Goal: Task Accomplishment & Management: Manage account settings

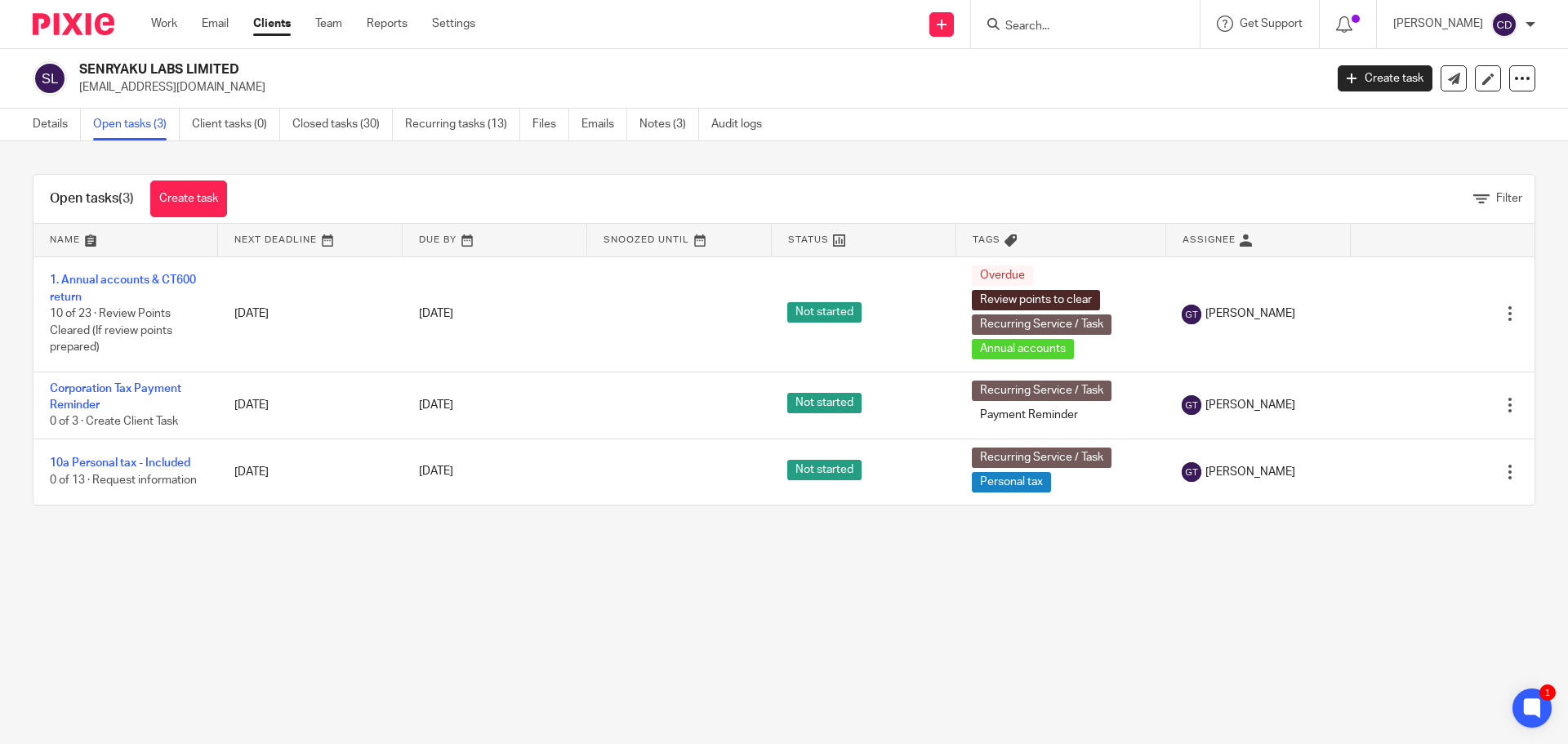
click at [1075, 21] on input "Search" at bounding box center [1076, 27] width 147 height 15
type input "kibin"
click at [1134, 71] on link at bounding box center [1119, 70] width 238 height 37
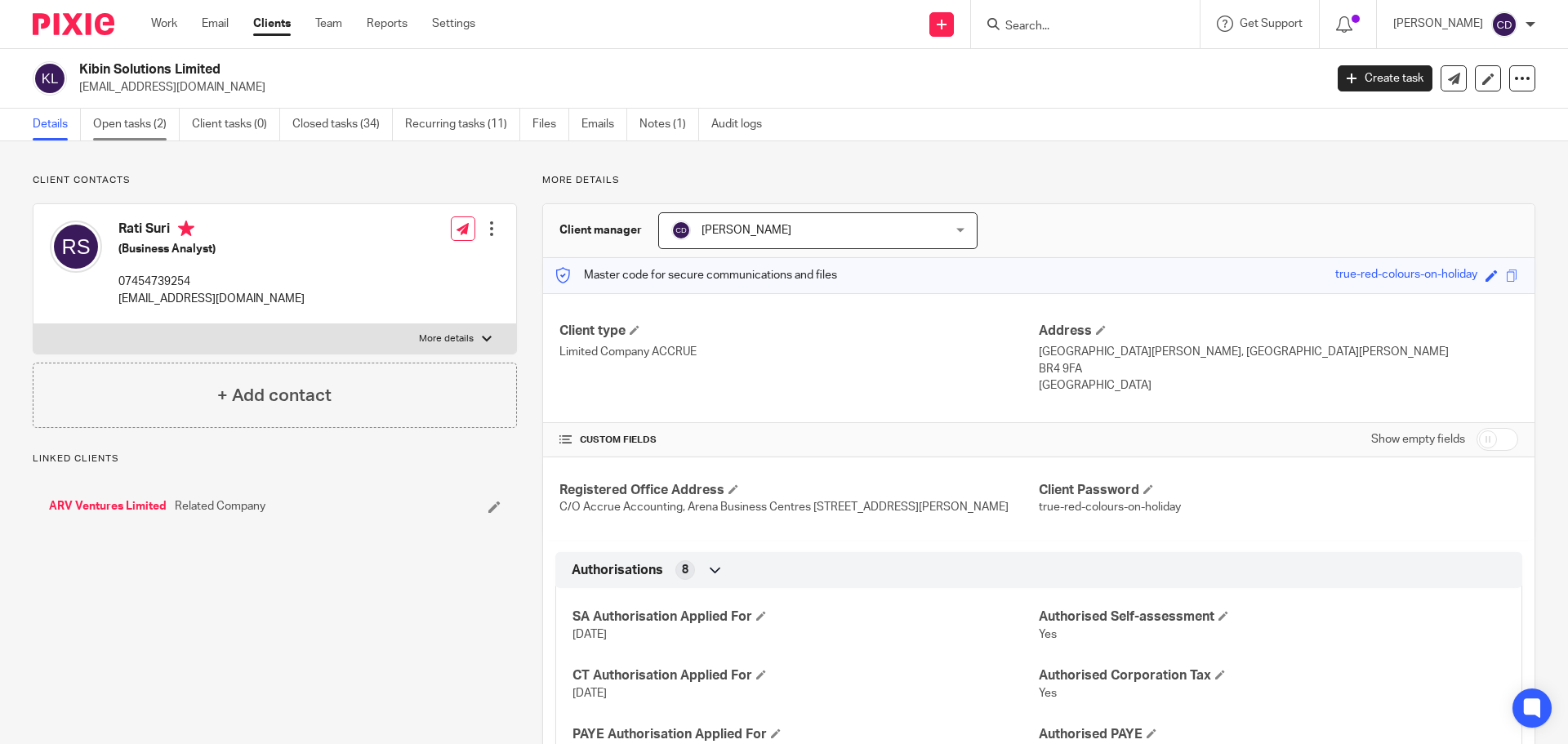
click at [150, 123] on link "Open tasks (2)" at bounding box center [137, 124] width 87 height 32
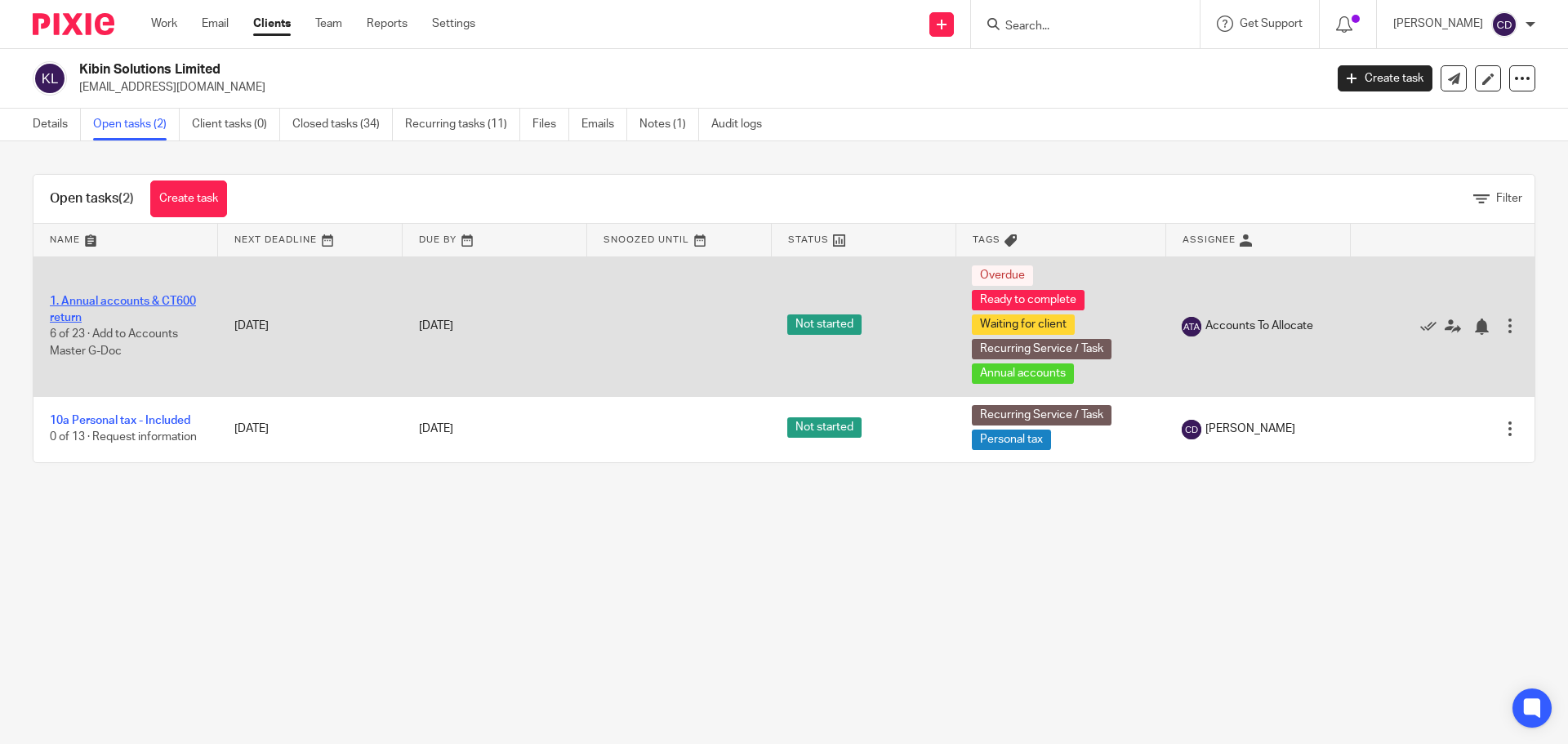
click at [141, 305] on link "1. Annual accounts & CT600 return" at bounding box center [122, 309] width 146 height 27
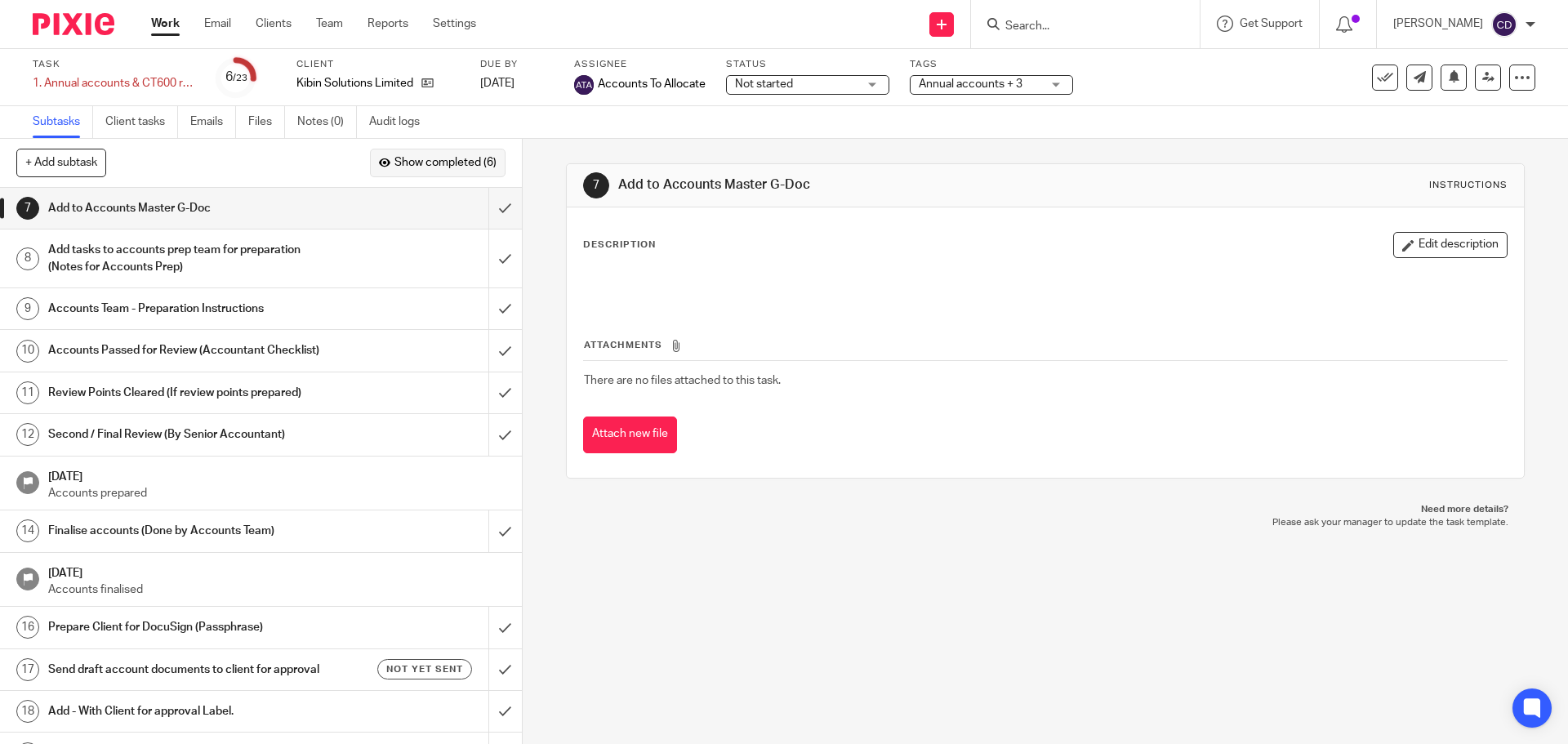
click at [454, 157] on span "Show completed (6)" at bounding box center [445, 163] width 102 height 13
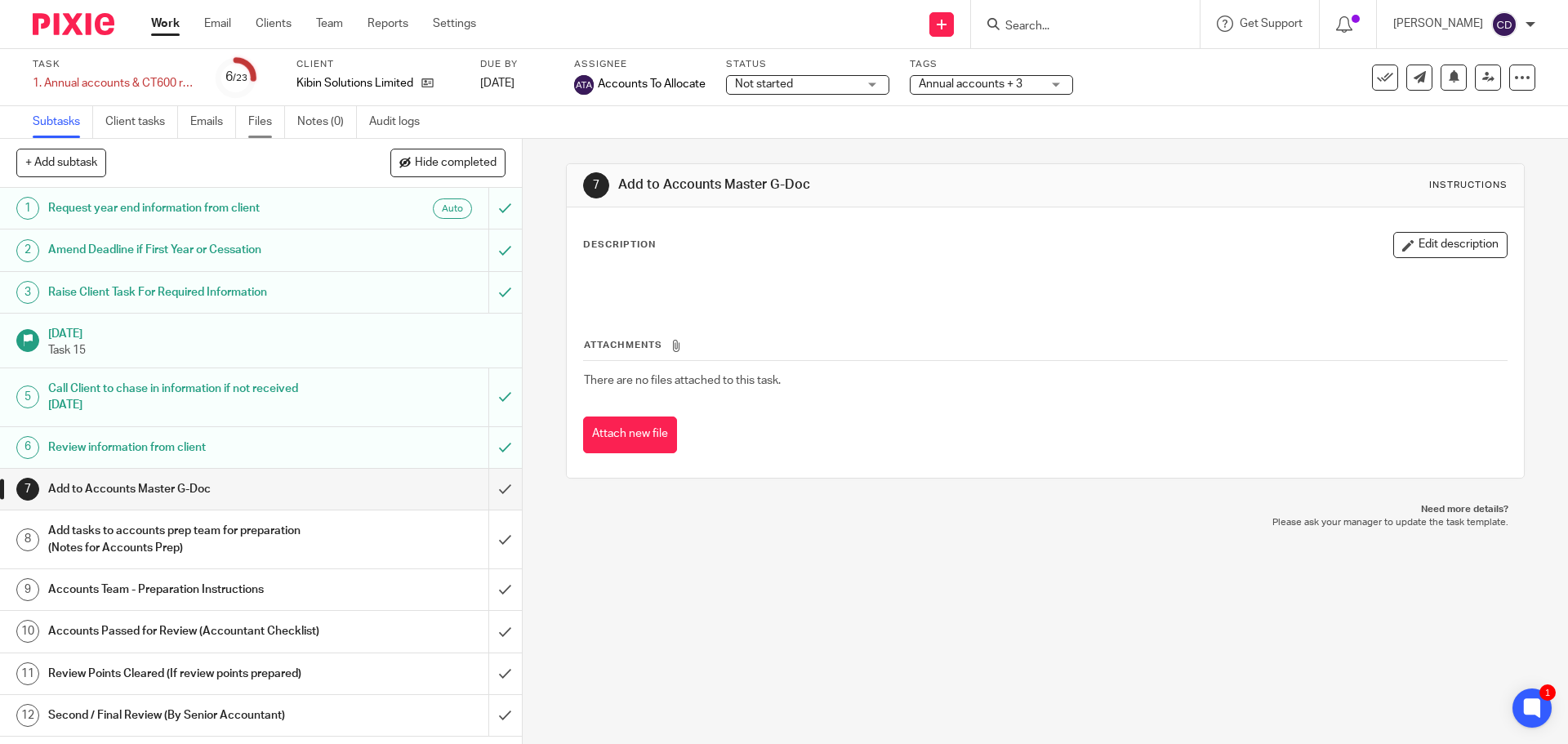
click at [261, 130] on link "Files" at bounding box center [267, 122] width 37 height 32
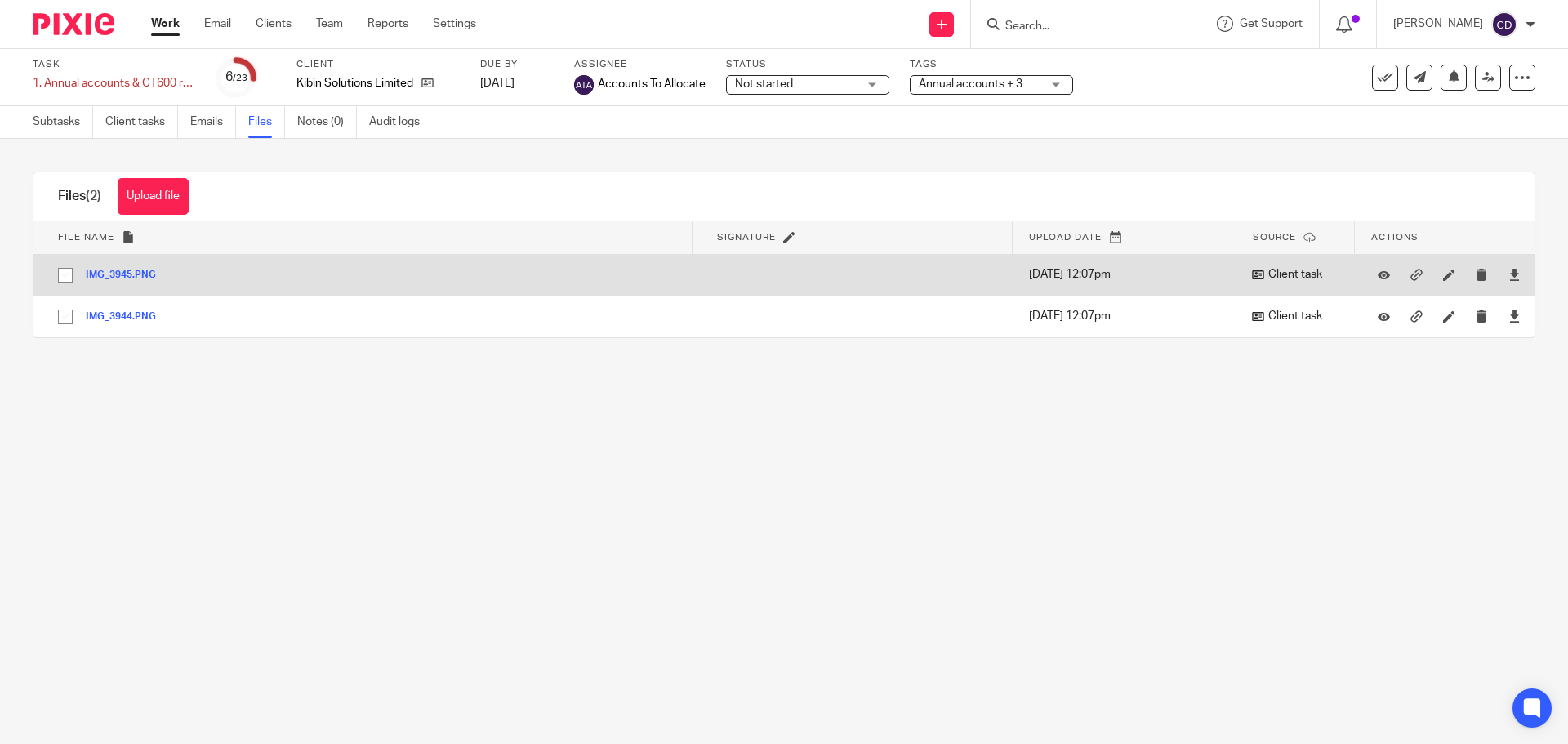
click at [122, 257] on td "IMG_3945.PNG IMG_3945 Save" at bounding box center [362, 275] width 659 height 42
click at [131, 275] on button "IMG_3945.PNG" at bounding box center [127, 275] width 82 height 12
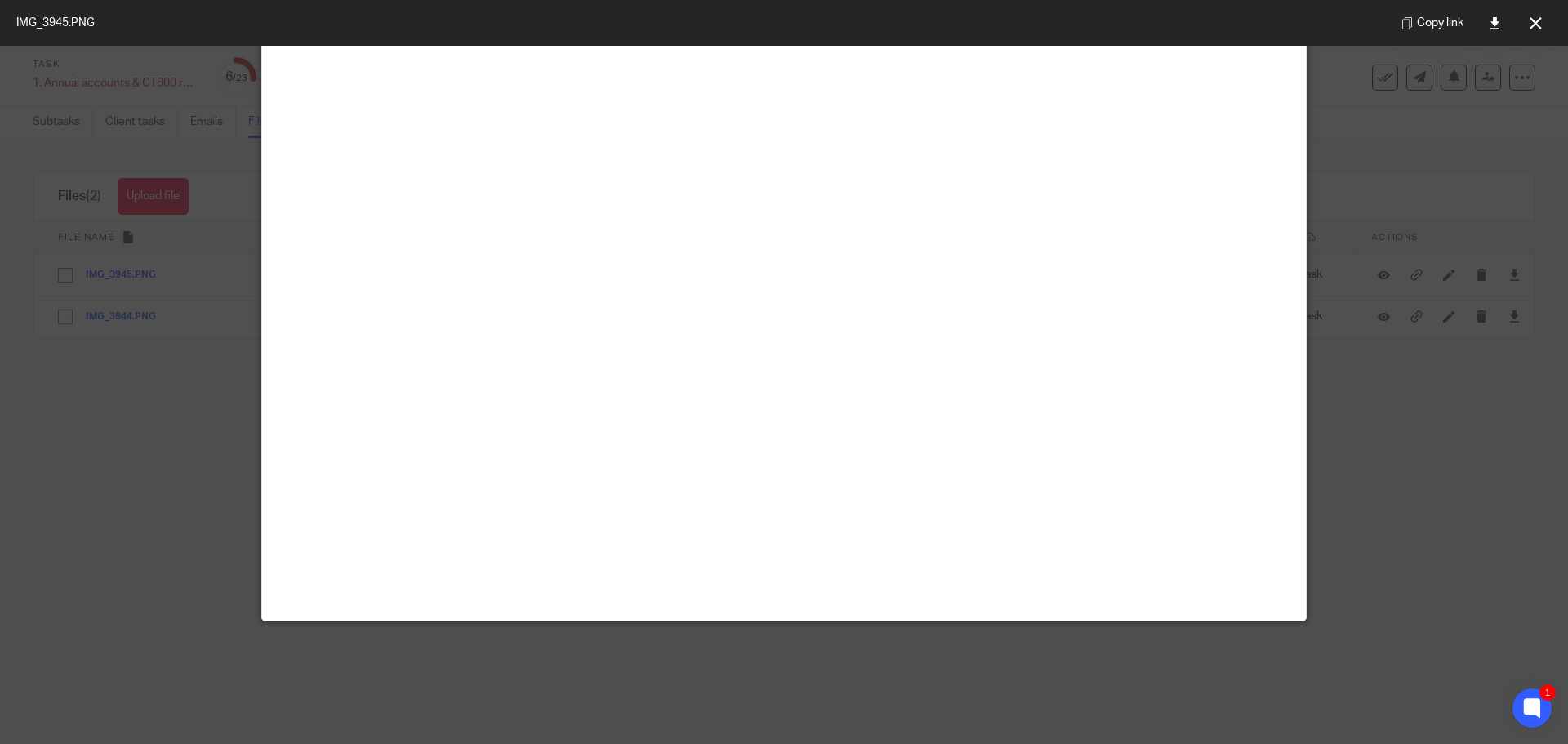
scroll to position [327, 0]
click at [73, 551] on div at bounding box center [784, 372] width 1568 height 744
click at [230, 314] on div at bounding box center [784, 372] width 1568 height 744
click at [1525, 32] on button at bounding box center [1535, 22] width 32 height 32
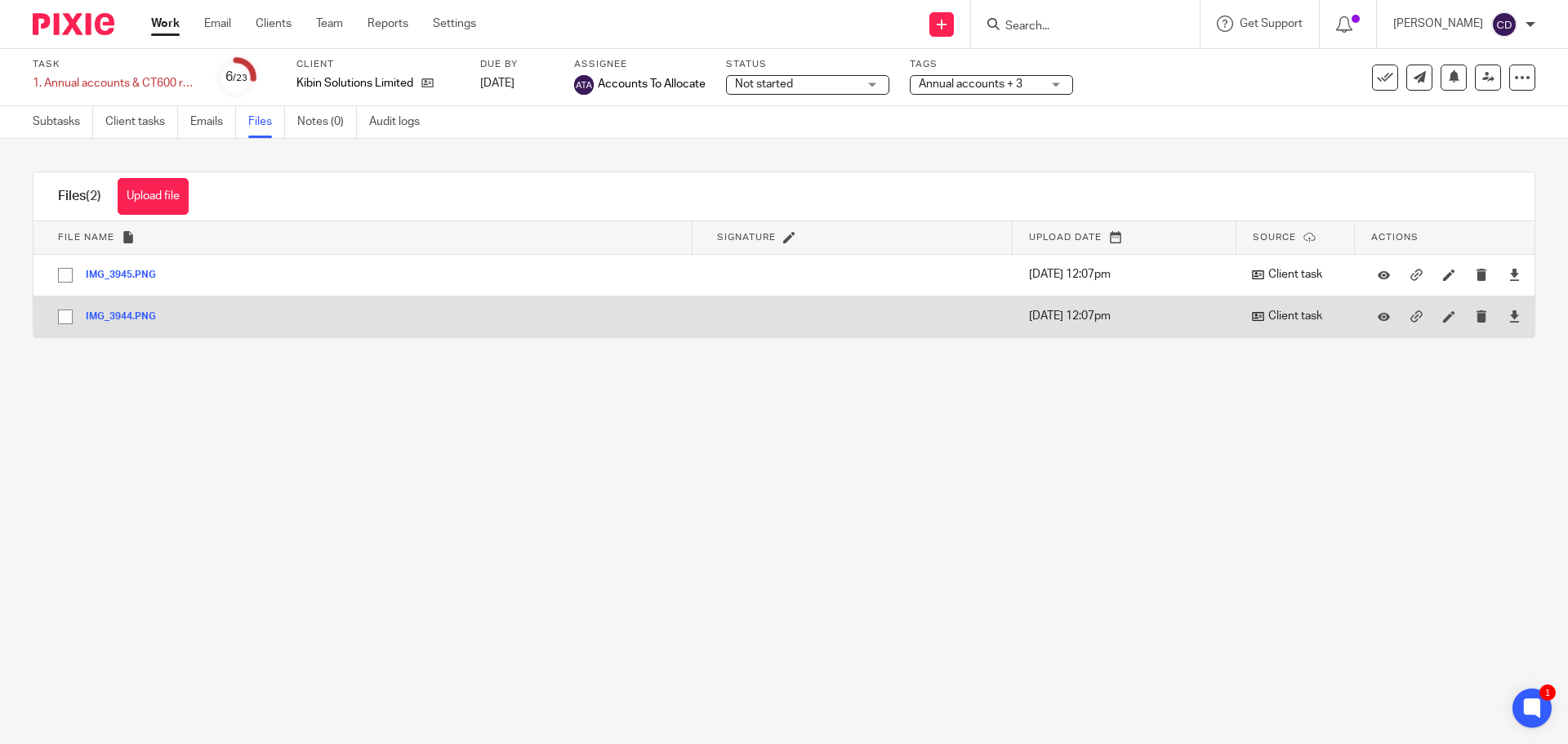
click at [100, 312] on button "IMG_3944.PNG" at bounding box center [127, 317] width 82 height 12
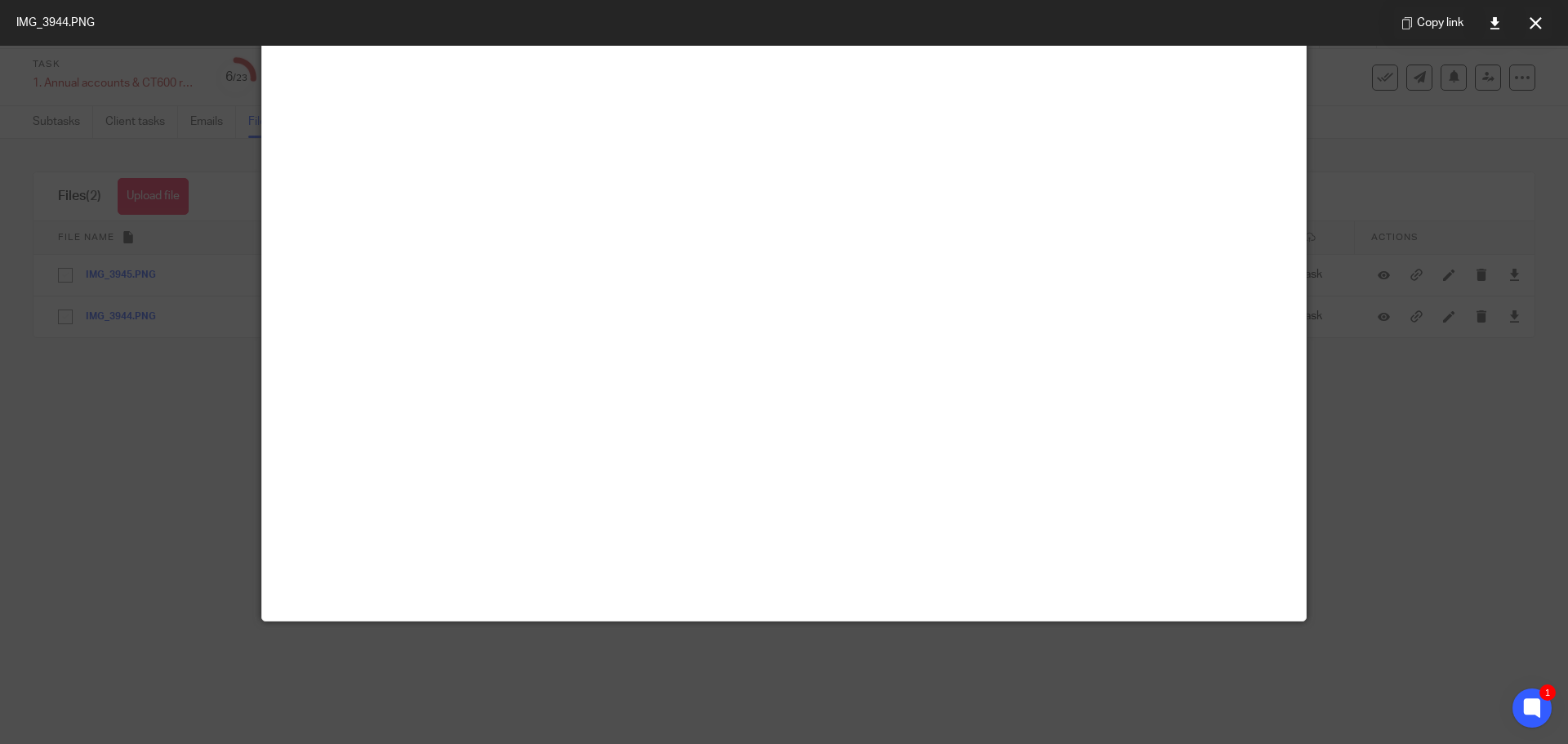
scroll to position [1715, 0]
click at [130, 183] on div at bounding box center [784, 372] width 1568 height 744
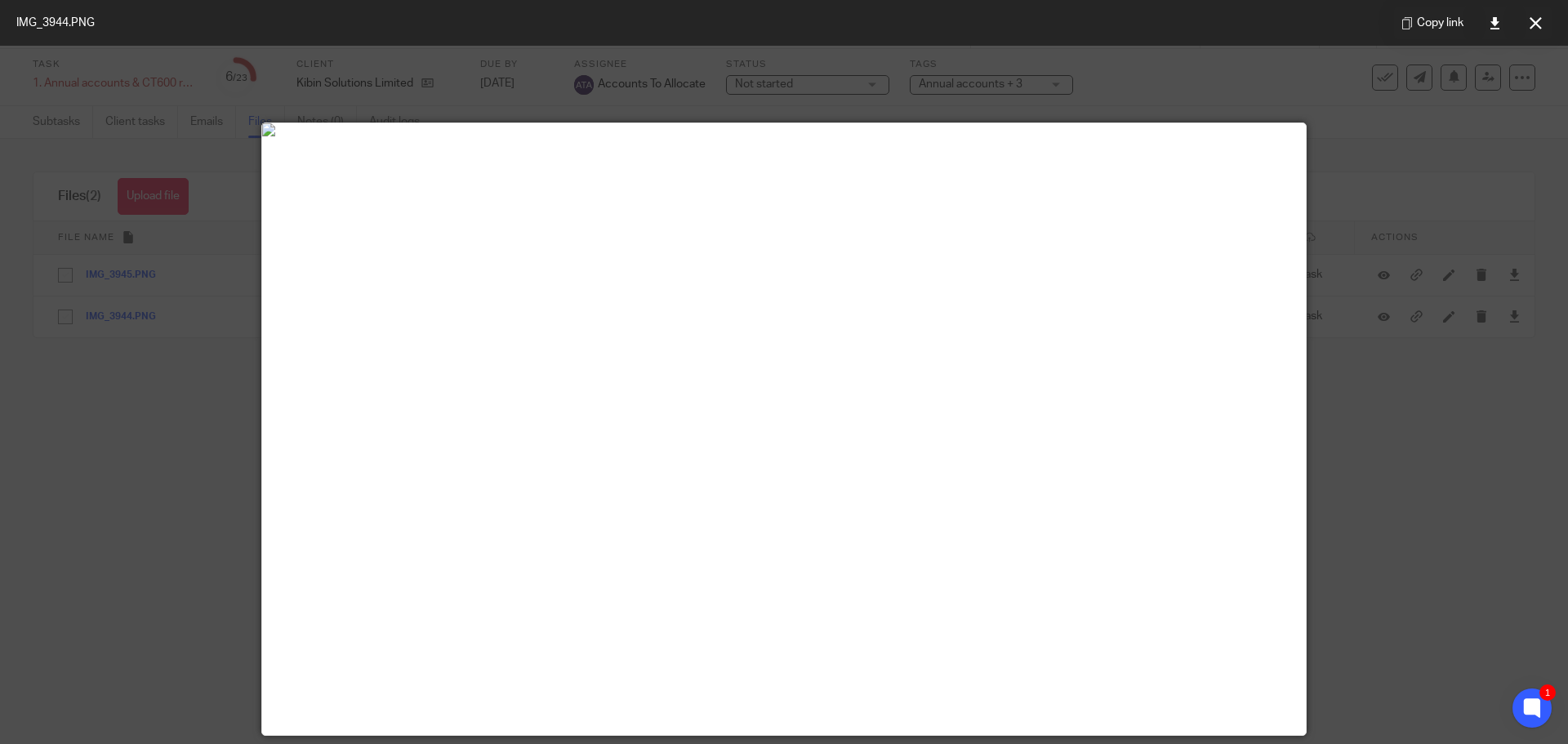
click at [221, 146] on div at bounding box center [784, 372] width 1568 height 744
click at [1541, 17] on icon at bounding box center [1536, 23] width 12 height 12
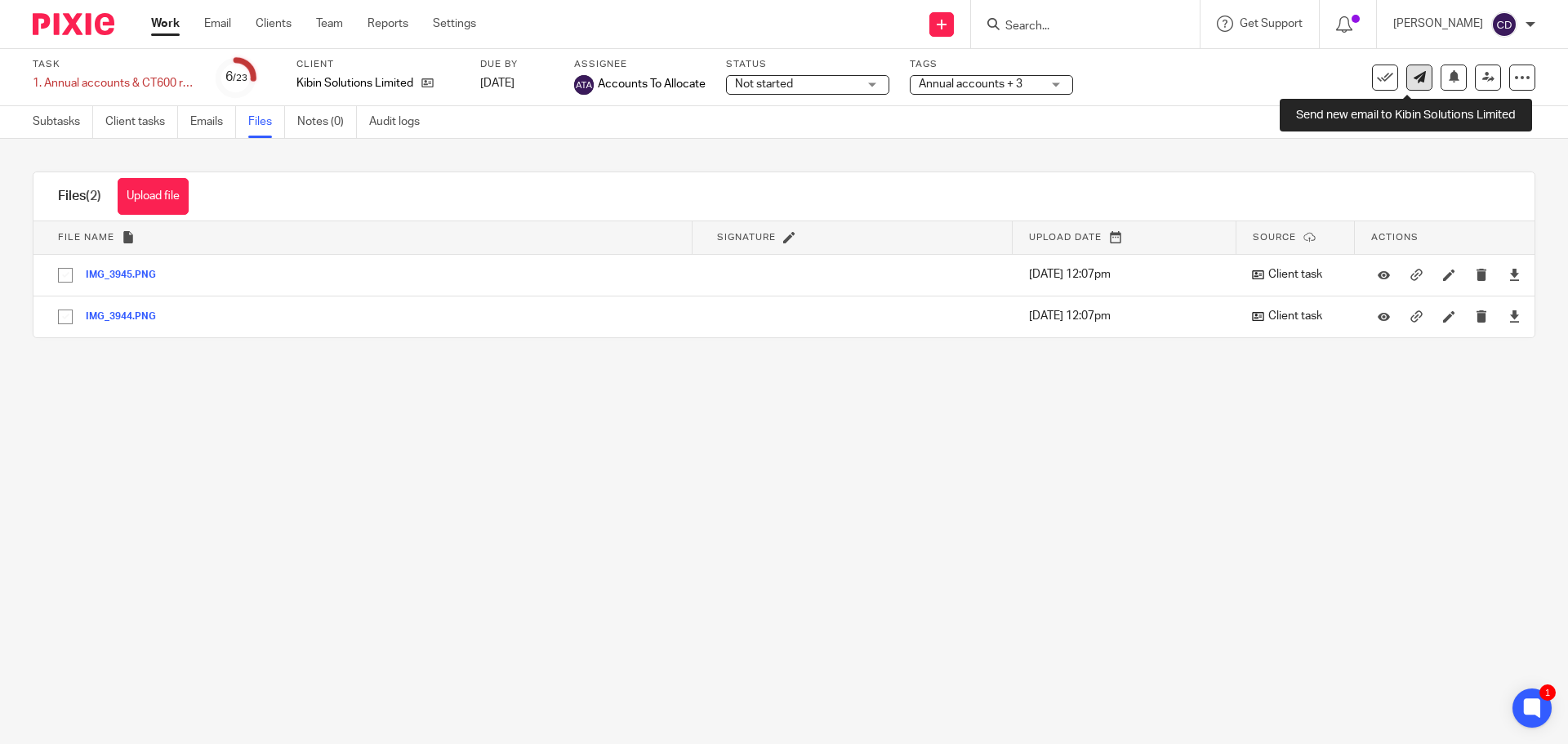
click at [1413, 77] on icon at bounding box center [1419, 77] width 12 height 12
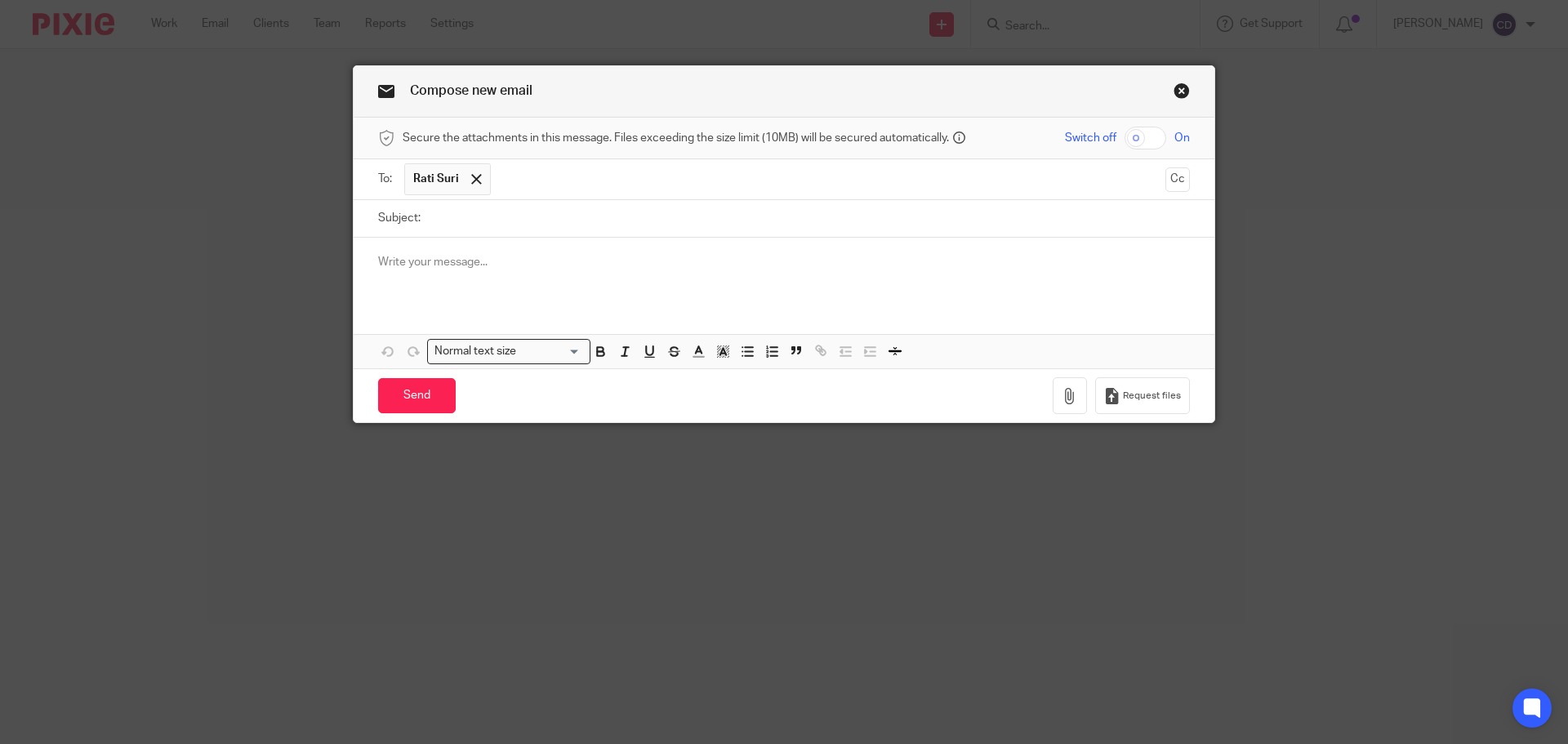
click at [1178, 92] on link "Close this dialog window" at bounding box center [1181, 93] width 17 height 22
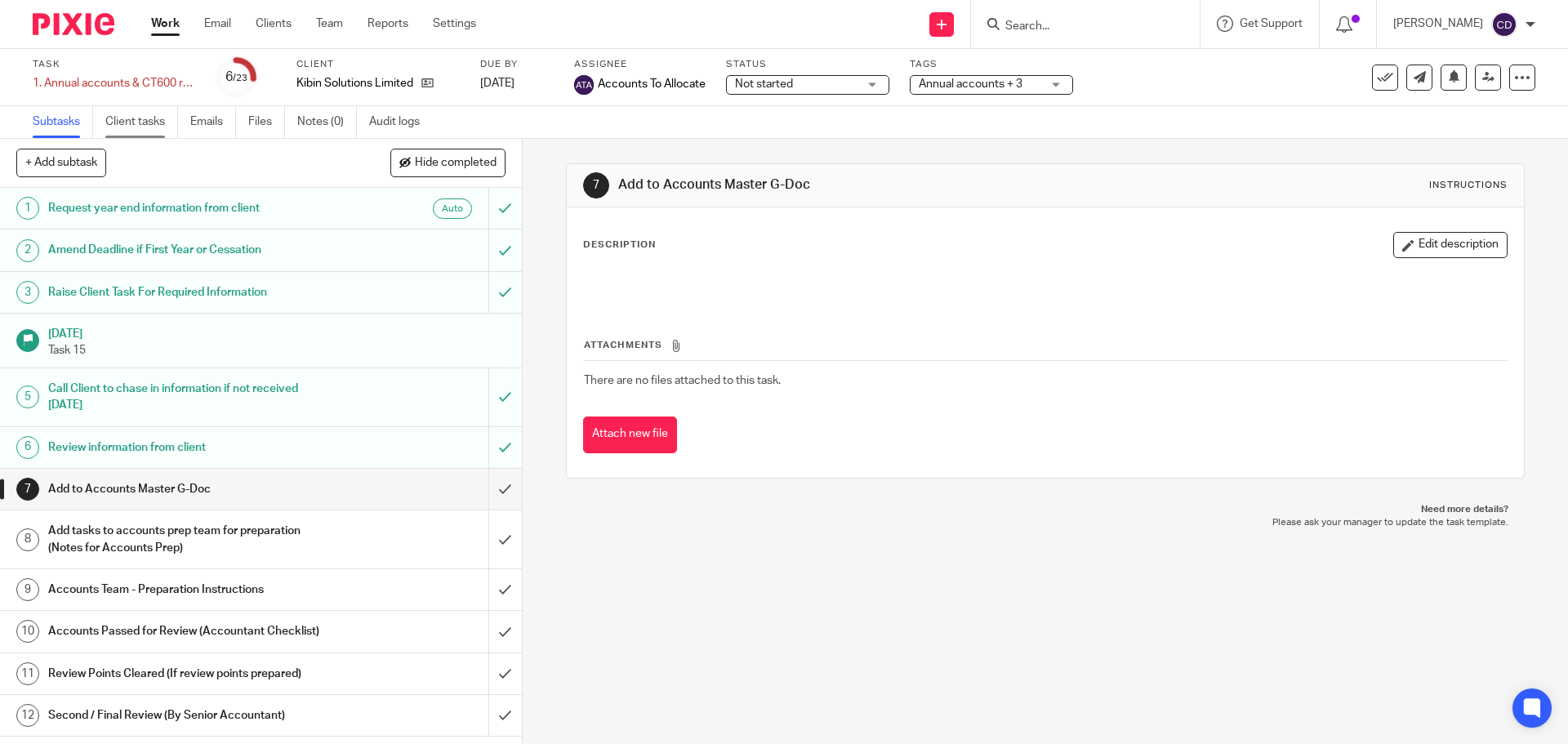
click at [152, 122] on link "Client tasks" at bounding box center [141, 122] width 72 height 32
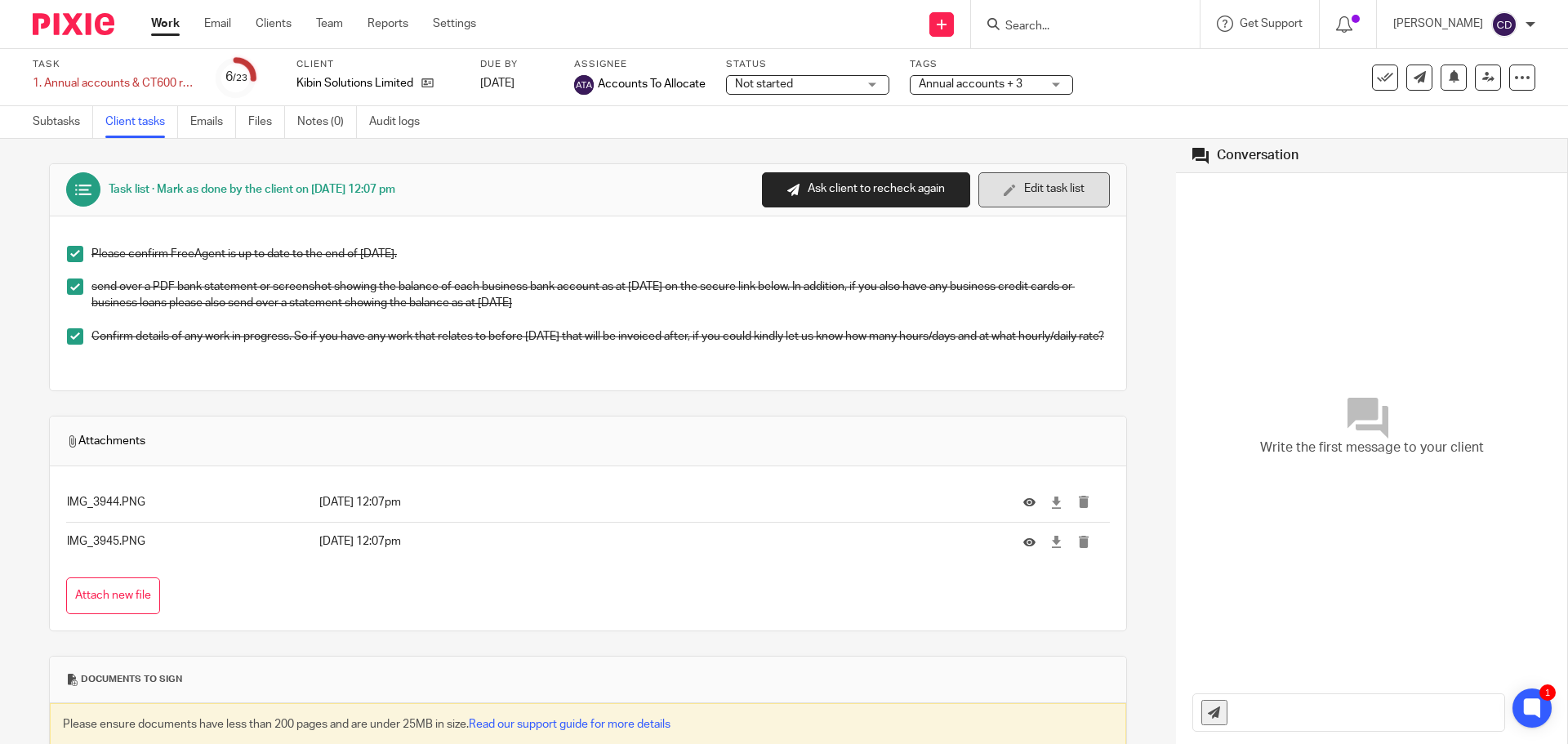
click at [1003, 202] on button "Edit task list" at bounding box center [1044, 190] width 132 height 35
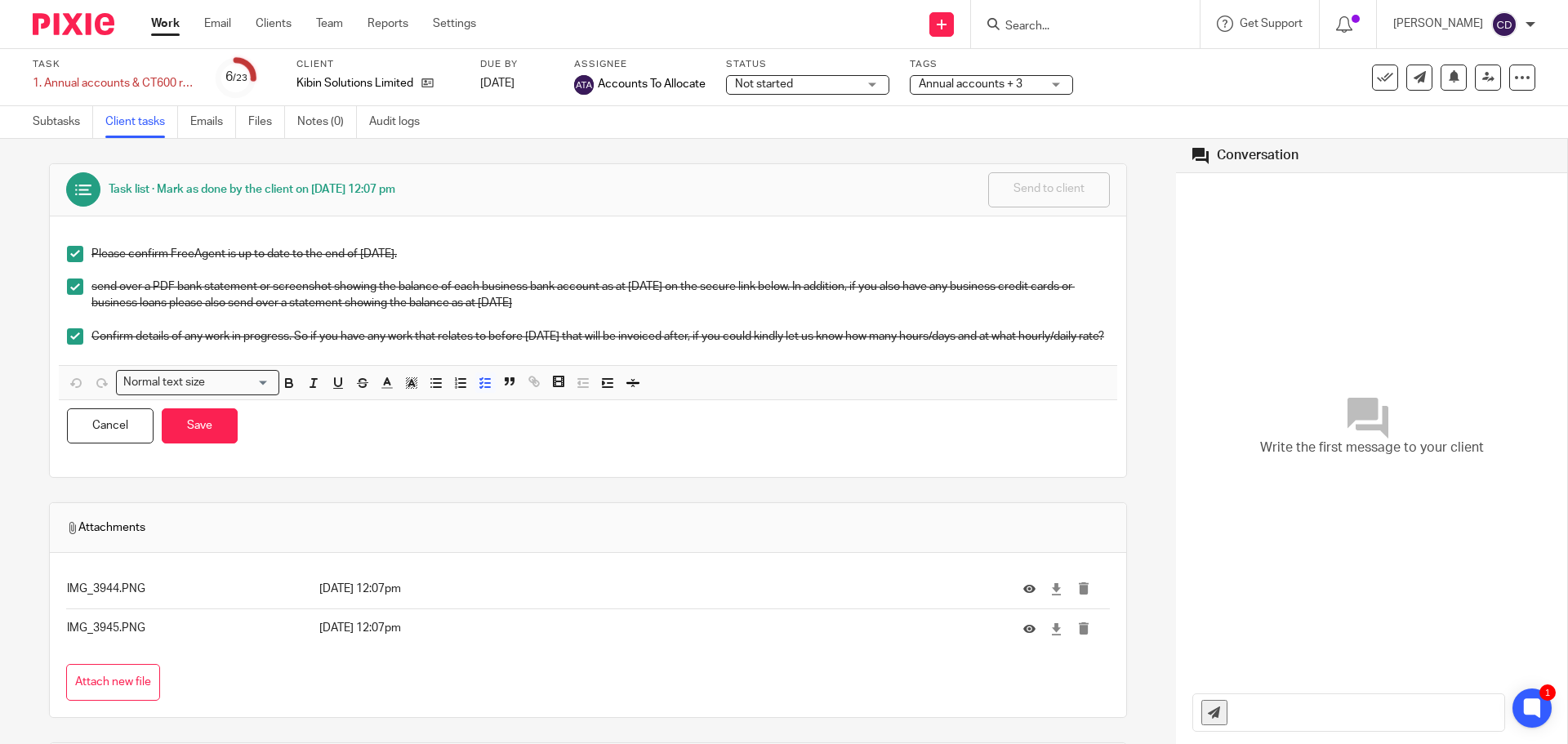
click at [605, 345] on p "Confirm details of any work in progress. So if you have any work that relates t…" at bounding box center [600, 337] width 1017 height 17
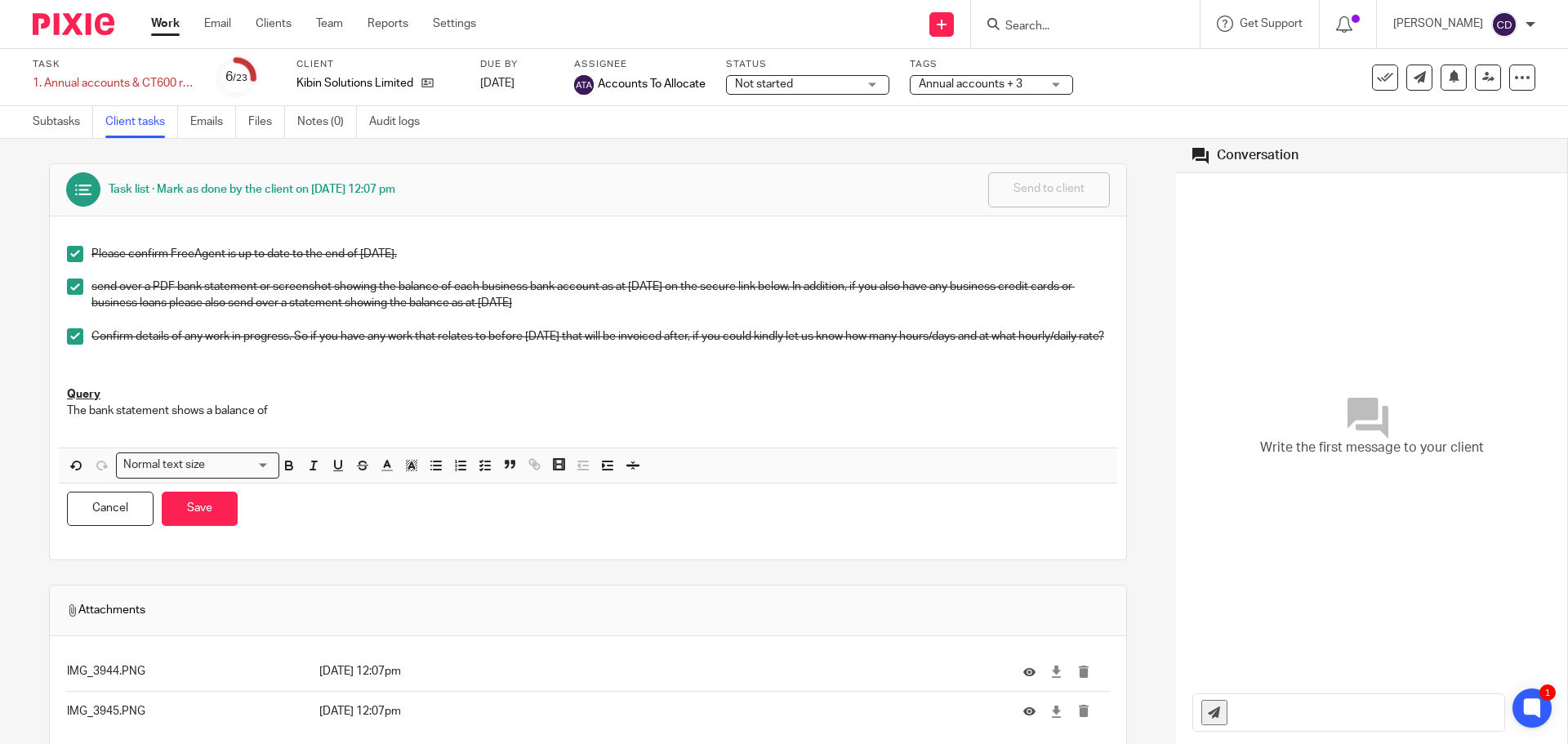
click at [333, 419] on p "The bank statement shows a balance of" at bounding box center [587, 411] width 1041 height 17
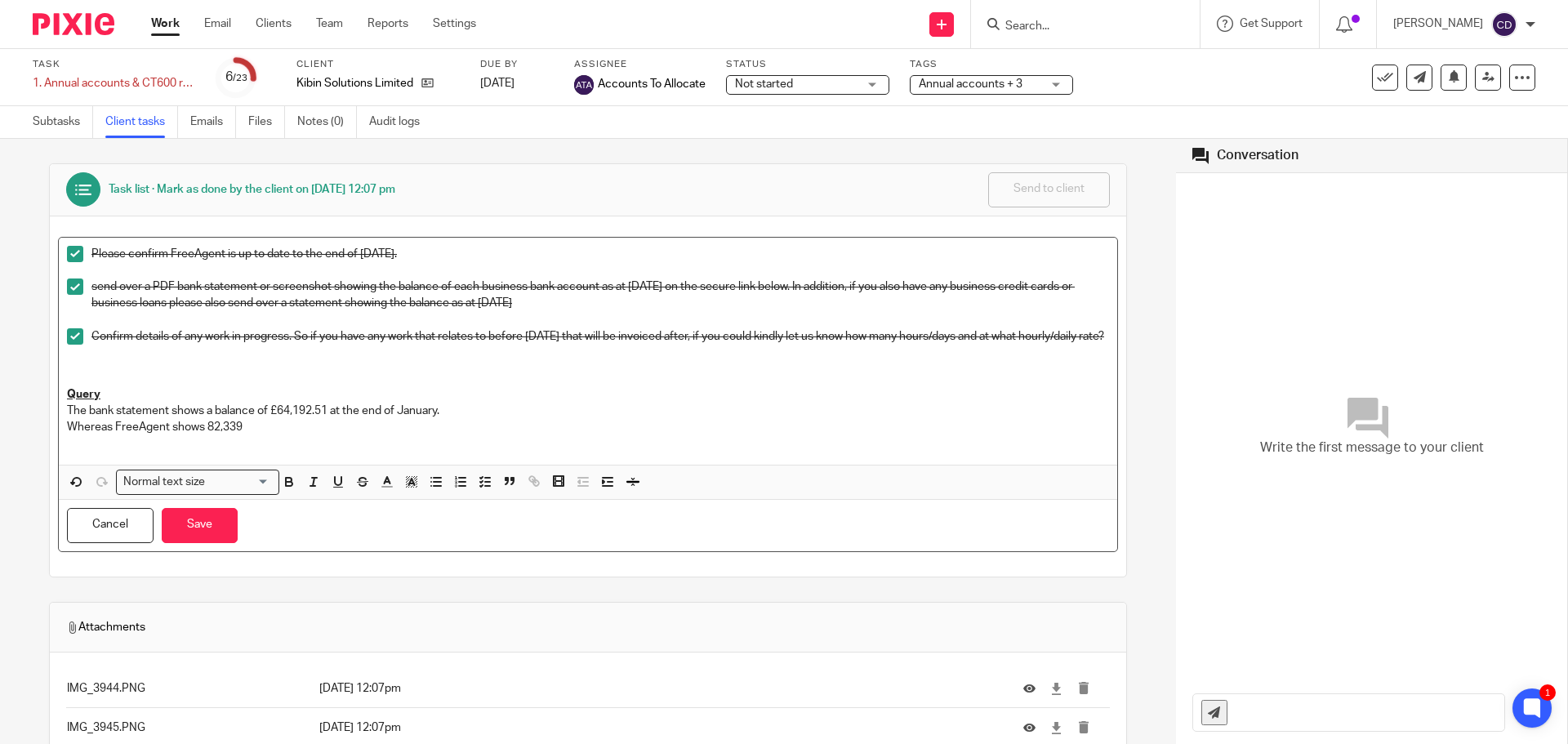
click at [211, 433] on p "Whereas FreeAgent shows 82,339" at bounding box center [587, 427] width 1041 height 17
click at [208, 434] on p "Whereas FreeAgent shows 82,339" at bounding box center [587, 427] width 1041 height 17
click at [393, 435] on p "Whereas FreeAgent shows £82,339" at bounding box center [587, 427] width 1041 height 17
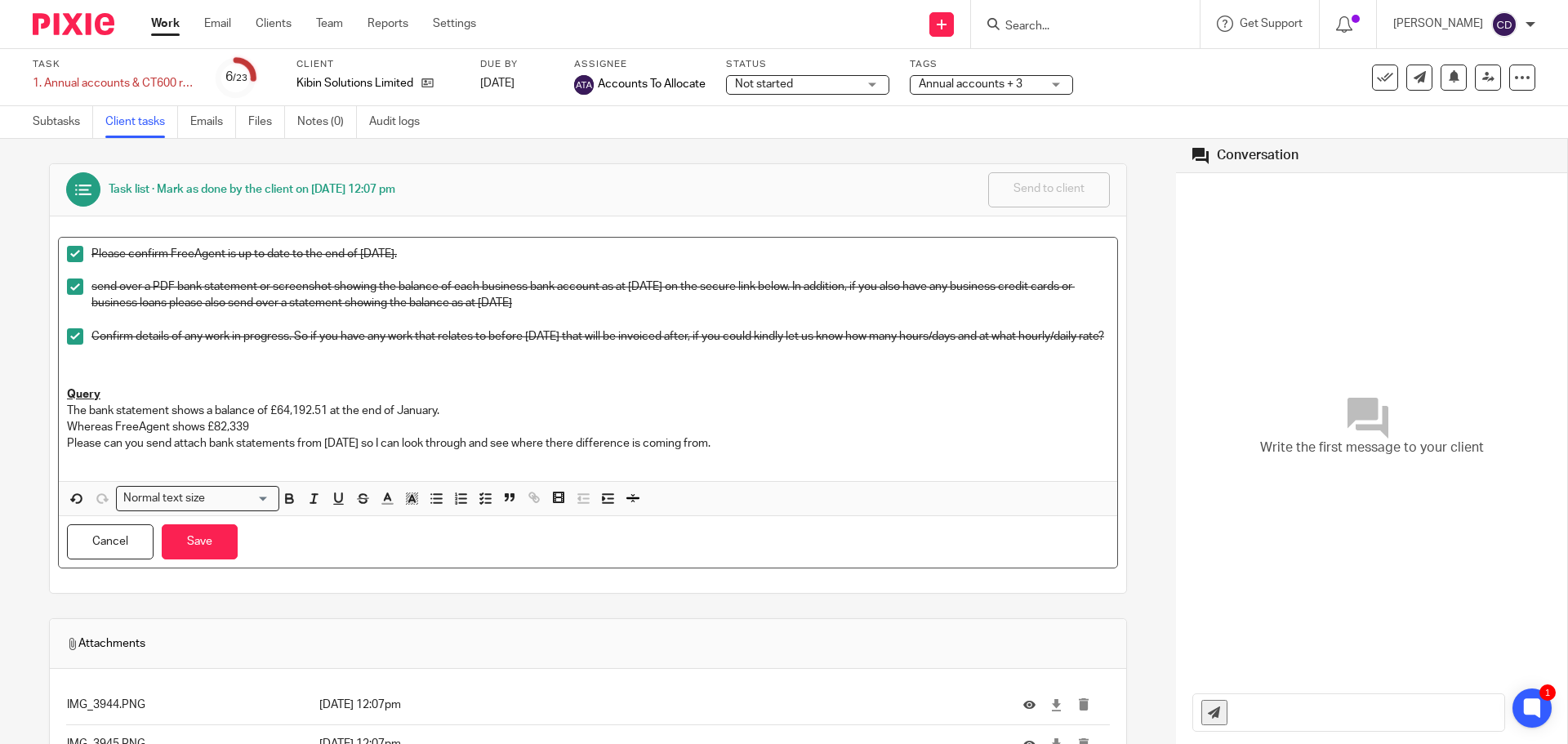
drag, startPoint x: 66, startPoint y: 451, endPoint x: 170, endPoint y: 483, distance: 108.8
click at [67, 451] on p "Whereas FreeAgent shows £82,339 Please can you send attach bank statements from…" at bounding box center [587, 436] width 1041 height 33
click at [482, 506] on icon "button" at bounding box center [485, 498] width 15 height 15
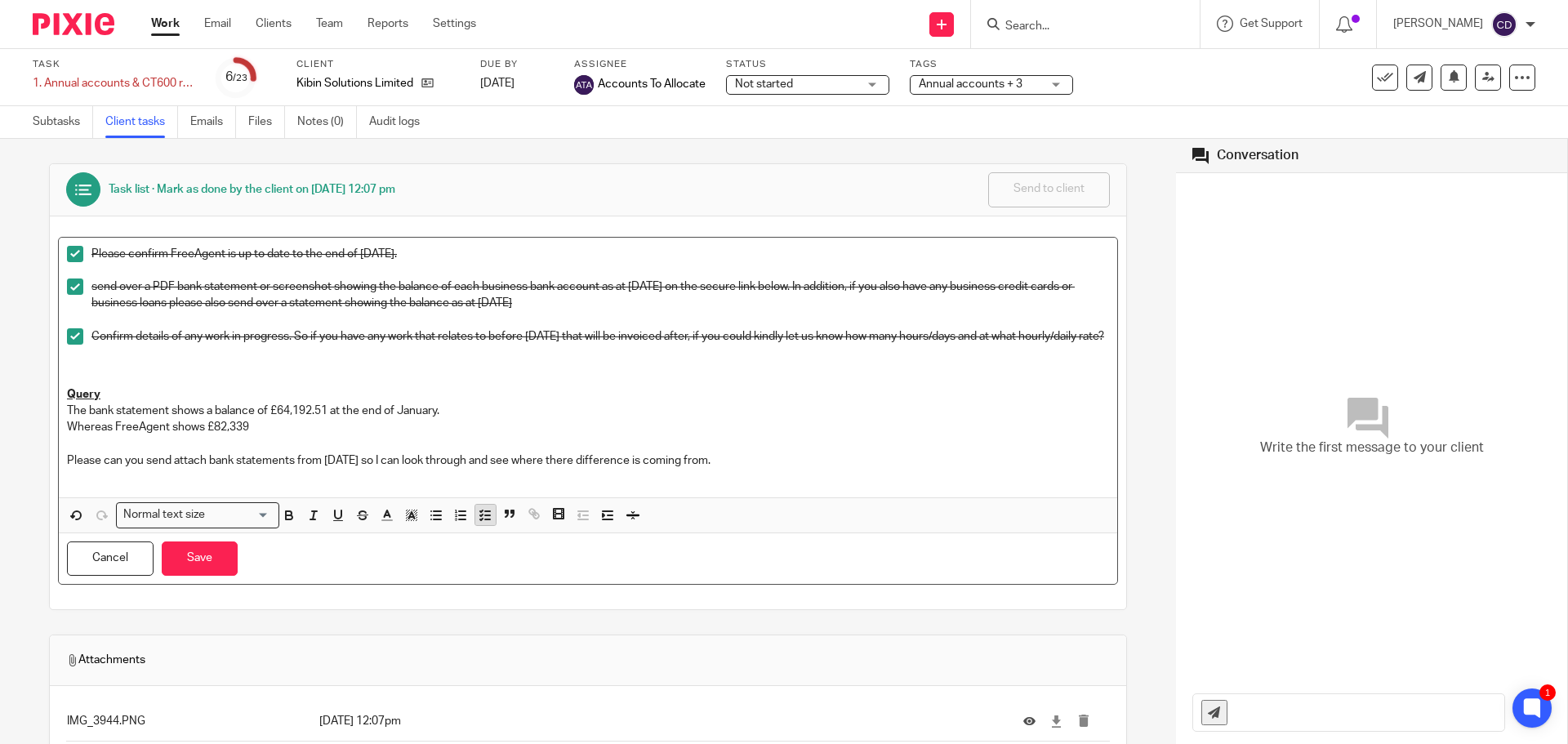
click at [482, 516] on polyline "button" at bounding box center [481, 515] width 2 height 2
click at [501, 469] on p "Whereas FreeAgent shows £82,339 Please can you send attach bank statements from…" at bounding box center [587, 444] width 1041 height 50
click at [782, 467] on p "Whereas FreeAgent shows £82,339 Please can you send attach bank statements from…" at bounding box center [587, 444] width 1041 height 50
drag, startPoint x: 673, startPoint y: 477, endPoint x: 67, endPoint y: 404, distance: 610.4
click at [67, 404] on div "Please confirm FreeAgent is up to date to the end of January 2025. send over a …" at bounding box center [588, 367] width 1058 height 260
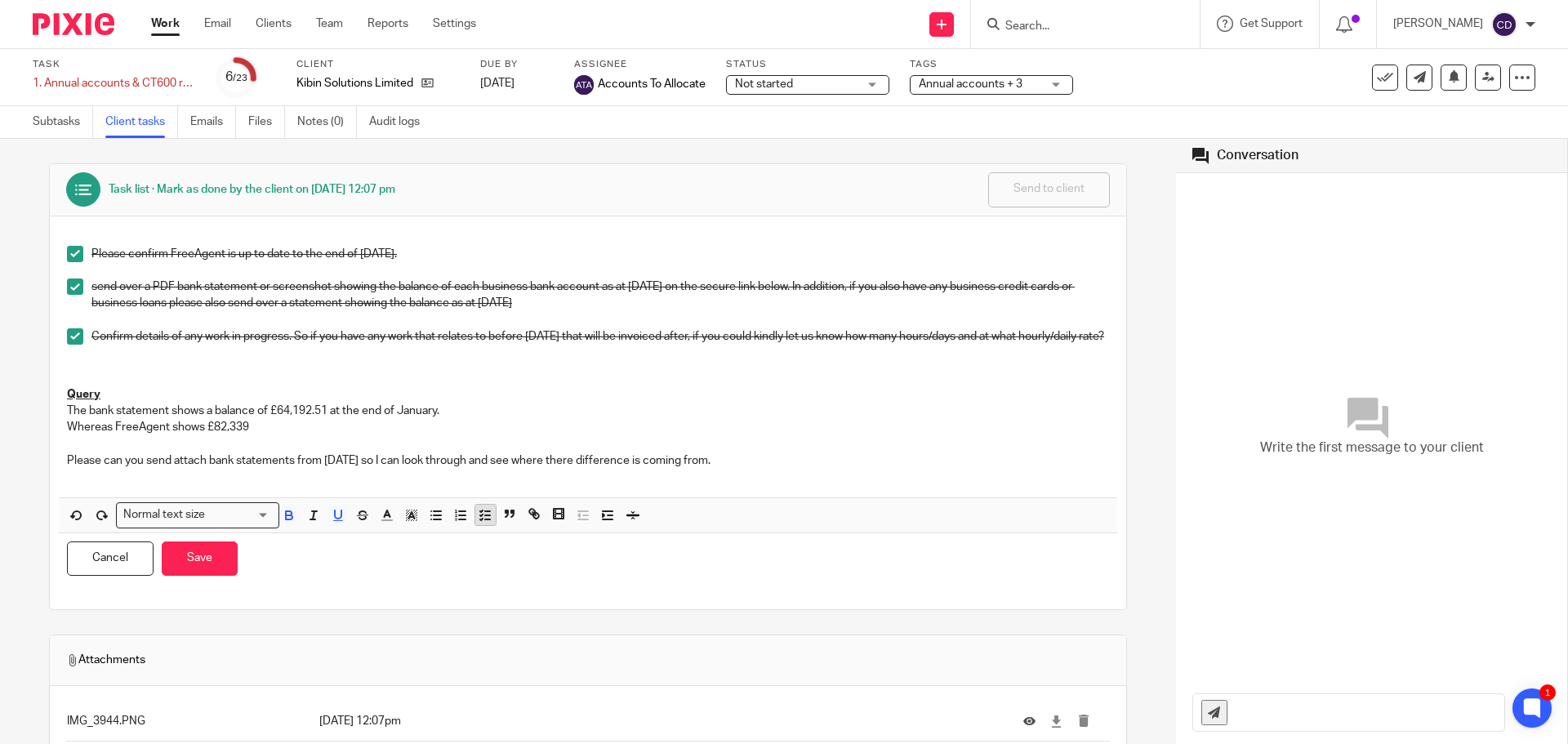
click at [491, 522] on icon "button" at bounding box center [485, 516] width 15 height 15
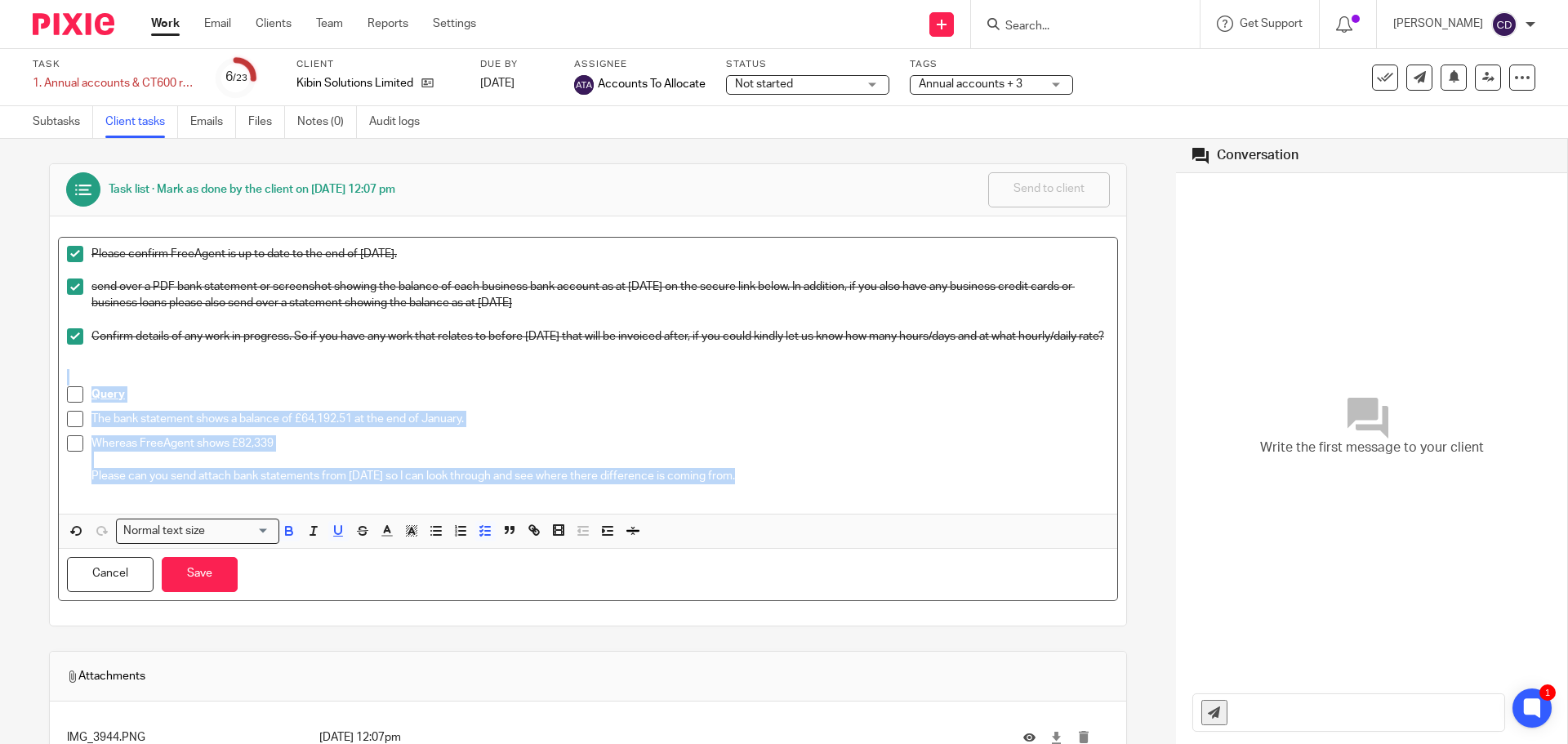
click at [122, 469] on p "Whereas FreeAgent shows £82,339 Please can you send attach bank statements from…" at bounding box center [600, 460] width 1017 height 50
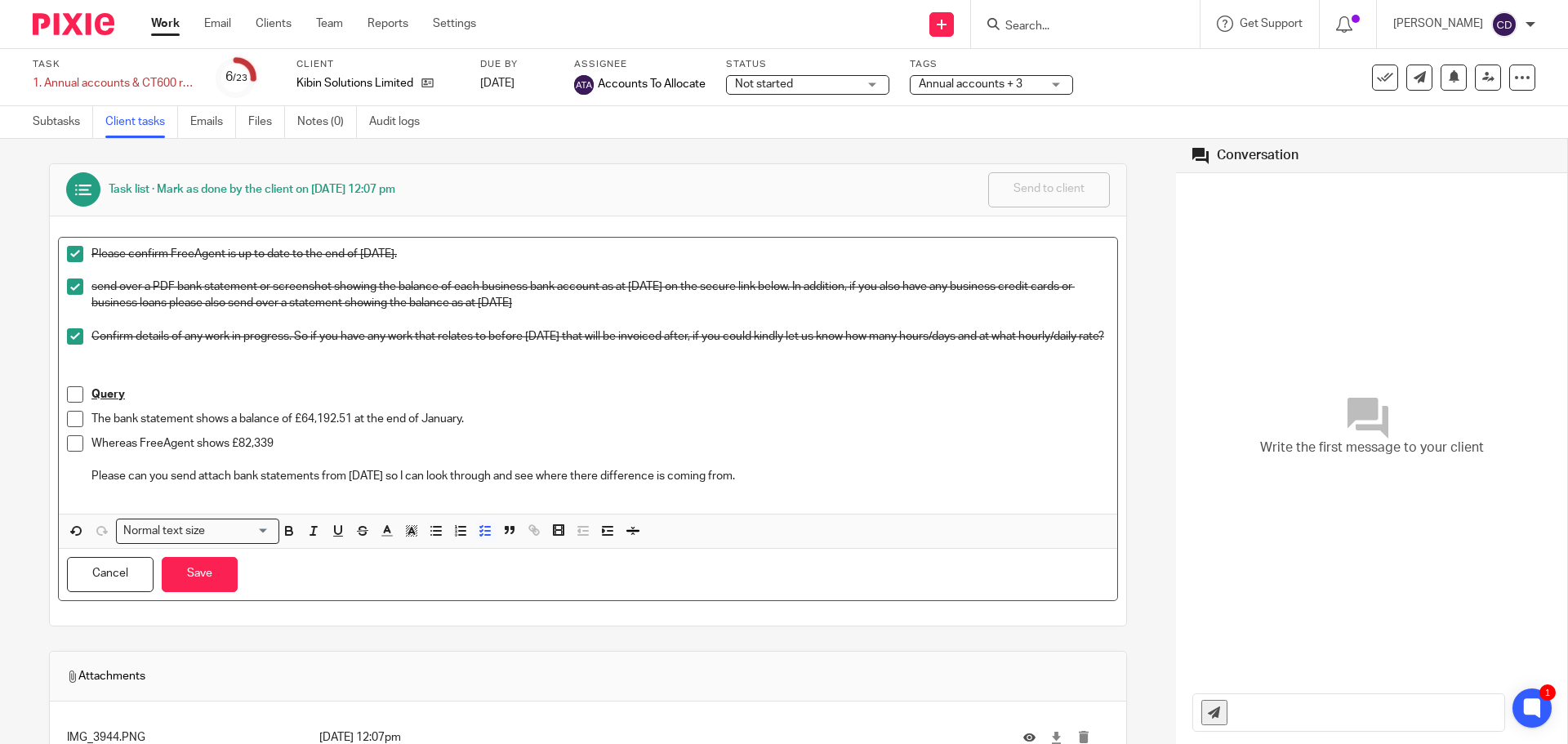
click at [92, 427] on p "The bank statement shows a balance of £64,192.51 at the end of January." at bounding box center [600, 419] width 1017 height 17
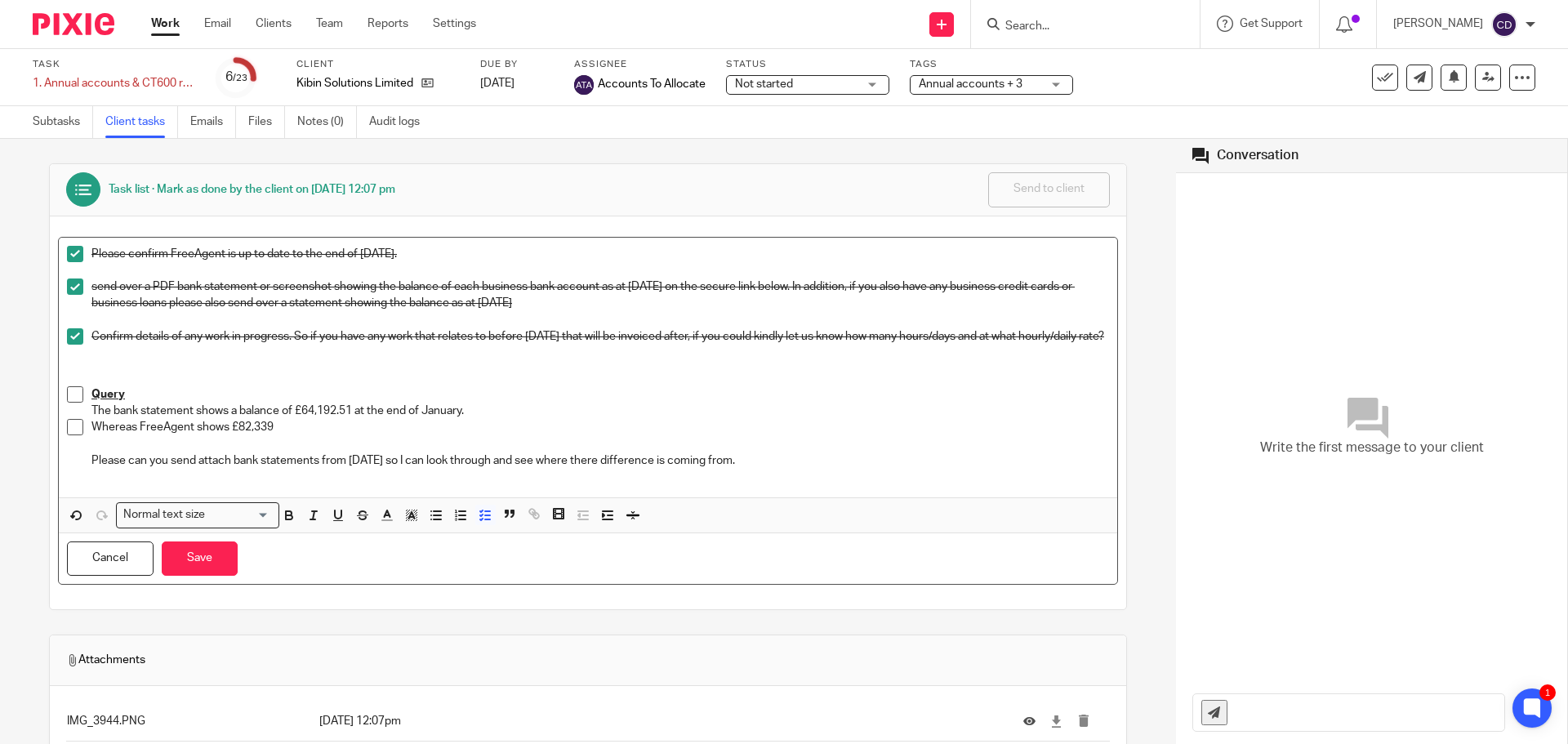
click at [475, 402] on p "Query" at bounding box center [600, 395] width 1017 height 17
click at [495, 415] on p "The bank statement shows a balance of £64,192.51 at the end of January." at bounding box center [600, 411] width 1017 height 17
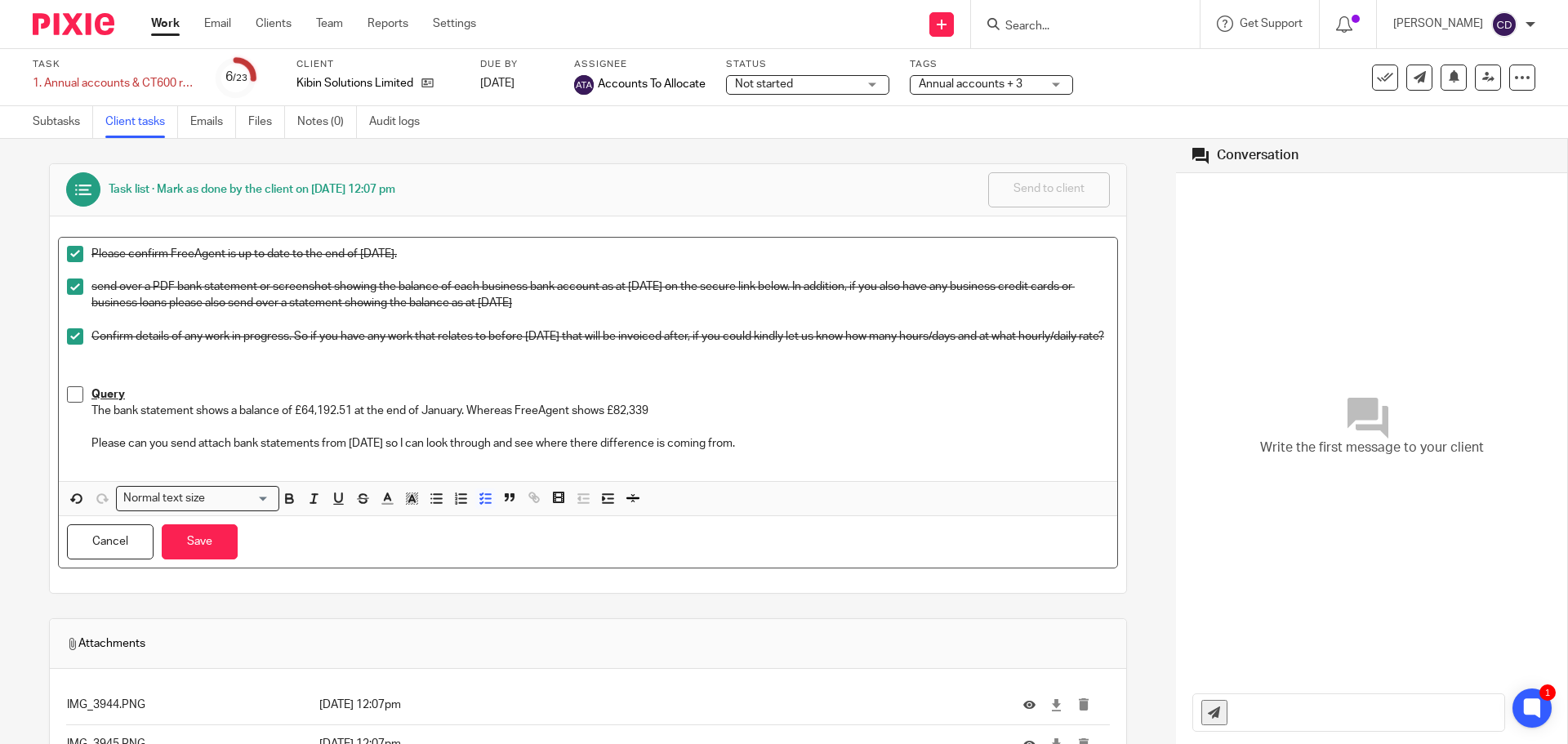
click at [447, 369] on p at bounding box center [587, 361] width 1041 height 17
click at [217, 559] on button "Save" at bounding box center [199, 542] width 76 height 35
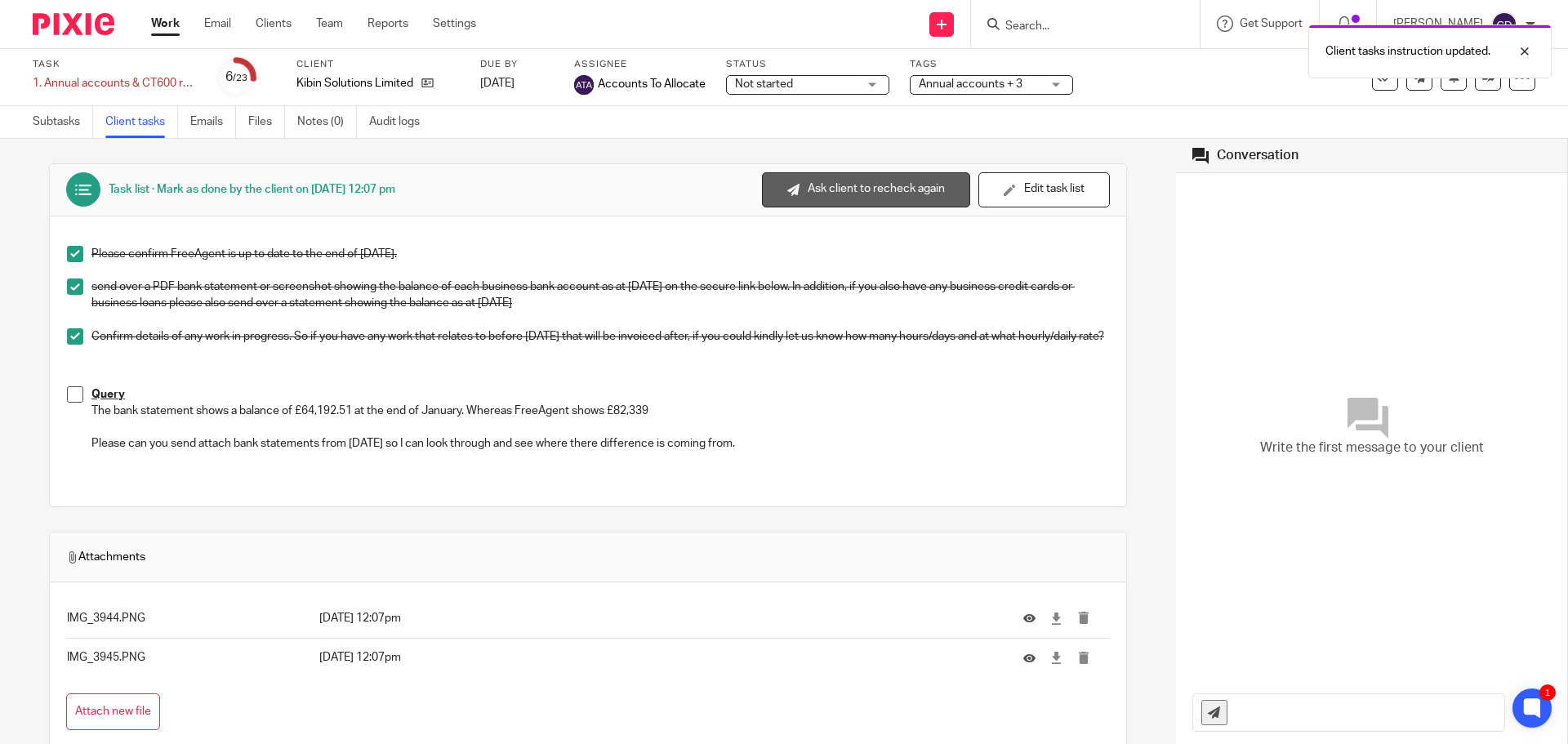
click at [853, 195] on button "Ask client to recheck again" at bounding box center [866, 190] width 208 height 35
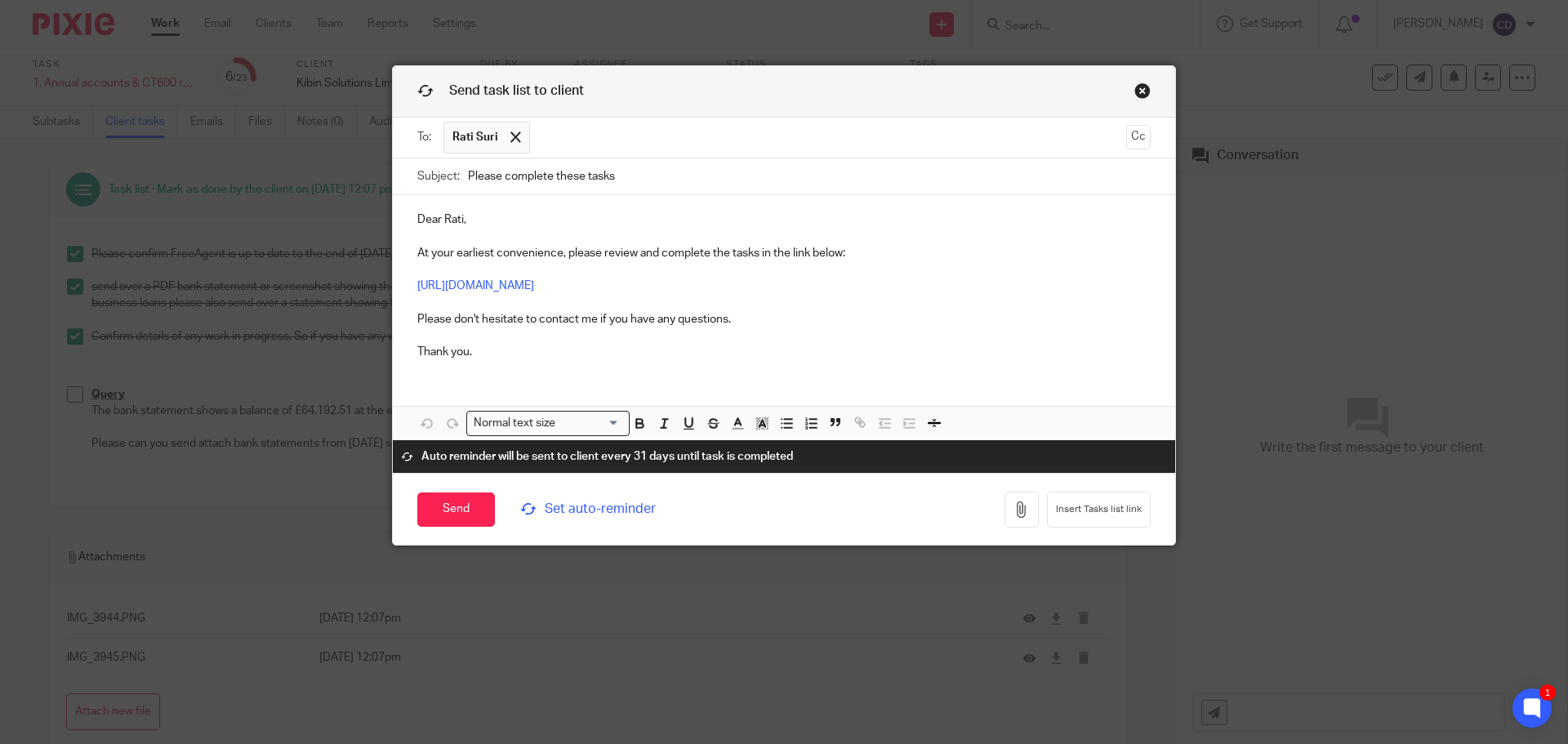
click at [799, 186] on input "Please complete these tasks" at bounding box center [809, 177] width 682 height 37
type input "Please complete these tasks - Query on Accounts"
drag, startPoint x: 847, startPoint y: 249, endPoint x: 422, endPoint y: 253, distance: 425.0
click at [417, 254] on p "Dear Rati, At your earliest convenience, please review and complete the tasks i…" at bounding box center [784, 286] width 733 height 148
click at [896, 255] on p "Dear Rati, At your earliest convenience, please review and complete the tasks i…" at bounding box center [784, 286] width 733 height 148
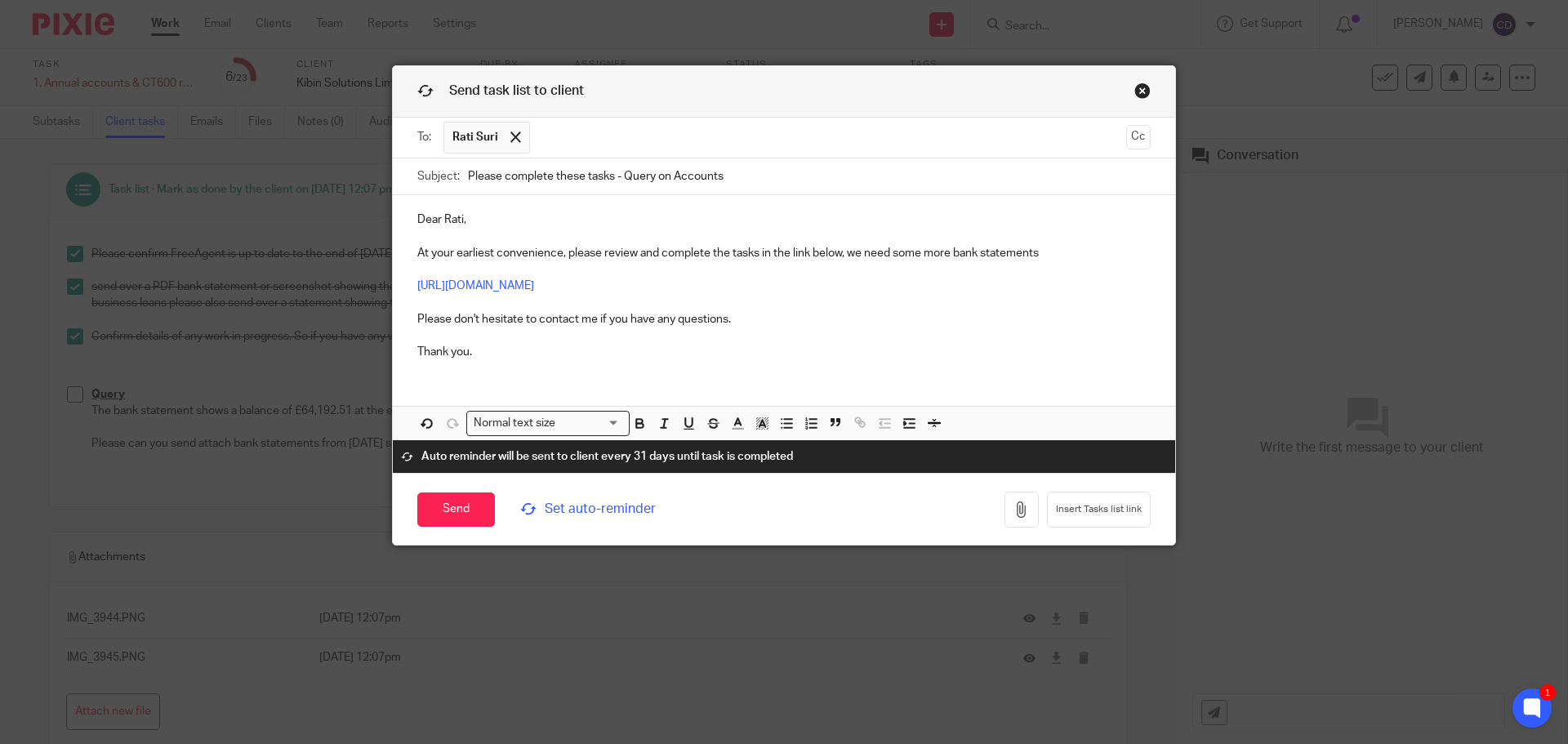
drag, startPoint x: 705, startPoint y: 182, endPoint x: 307, endPoint y: 181, distance: 398.0
click at [307, 181] on div "Send task list to client To: Rati Suri Rati Suri Cc Subject: Please complete th…" at bounding box center [784, 372] width 1568 height 744
drag, startPoint x: 632, startPoint y: 510, endPoint x: 644, endPoint y: 466, distance: 45.6
click at [632, 509] on span "Set auto-reminder" at bounding box center [632, 509] width 224 height 19
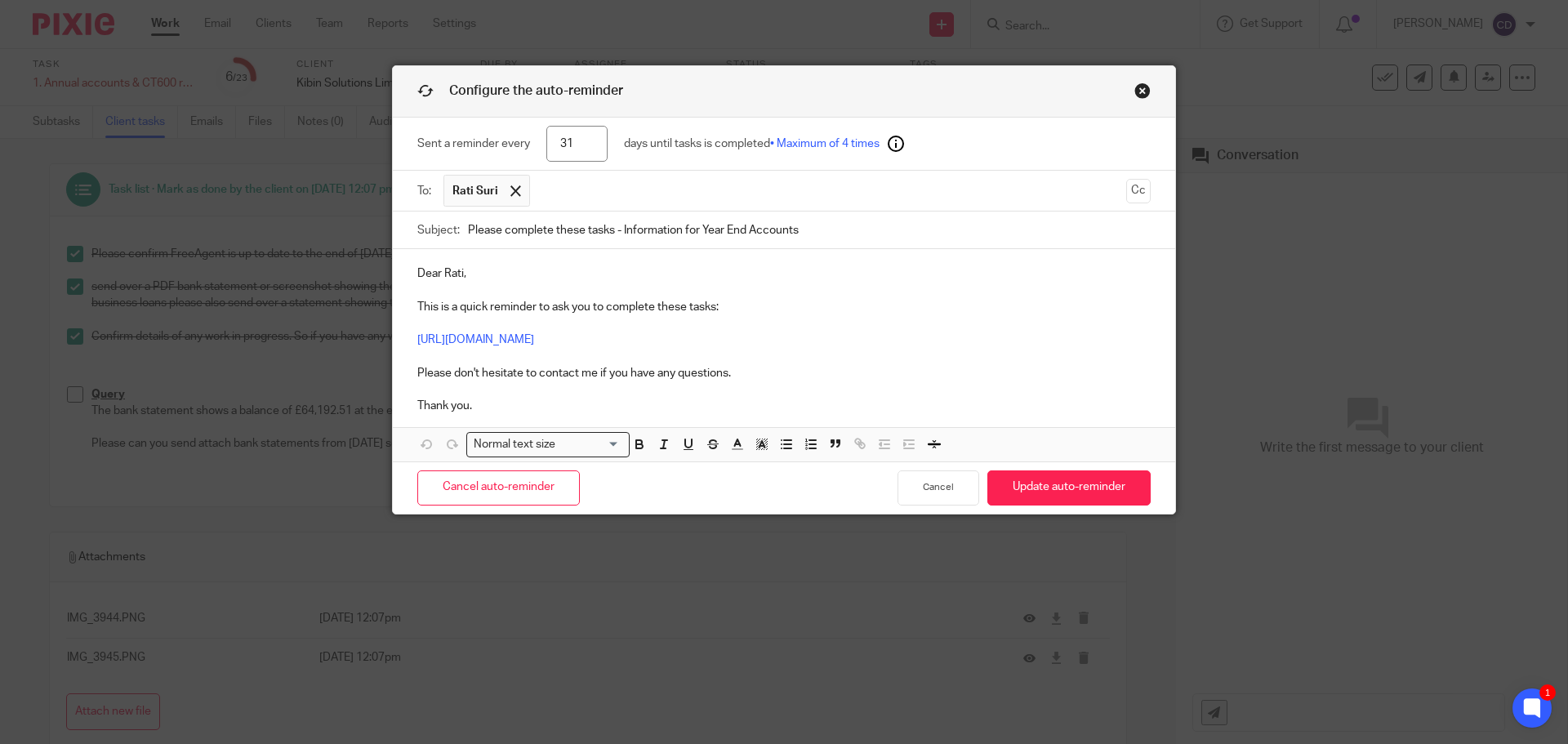
drag, startPoint x: 809, startPoint y: 232, endPoint x: 281, endPoint y: 219, distance: 528.2
click at [281, 219] on div "Configure the auto-reminder Sent a reminder every 31 days until tasks is comple…" at bounding box center [784, 372] width 1568 height 744
paste input "Query on Accounts"
type input "Please complete these tasks - Query on Accounts"
click at [487, 153] on div "Sent a reminder every 31 days until tasks is completed • Maximum of 4 times" at bounding box center [784, 144] width 733 height 53
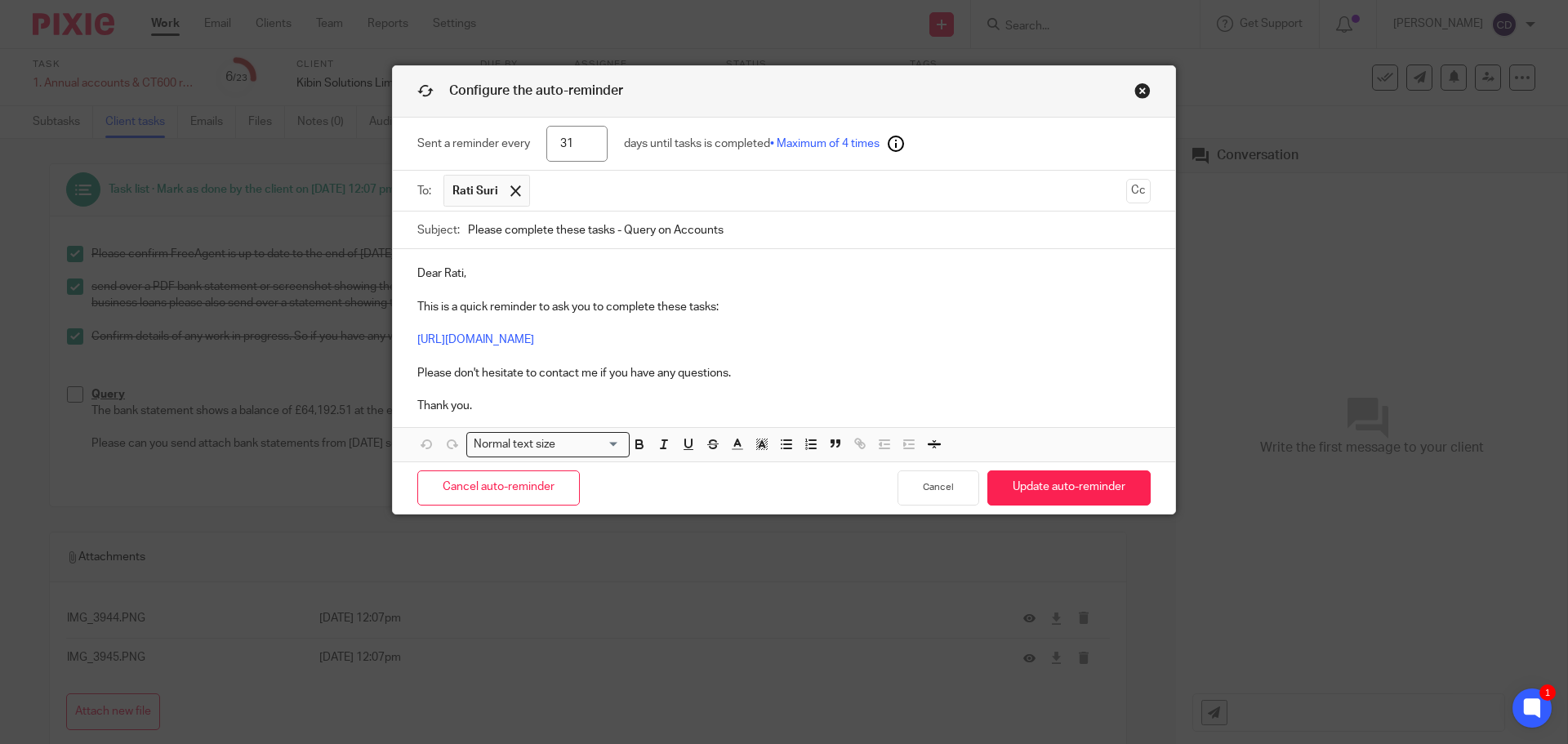
type input "3"
type input "14"
click at [962, 270] on p "Dear Rati, This is a quick reminder to ask you to complete these tasks: https:/…" at bounding box center [784, 339] width 733 height 148
click at [1040, 492] on button "Update auto-reminder" at bounding box center [1069, 487] width 163 height 35
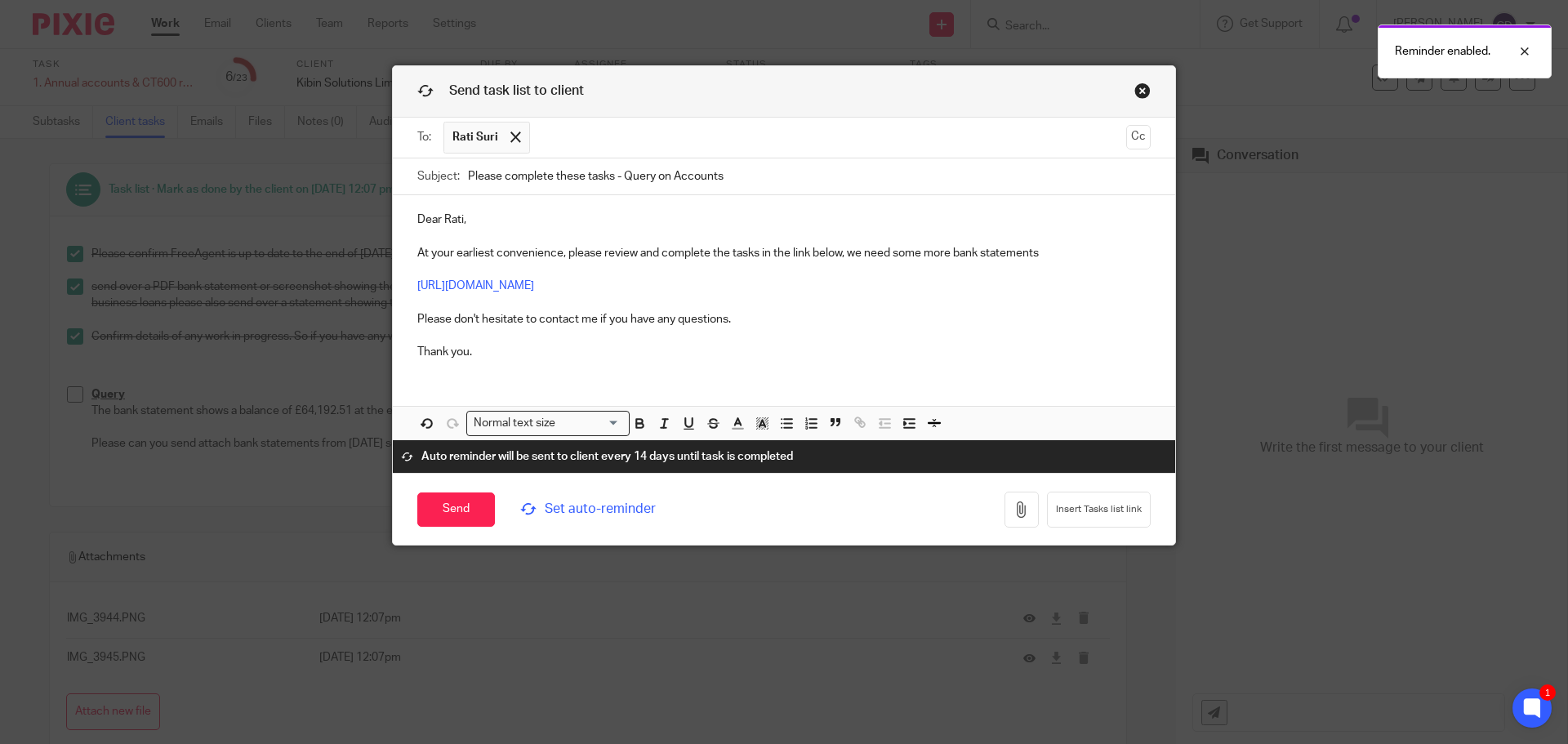
click at [617, 507] on span "Set auto-reminder" at bounding box center [632, 509] width 224 height 19
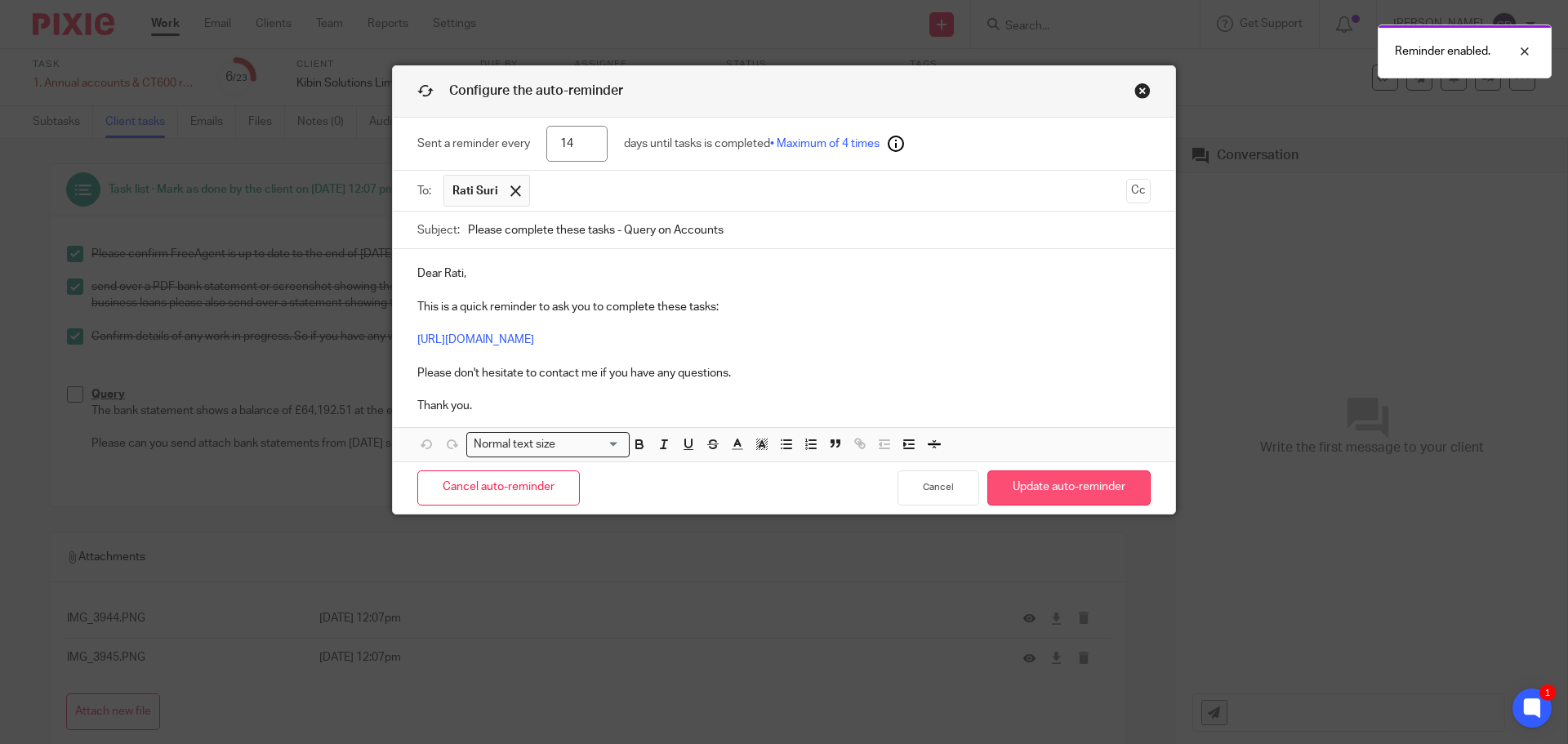
click at [1103, 487] on button "Update auto-reminder" at bounding box center [1069, 487] width 163 height 35
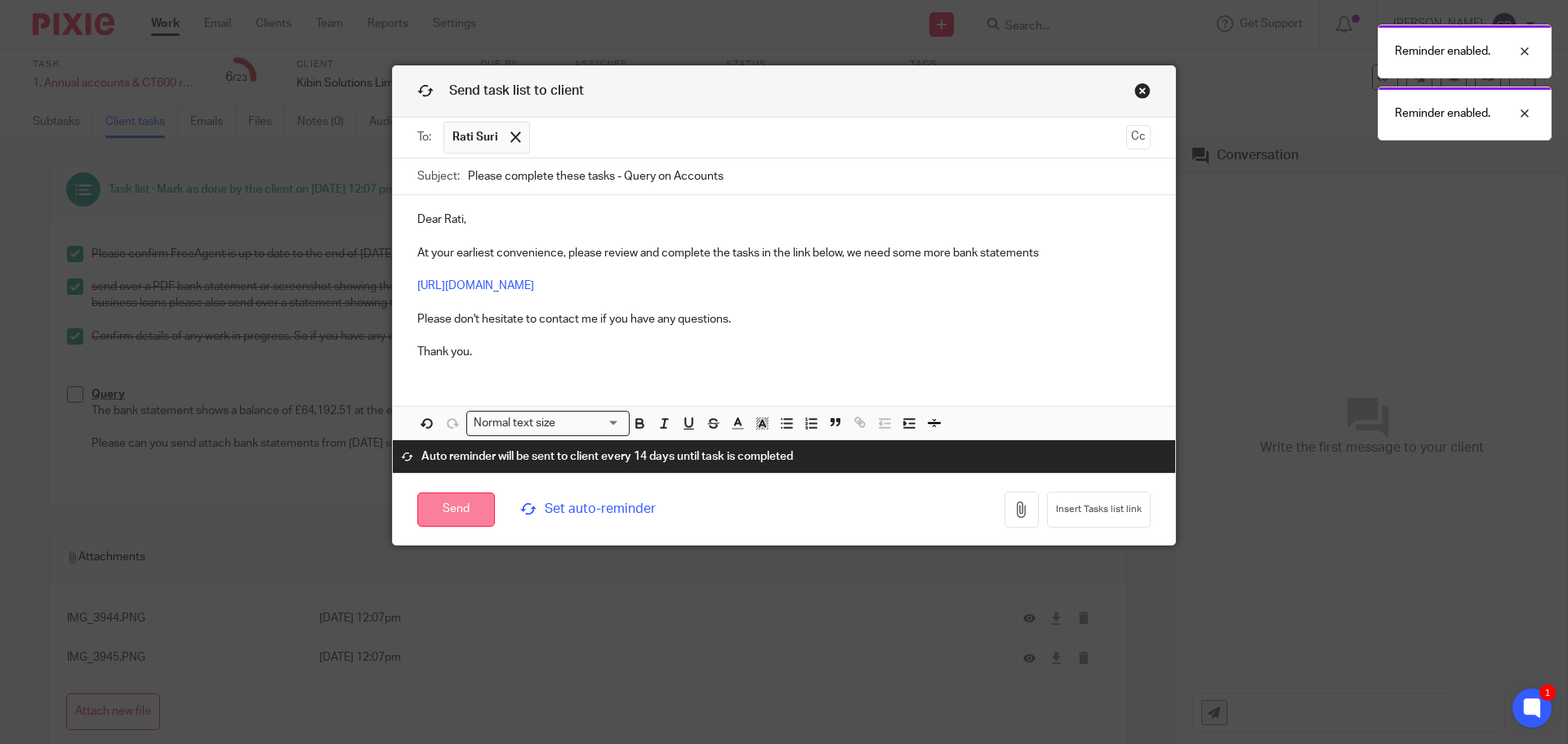
click at [480, 509] on input "Send" at bounding box center [456, 510] width 77 height 35
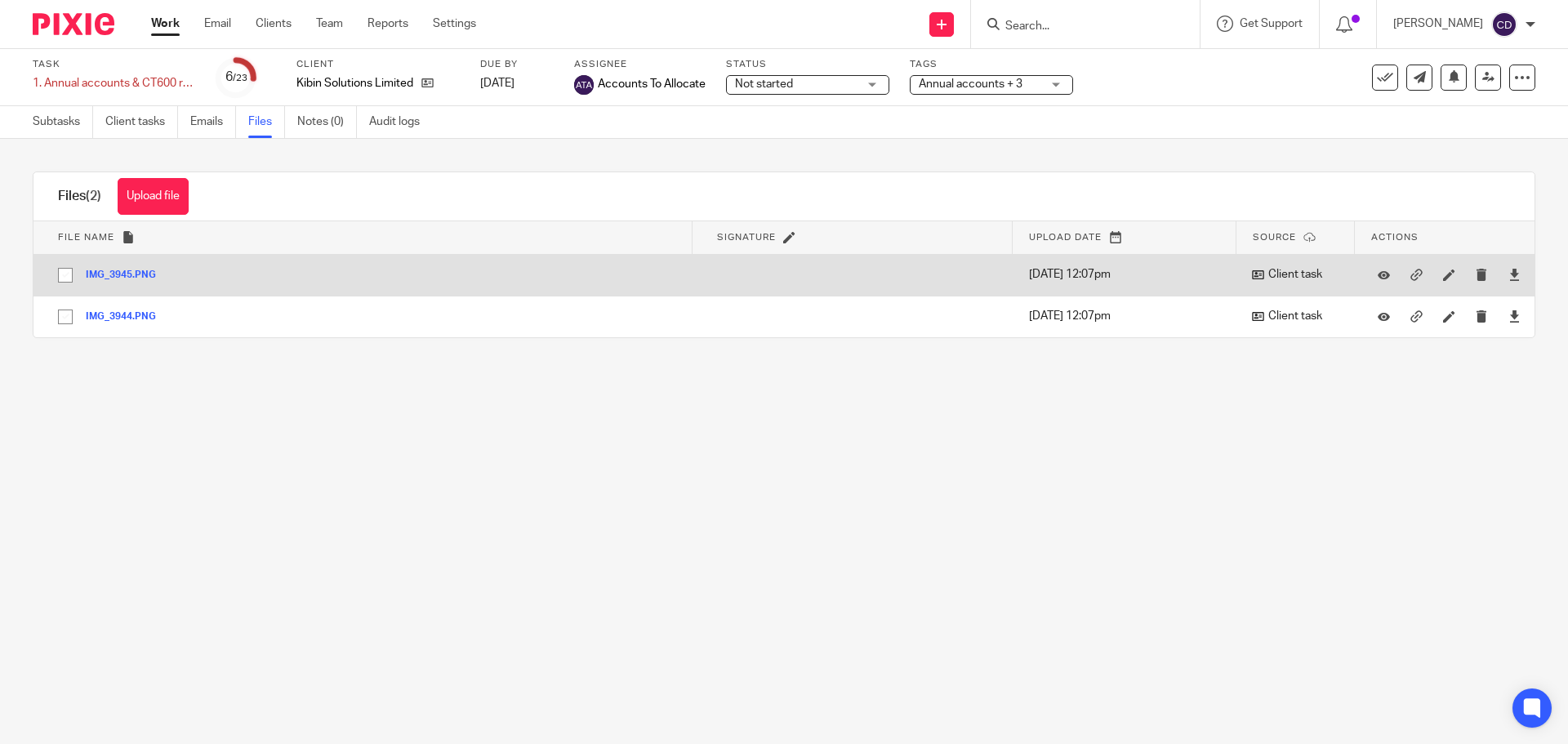
click at [123, 267] on div "IMG_3945.PNG" at bounding box center [127, 274] width 82 height 17
click at [129, 277] on button "IMG_3945.PNG" at bounding box center [127, 275] width 82 height 12
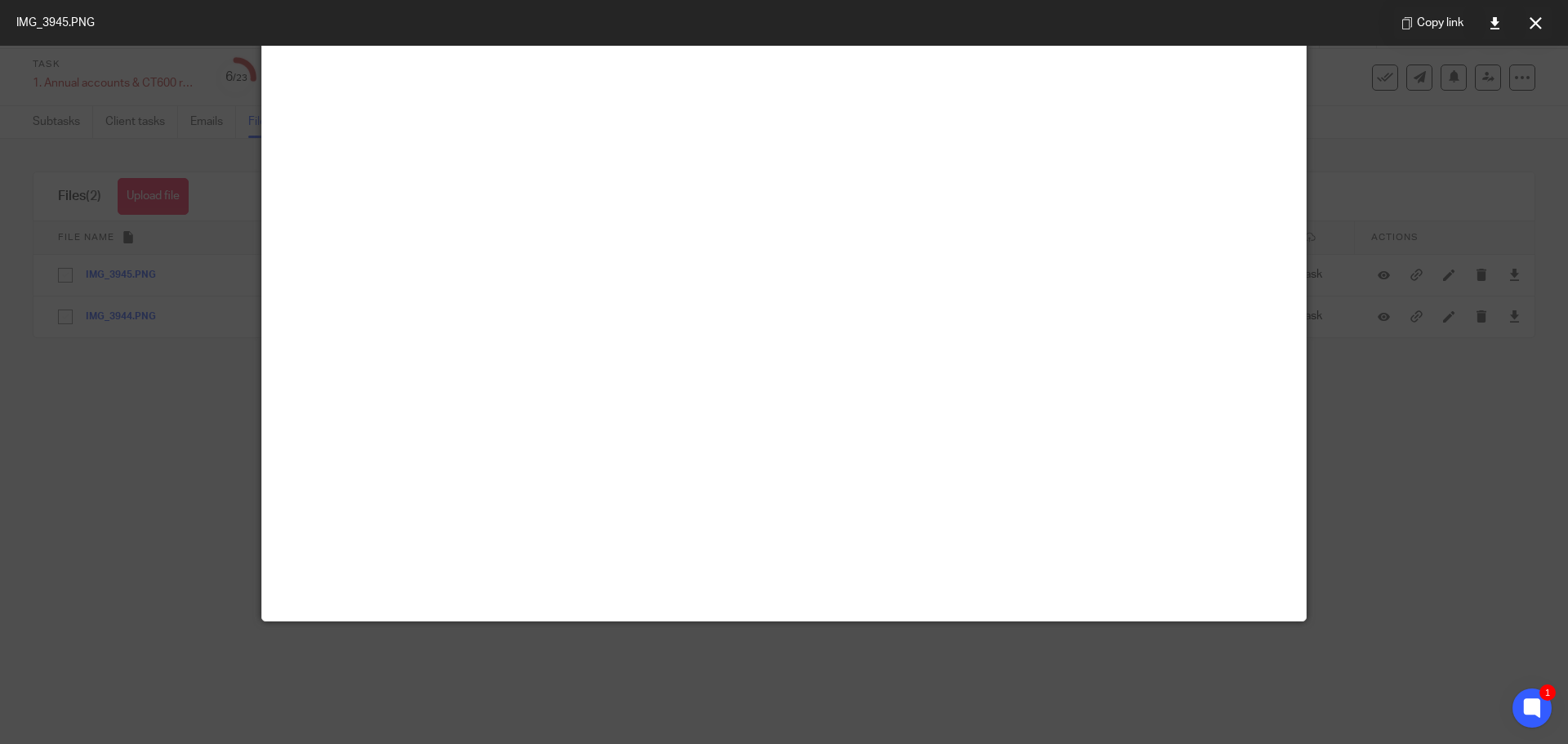
scroll to position [163, 0]
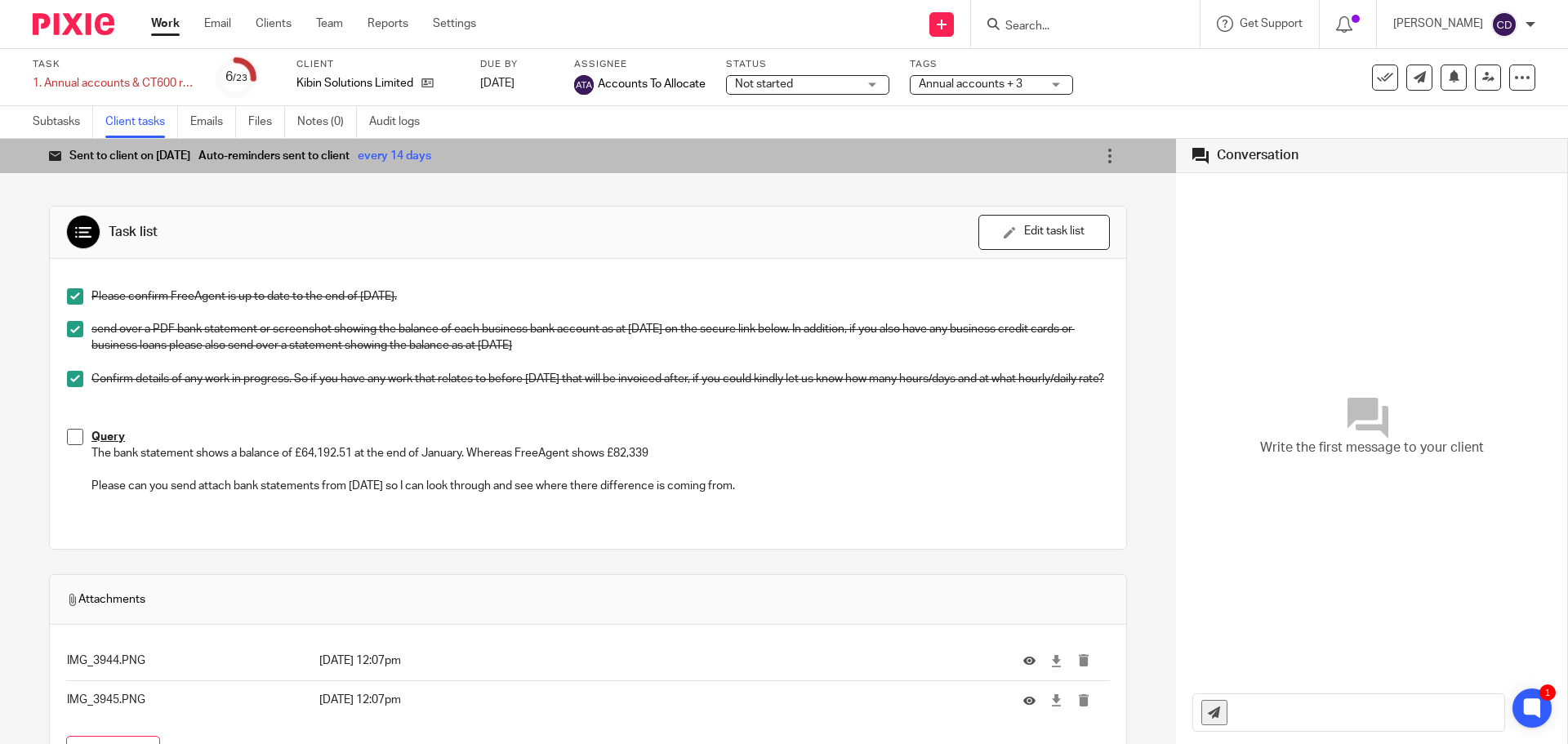
click at [952, 90] on span "Annual accounts + 3" at bounding box center [979, 84] width 122 height 17
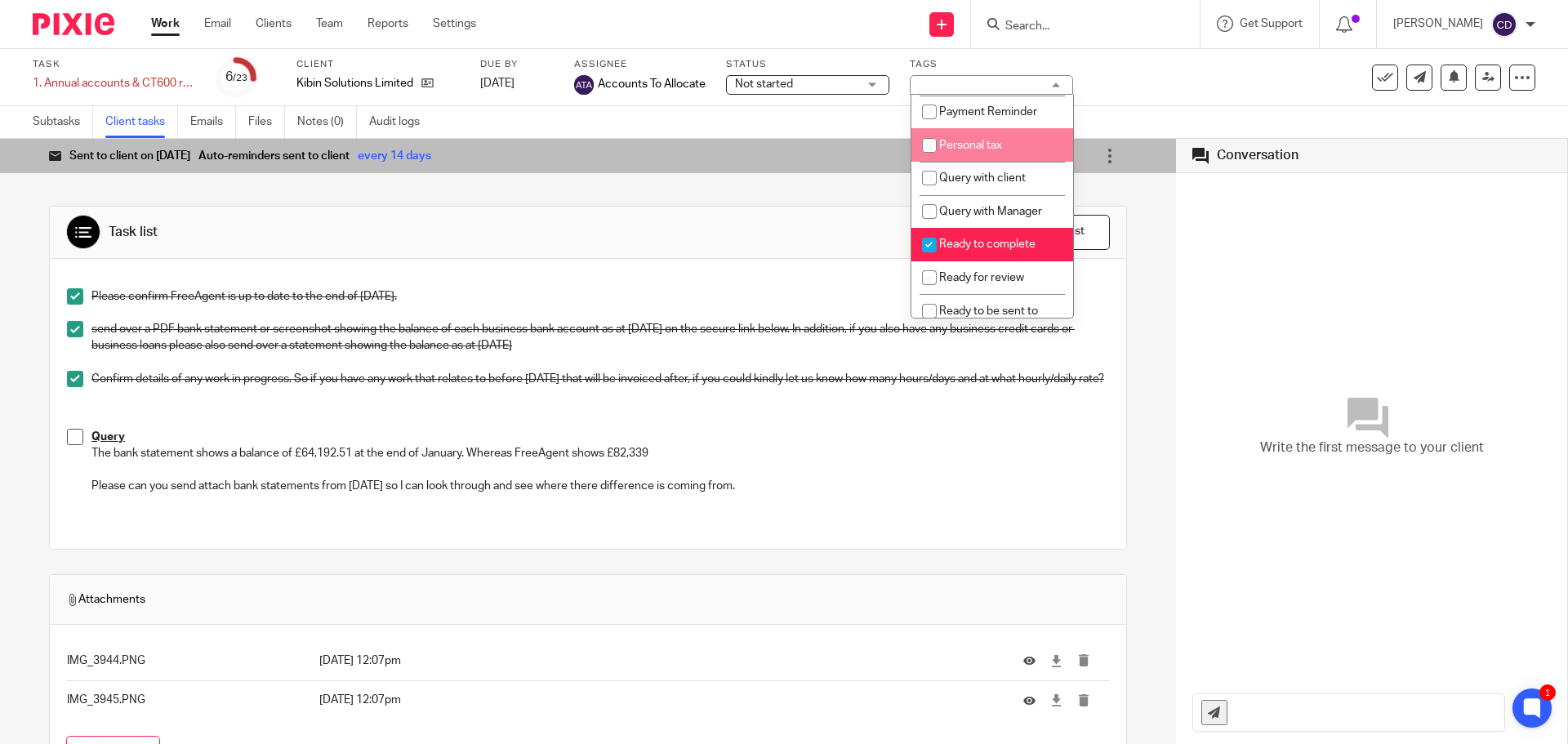
scroll to position [490, 0]
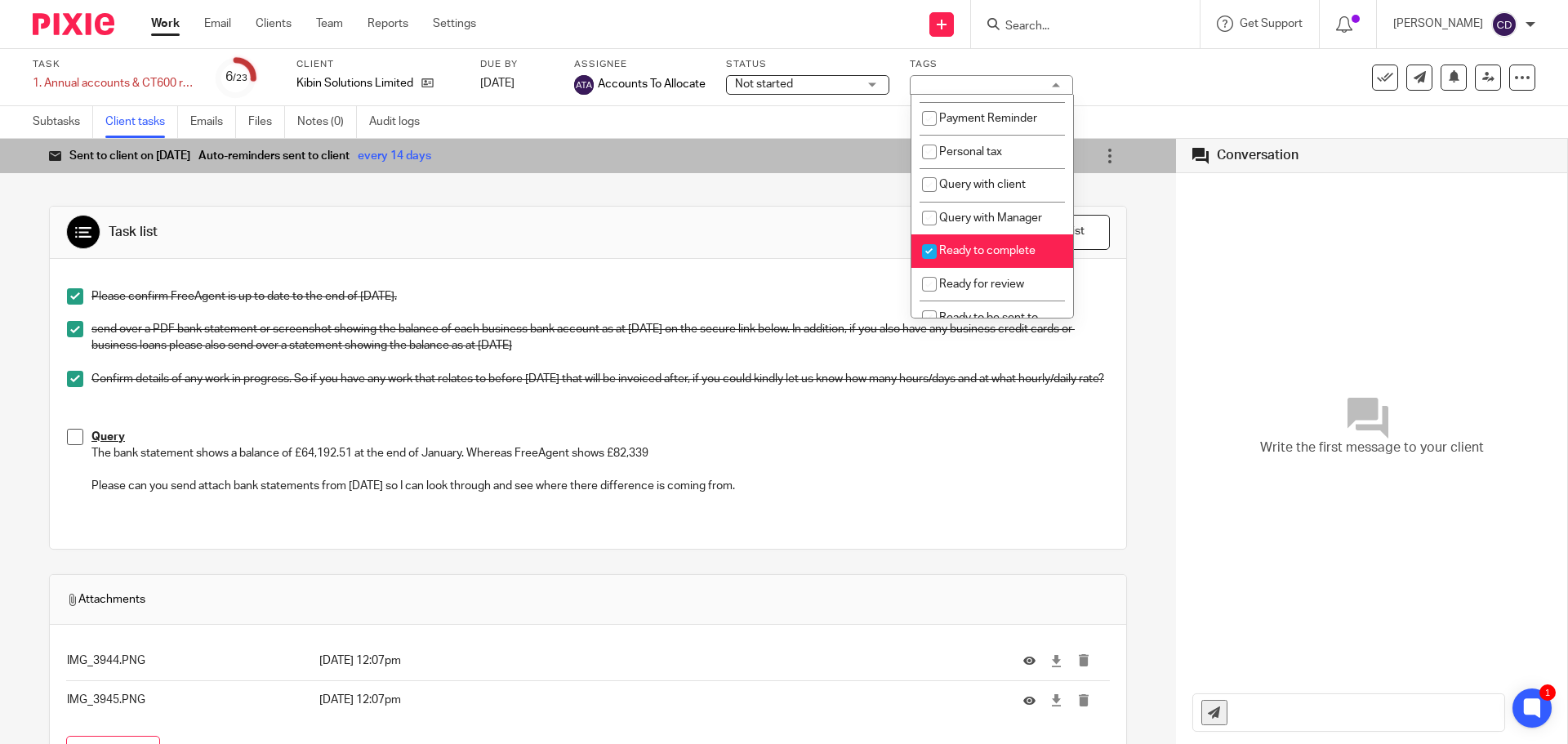
click at [960, 261] on li "Ready to complete" at bounding box center [992, 251] width 162 height 33
checkbox input "false"
click at [983, 190] on span "Query with client" at bounding box center [982, 185] width 87 height 12
checkbox input "true"
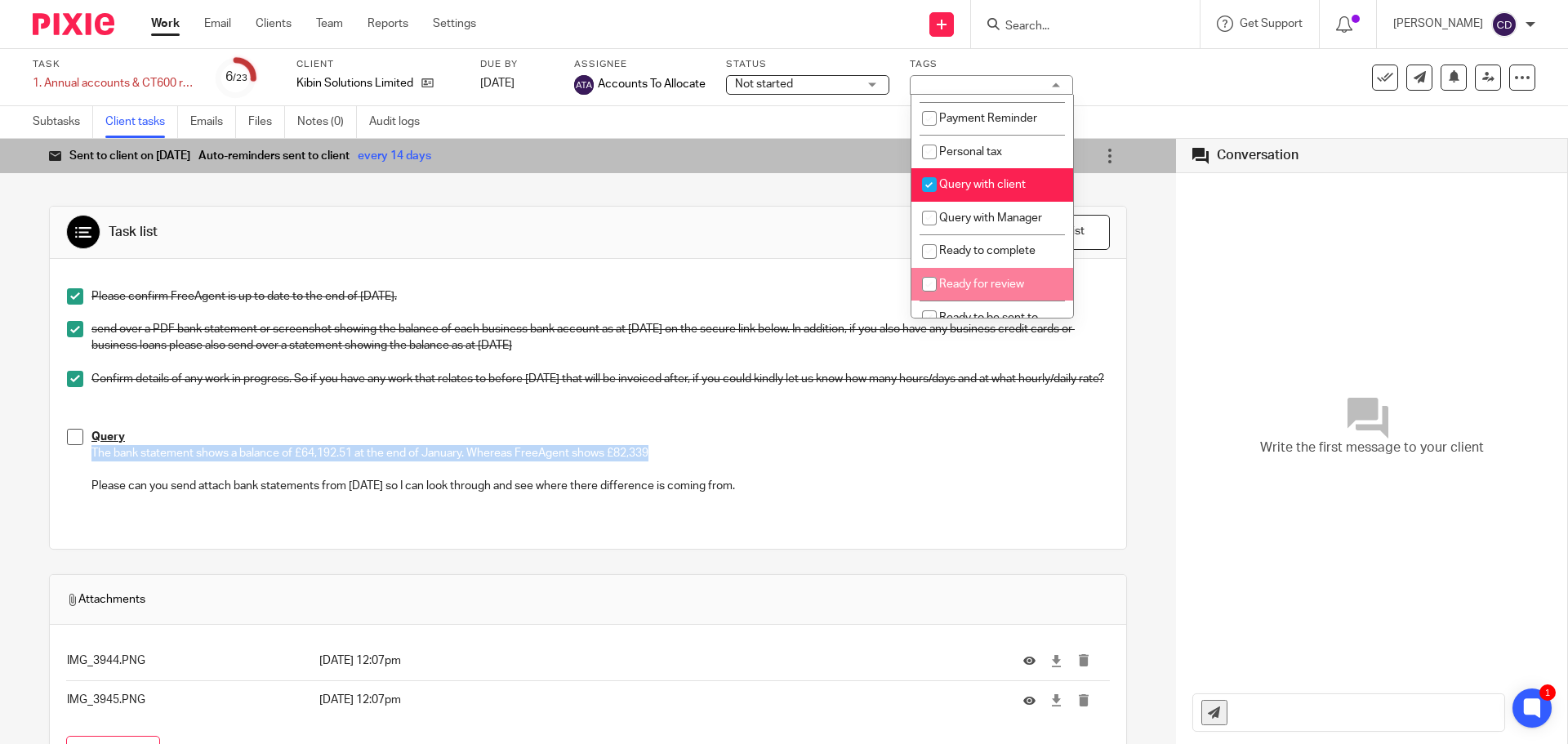
click at [877, 457] on div "Query The bank statement shows a balance of £64,192.51 at the end of January. W…" at bounding box center [600, 461] width 1017 height 66
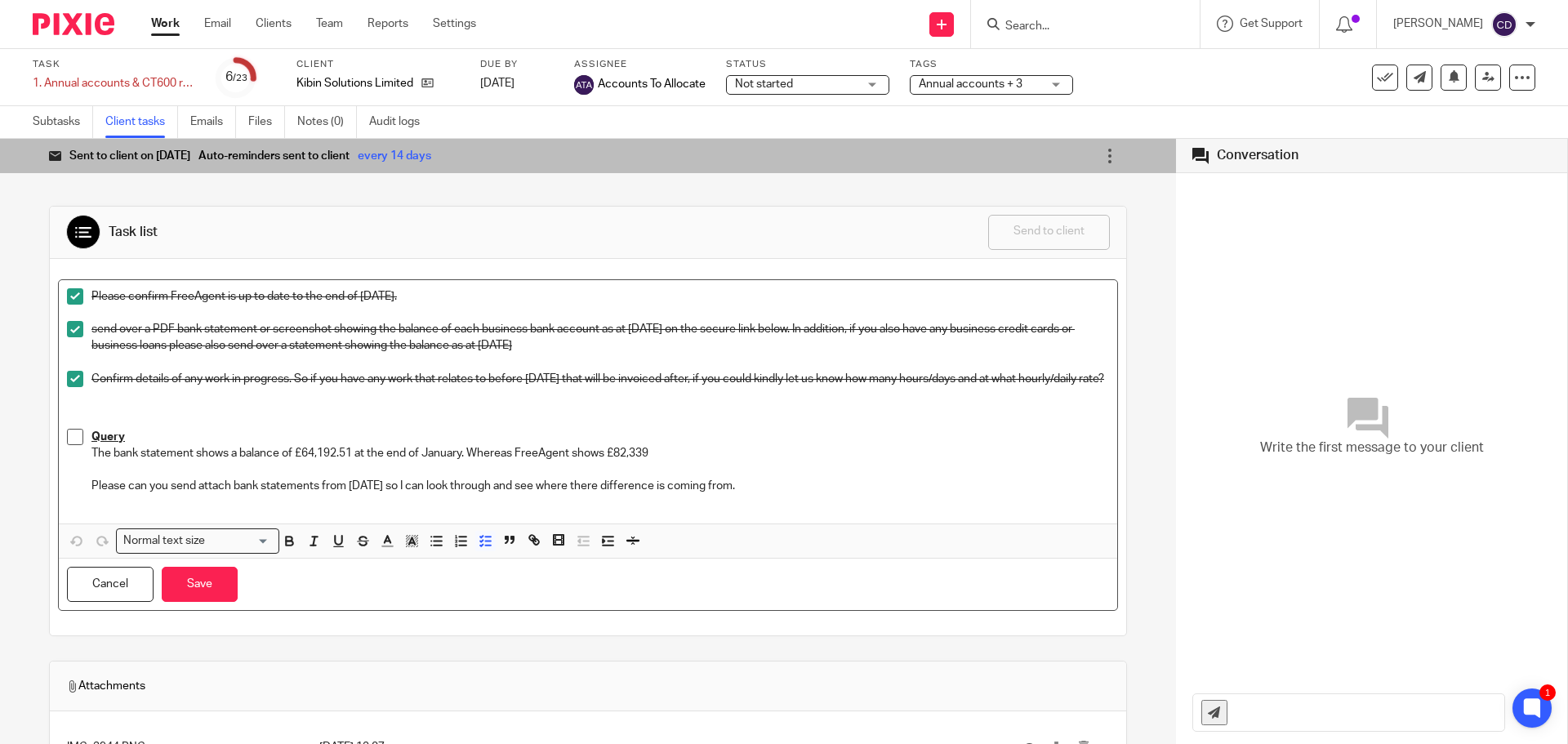
click at [597, 194] on div "Task list Send to client Send to client Ask client to recheck again Edit task l…" at bounding box center [588, 641] width 1078 height 918
click at [1109, 36] on div at bounding box center [1085, 24] width 228 height 48
click at [1111, 31] on input "Search" at bounding box center [1076, 27] width 147 height 15
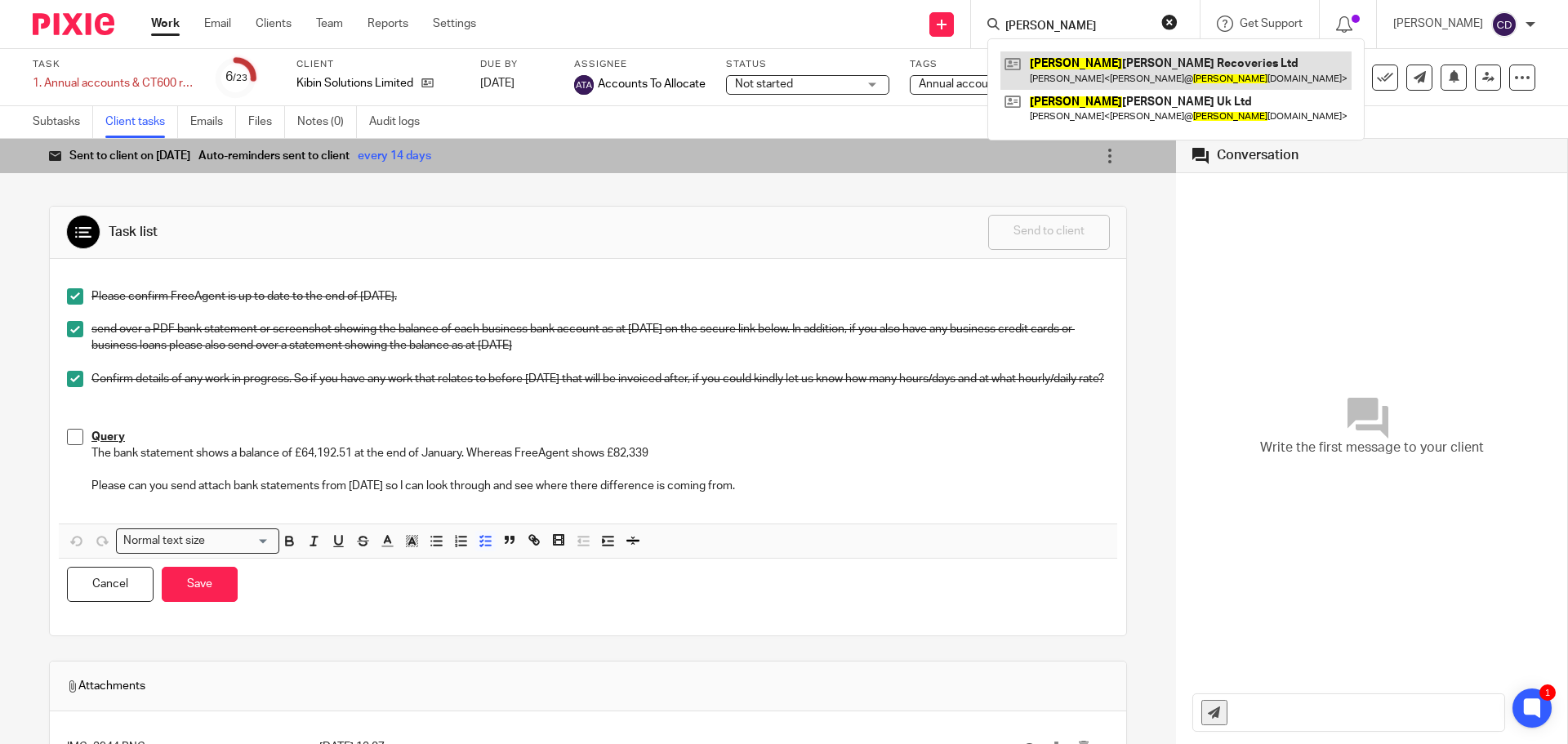
type input "Slater"
click at [1157, 52] on link at bounding box center [1175, 70] width 351 height 37
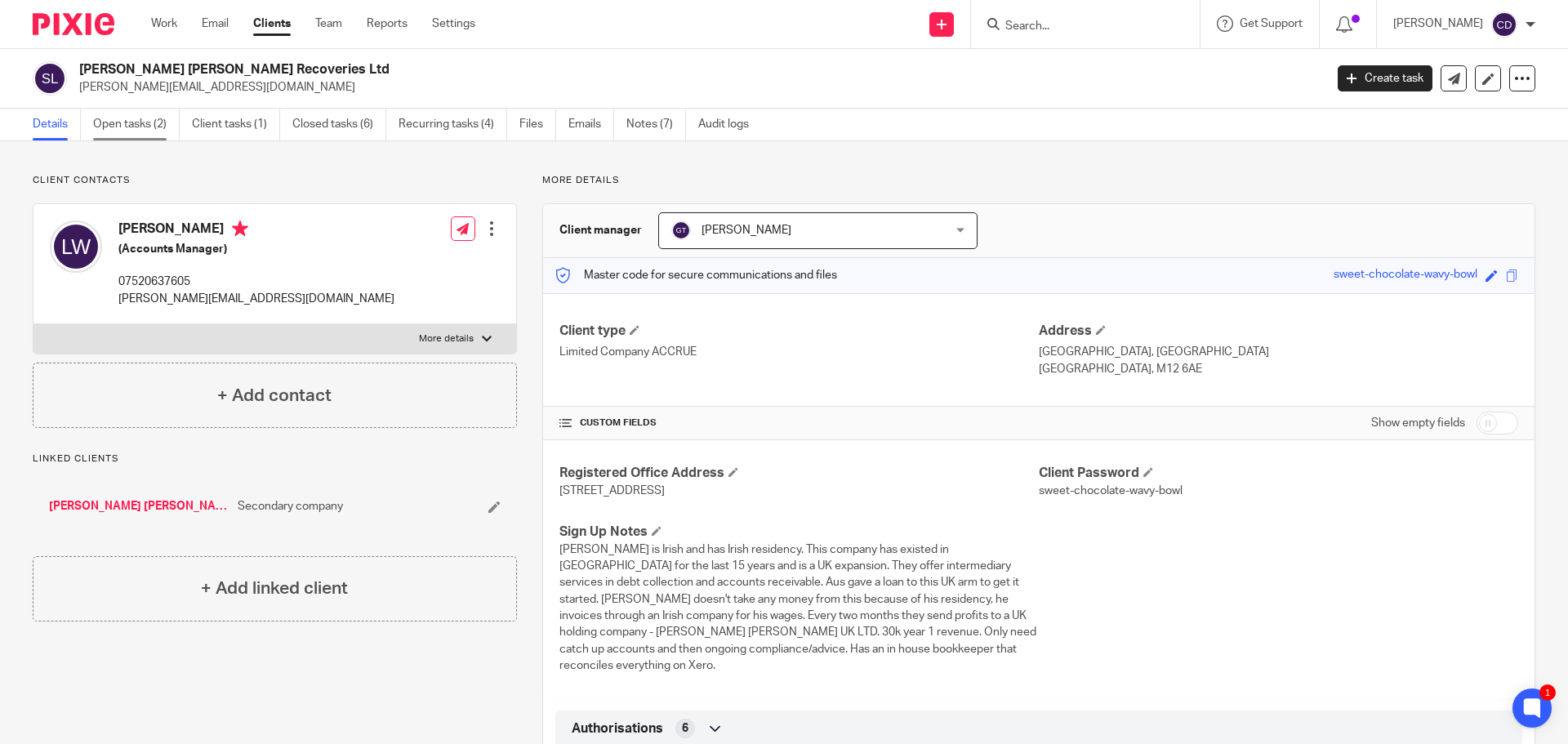
click at [154, 133] on link "Open tasks (2)" at bounding box center [137, 124] width 87 height 32
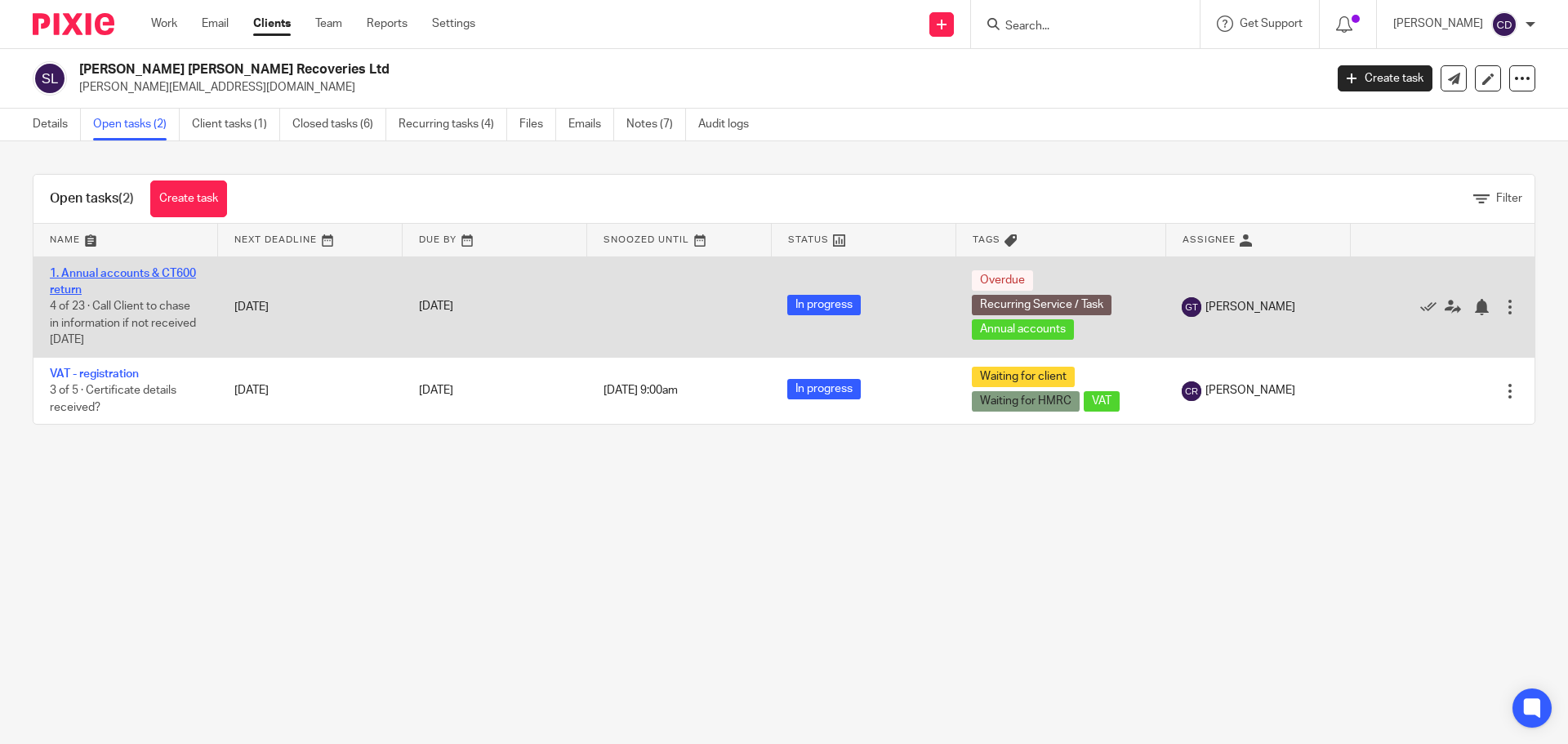
click at [170, 277] on link "1. Annual accounts & CT600 return" at bounding box center [122, 281] width 146 height 27
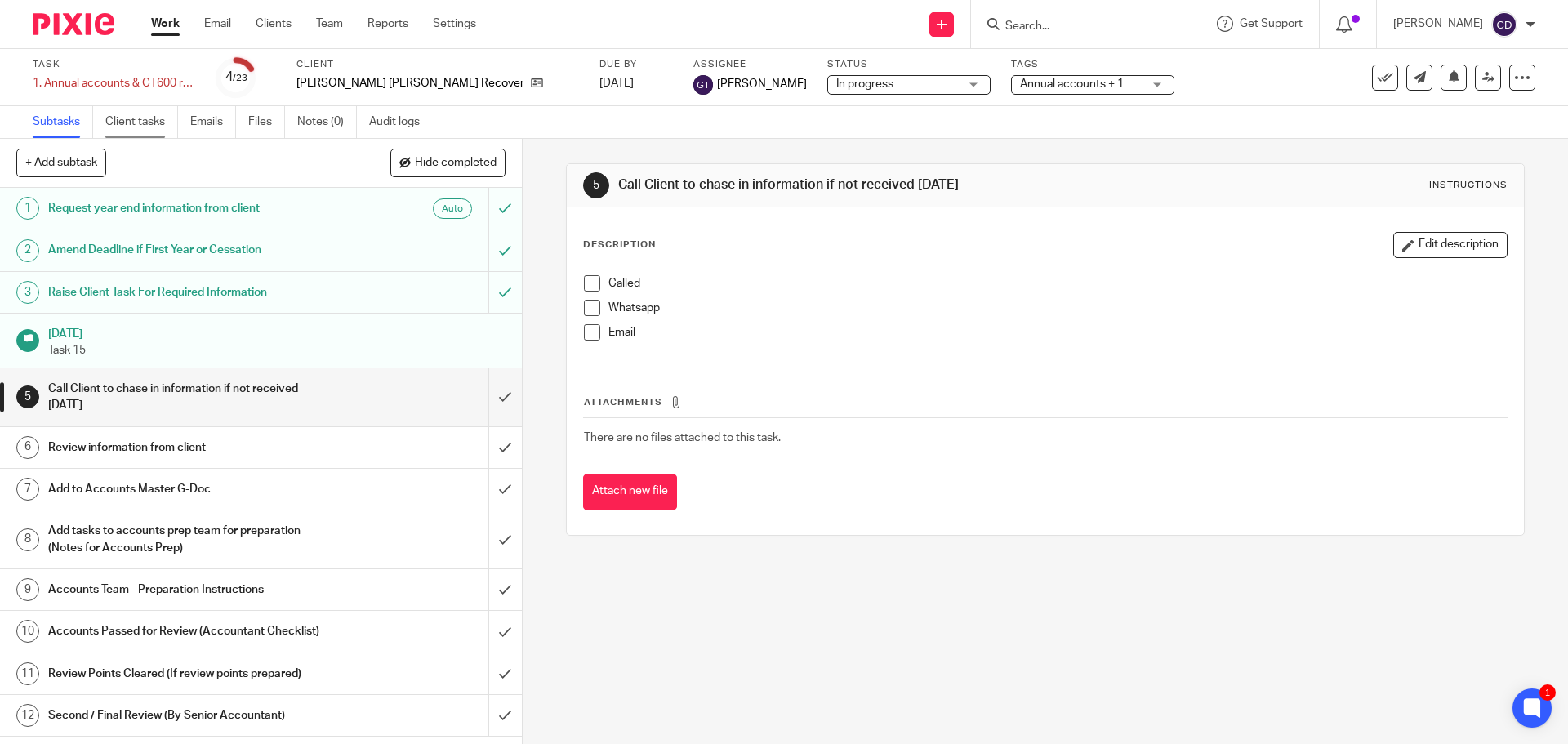
click at [157, 130] on link "Client tasks" at bounding box center [141, 122] width 72 height 32
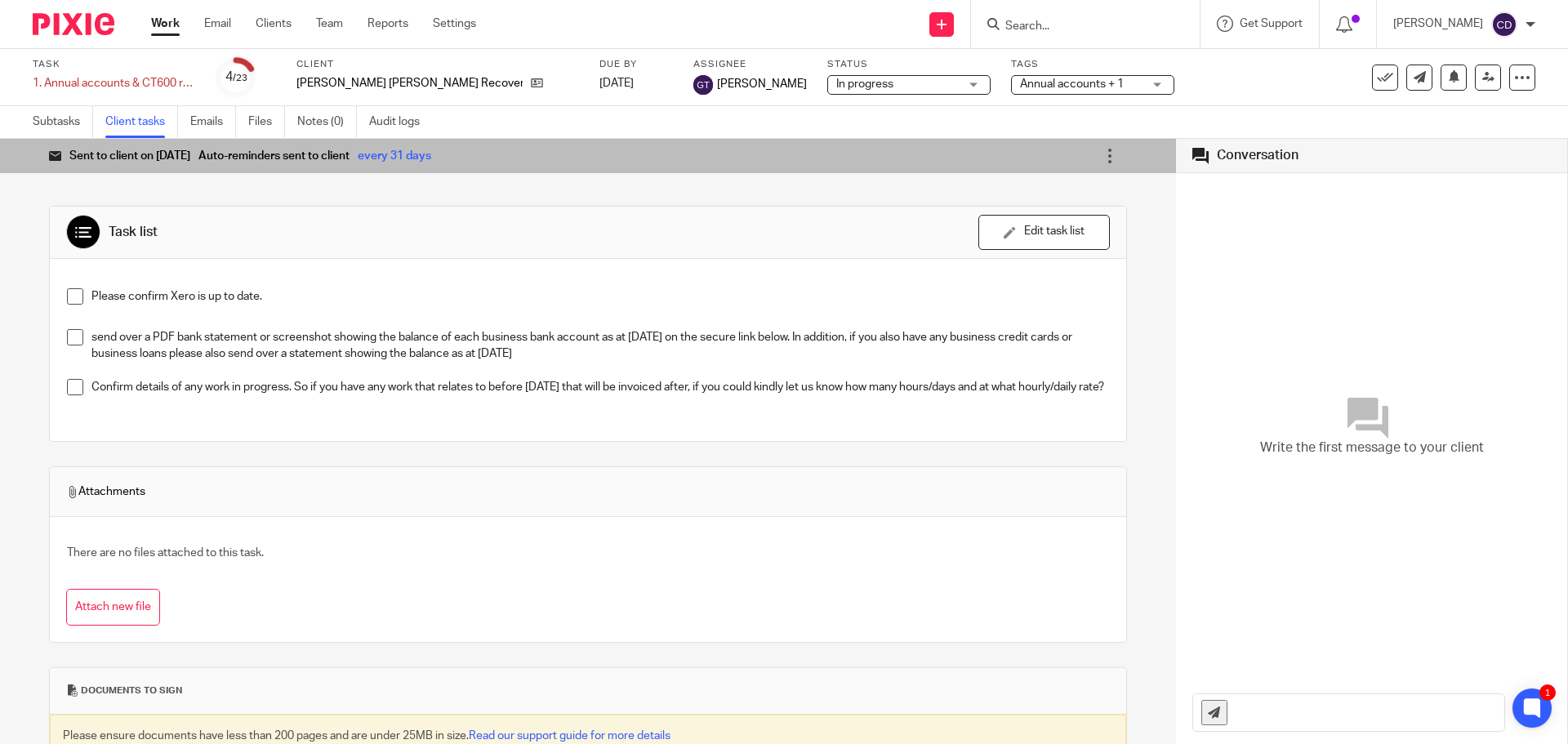
click at [1086, 35] on div at bounding box center [1085, 24] width 228 height 48
click at [1092, 23] on input "Search" at bounding box center [1076, 27] width 147 height 15
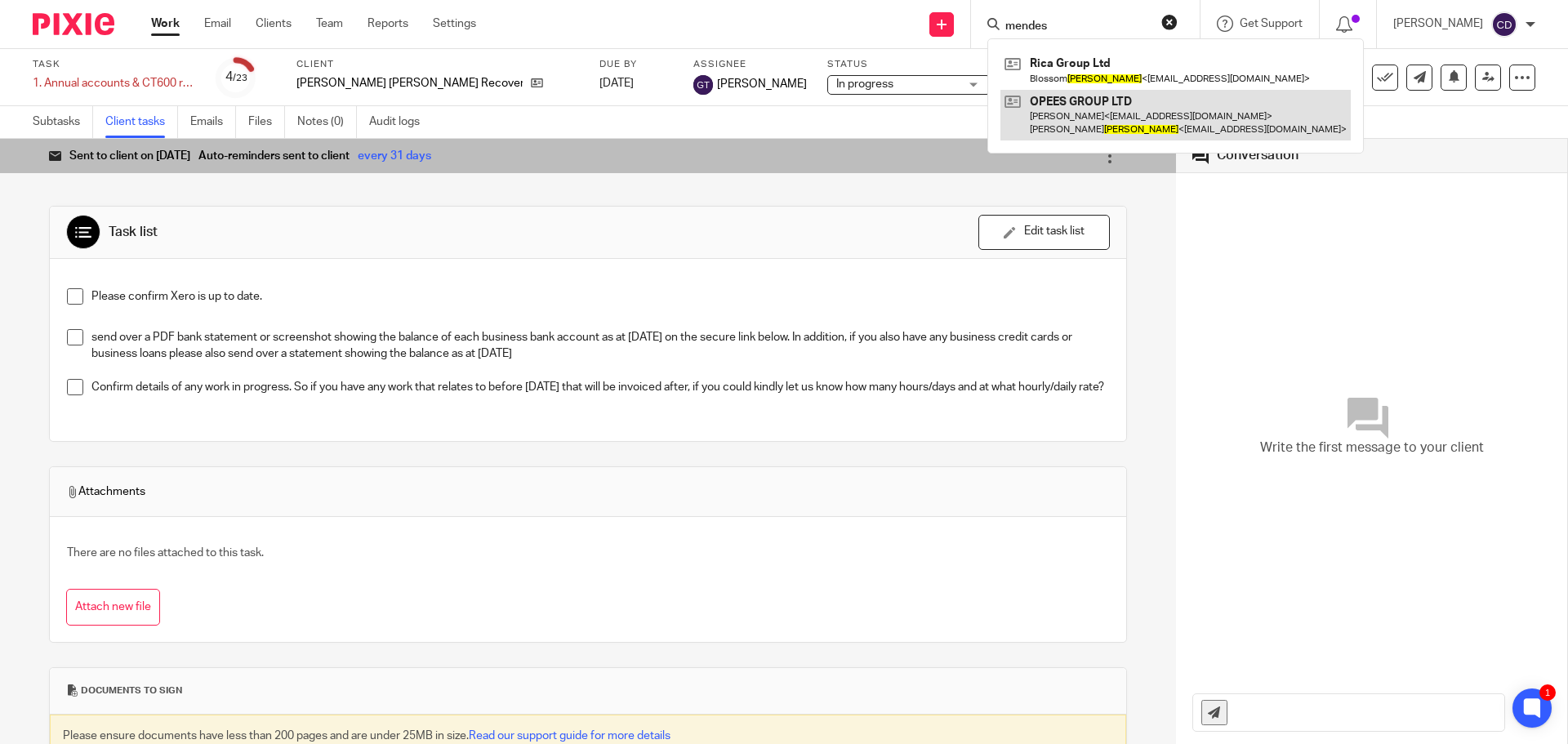
type input "mendes"
click at [1131, 91] on link at bounding box center [1175, 115] width 350 height 51
click at [1139, 121] on link at bounding box center [1175, 115] width 350 height 51
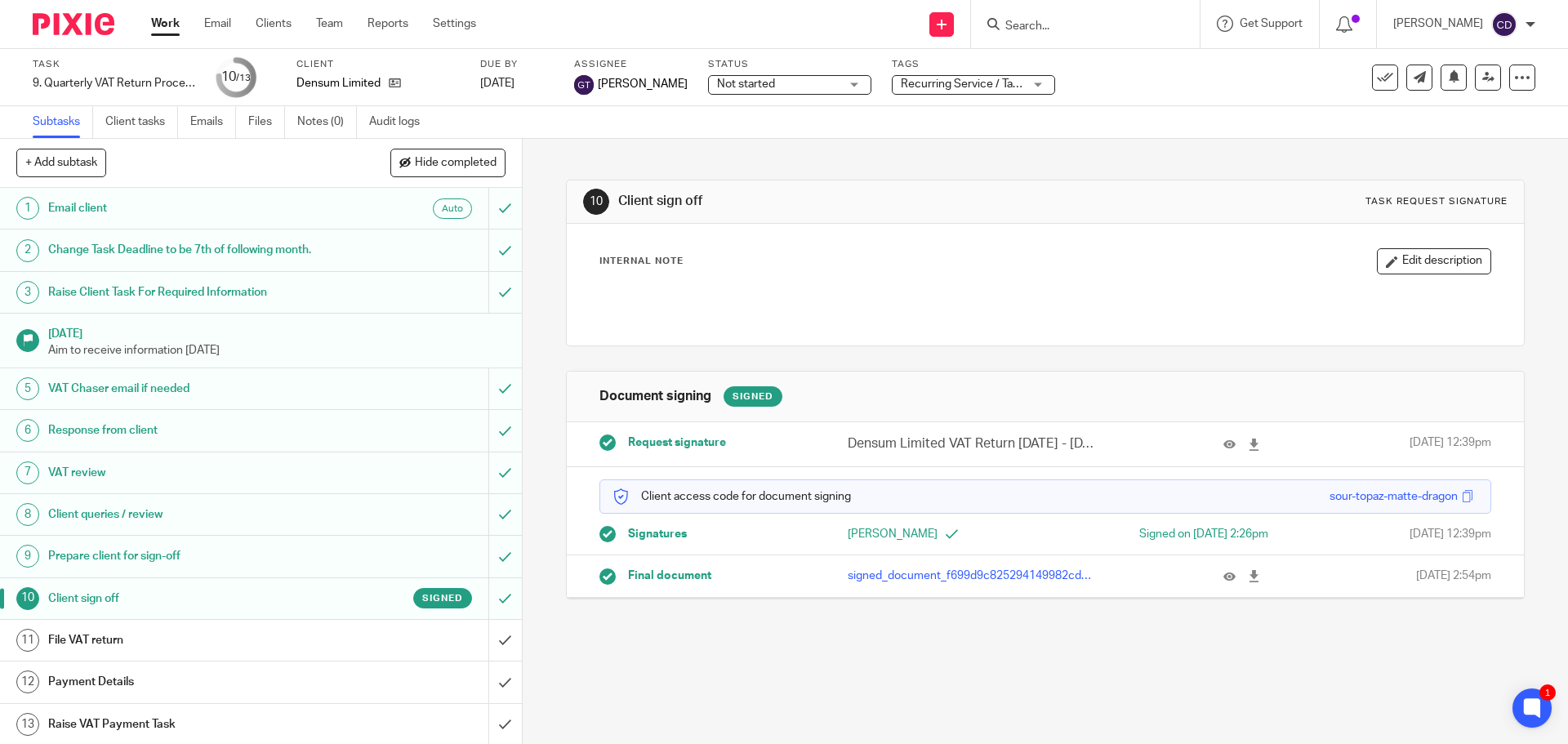
scroll to position [2, 0]
click at [923, 83] on span "Recurring Service / Task + 2" at bounding box center [971, 84] width 142 height 12
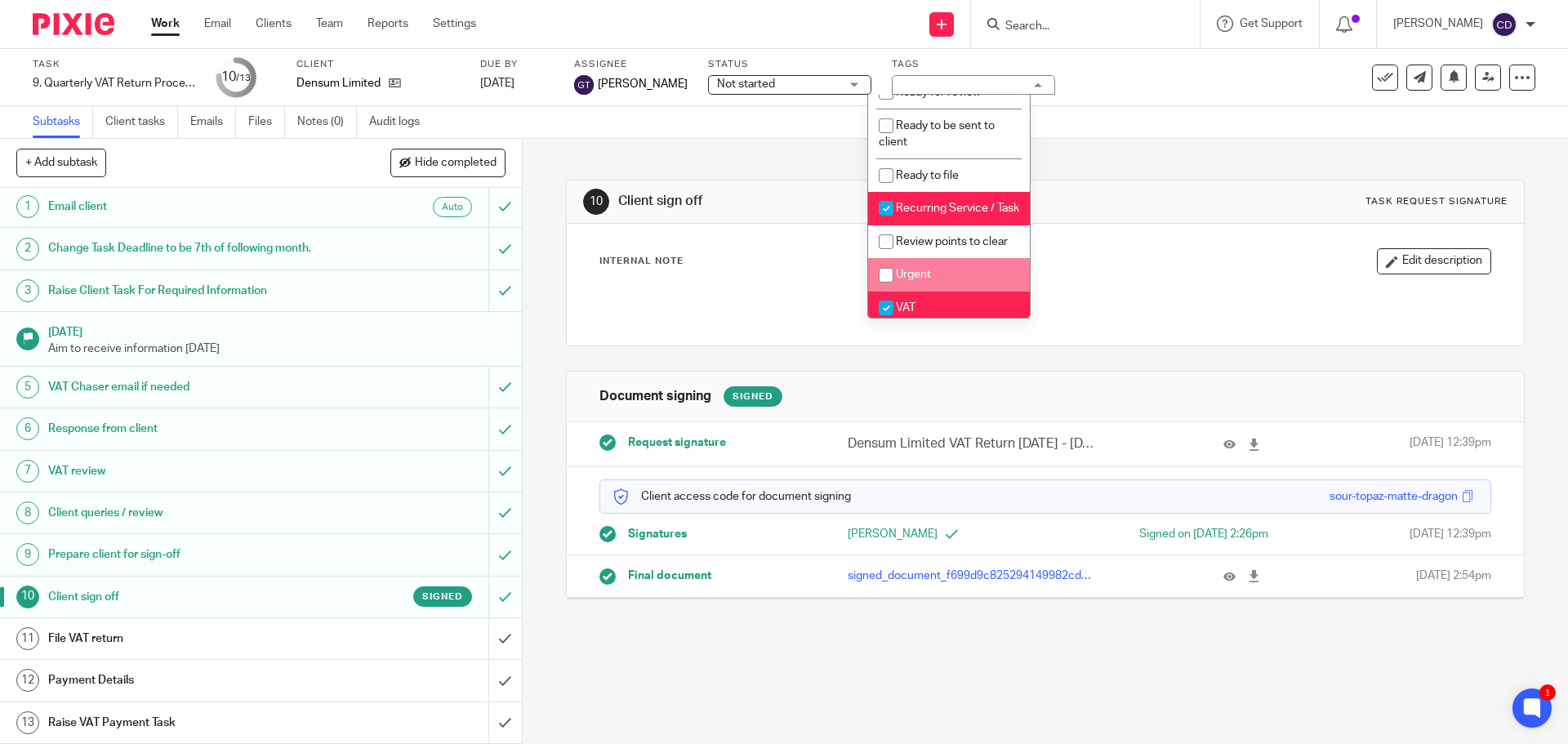
scroll to position [653, 0]
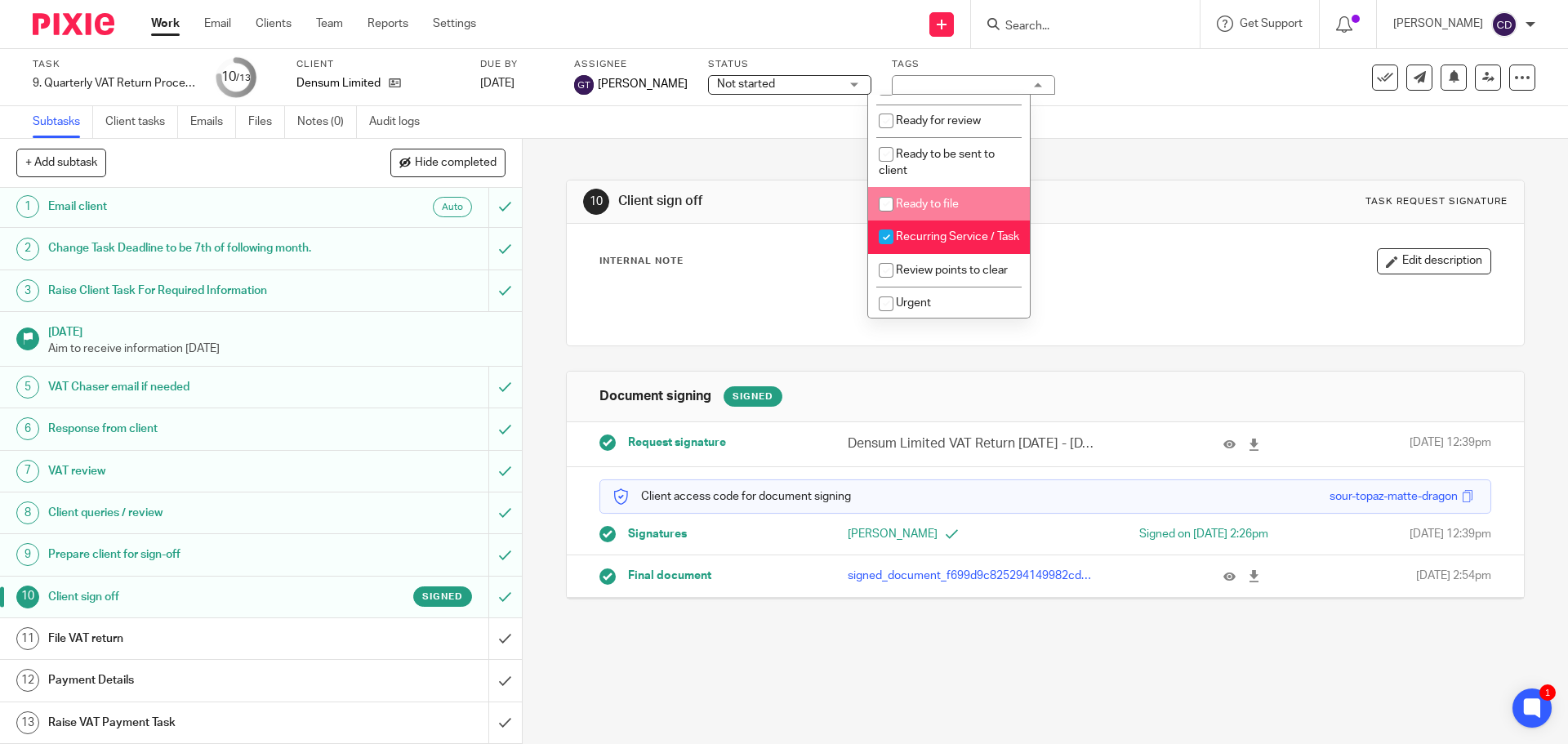
click at [958, 221] on li "Ready to file" at bounding box center [949, 203] width 162 height 33
checkbox input "true"
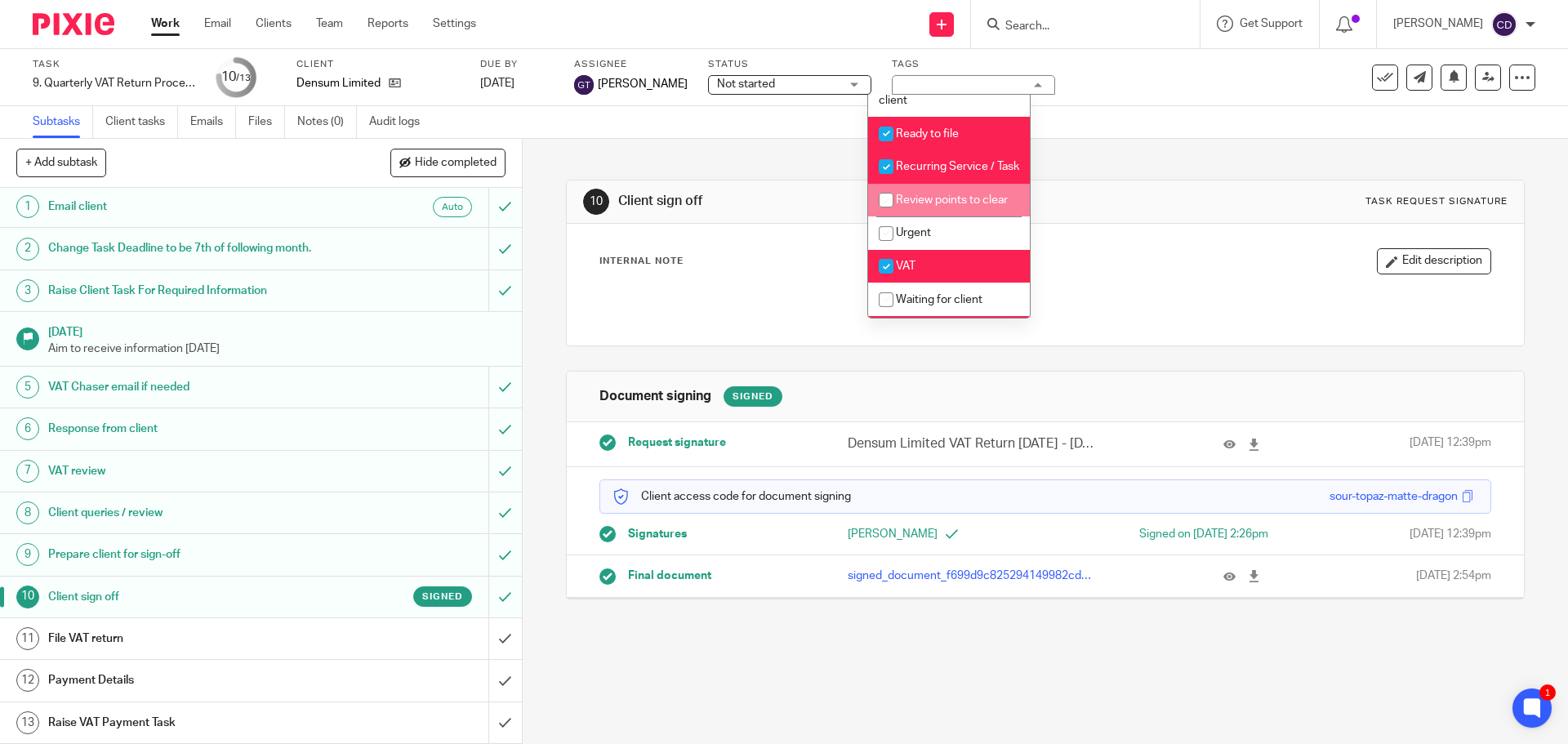
scroll to position [816, 0]
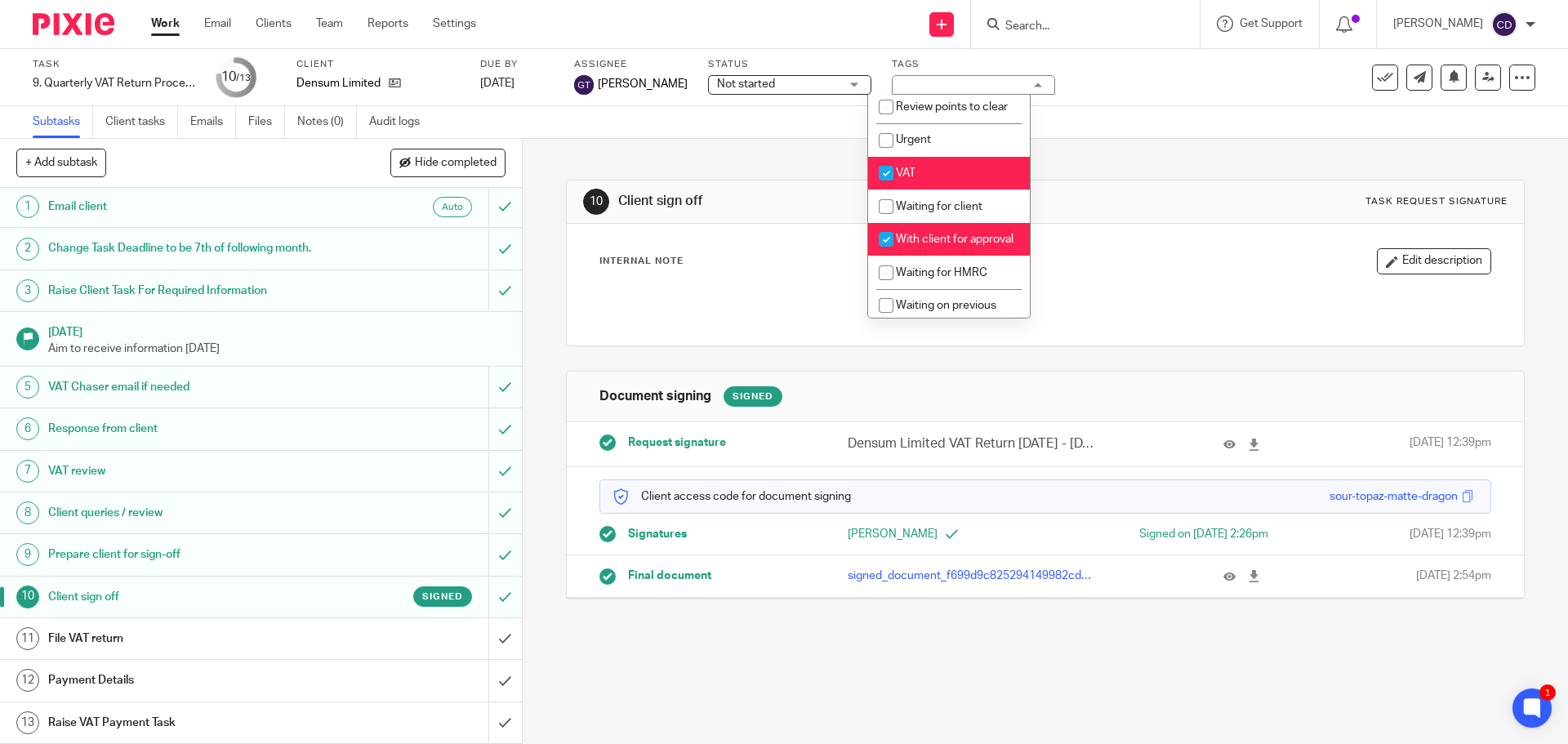
click at [942, 257] on li "With client for approval" at bounding box center [949, 240] width 162 height 33
checkbox input "false"
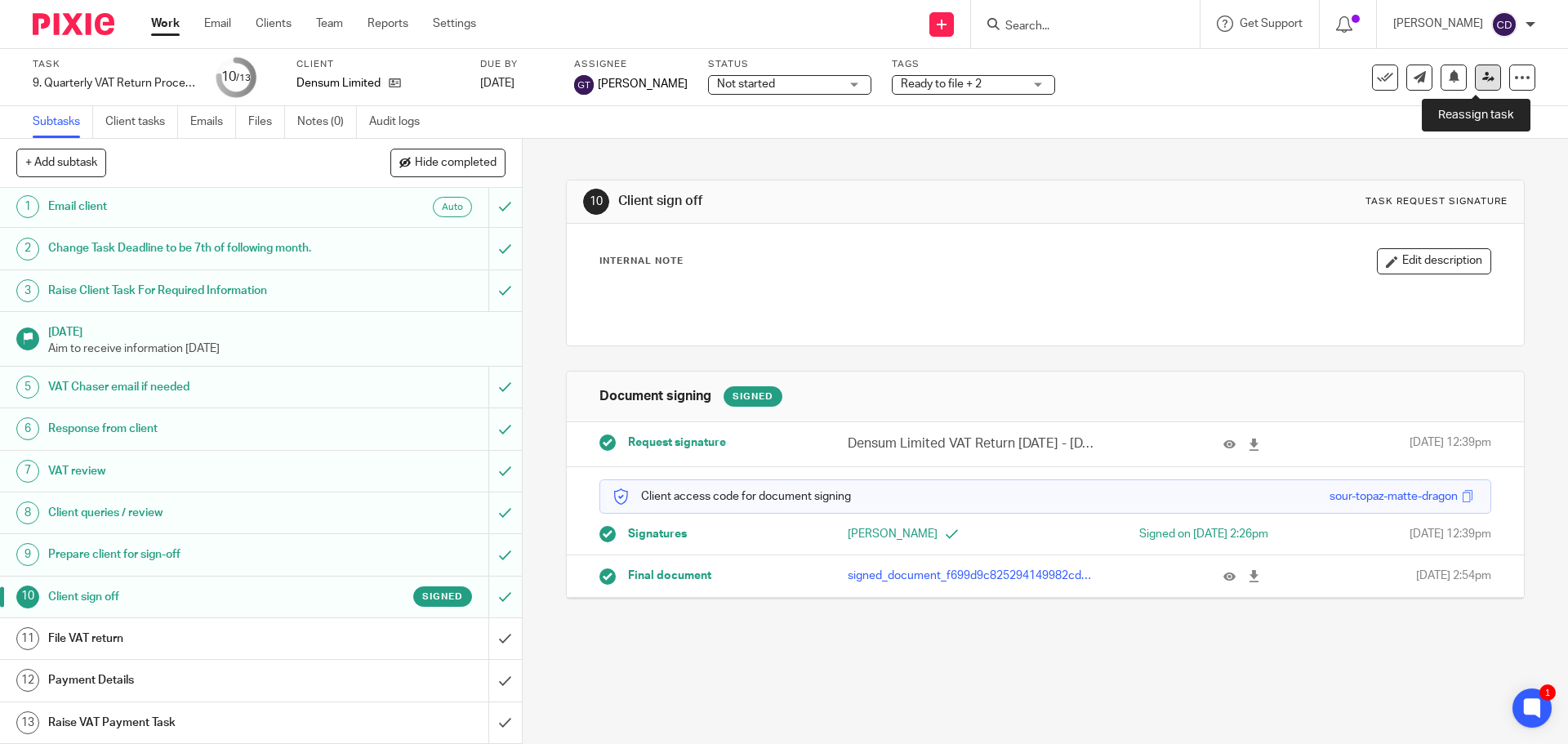
click at [1483, 81] on link at bounding box center [1487, 77] width 26 height 26
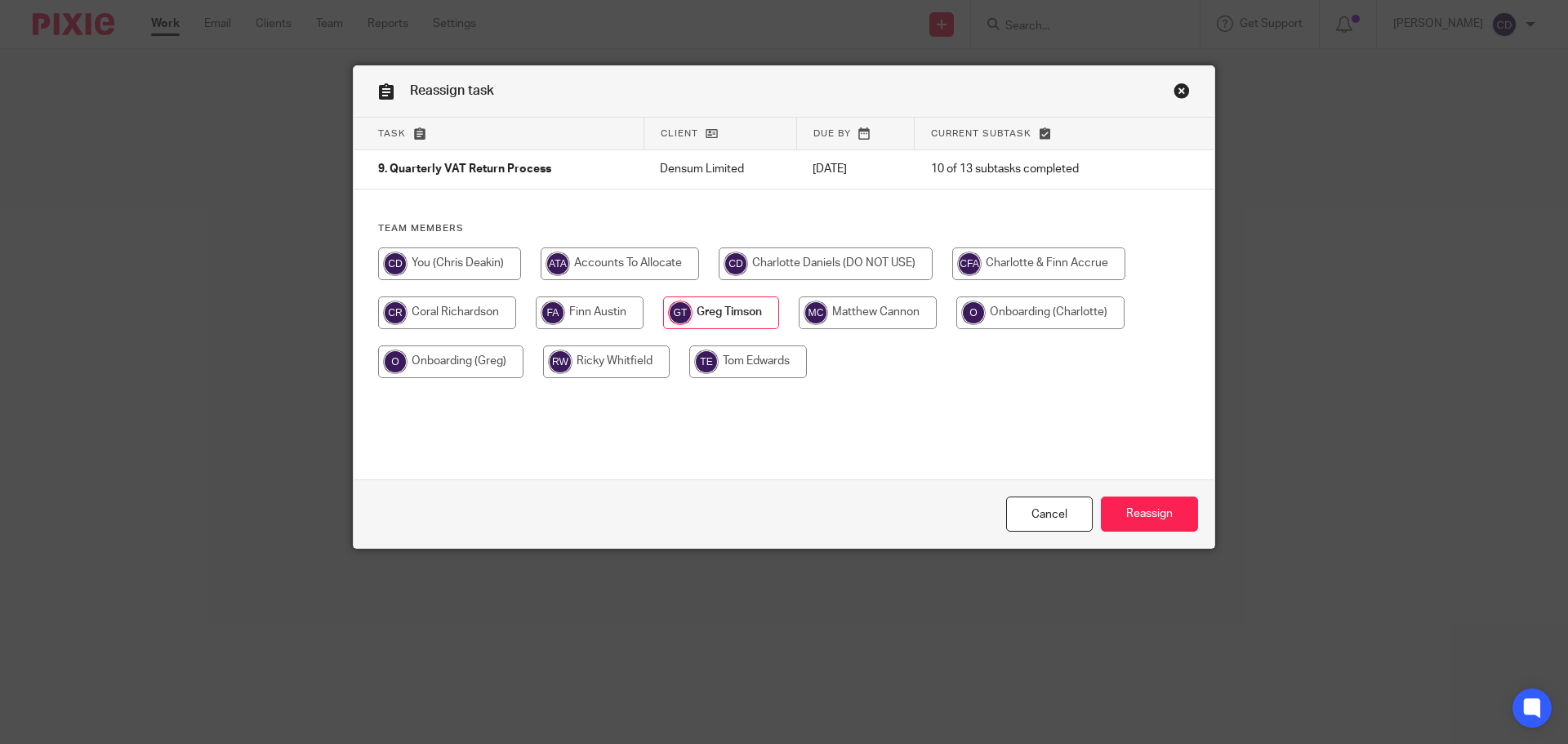
click at [437, 302] on input "radio" at bounding box center [447, 312] width 138 height 32
radio input "true"
click at [1182, 517] on input "Reassign" at bounding box center [1149, 514] width 97 height 35
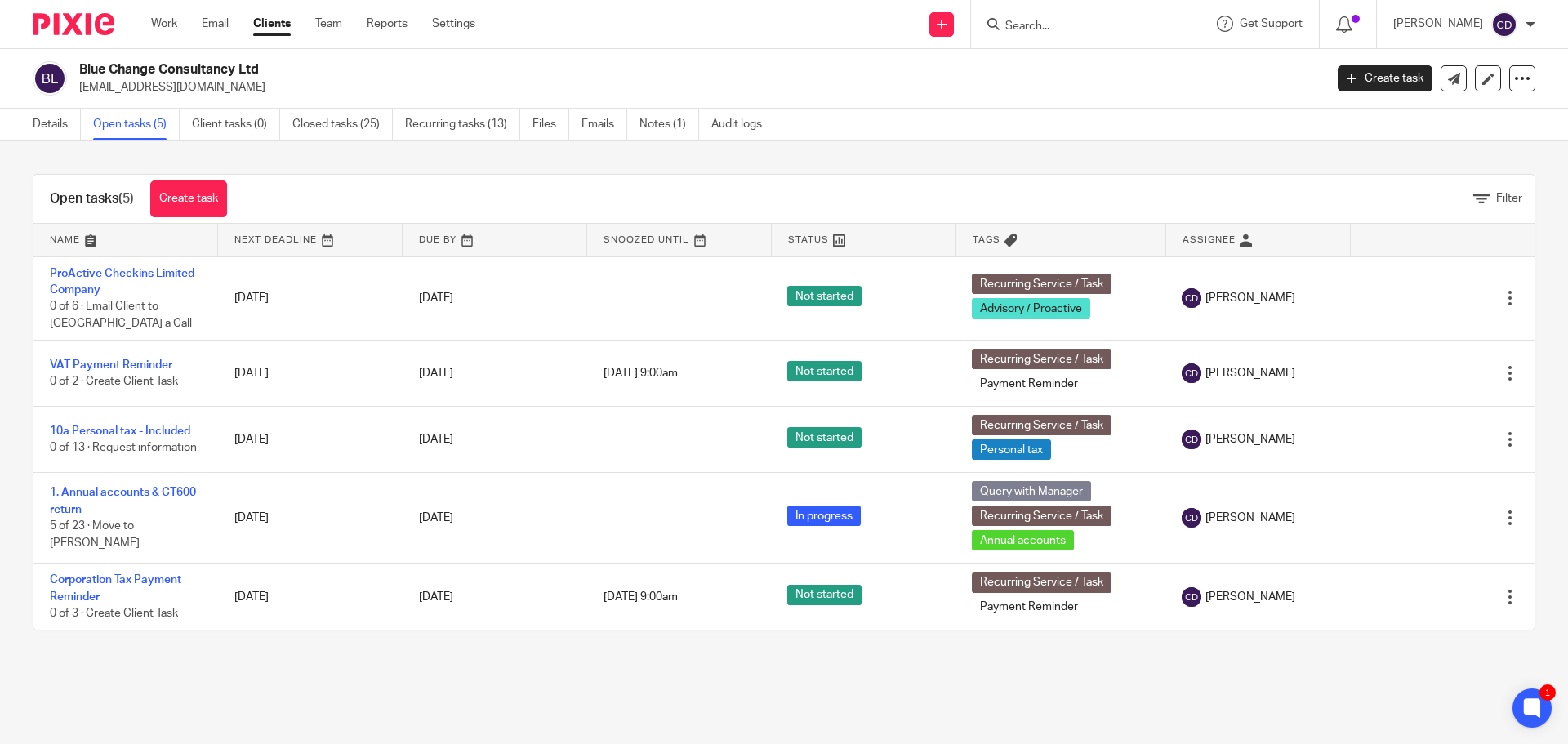
click at [1066, 37] on div at bounding box center [1085, 24] width 228 height 48
click at [1080, 27] on input "Search" at bounding box center [1076, 27] width 147 height 15
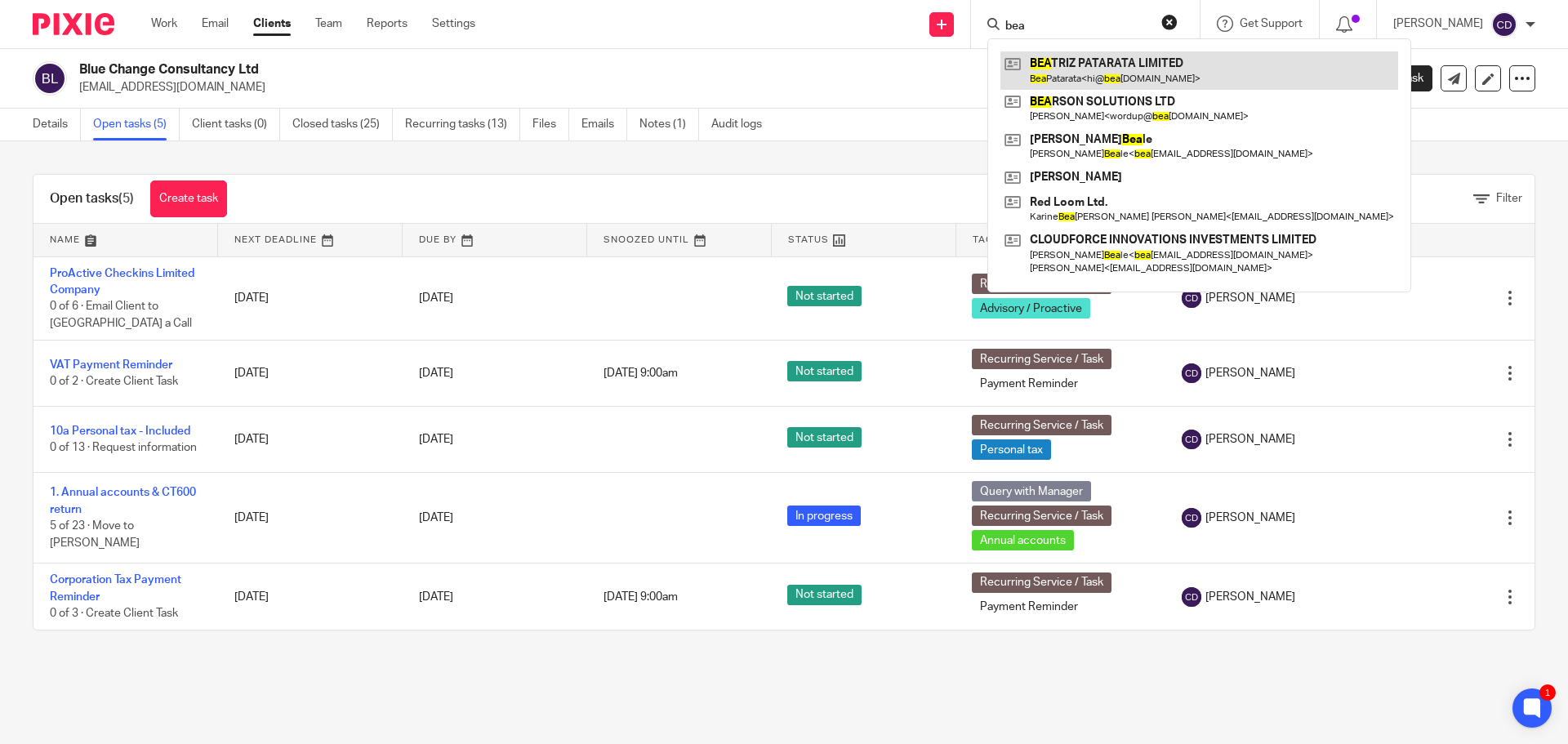
type input "bea"
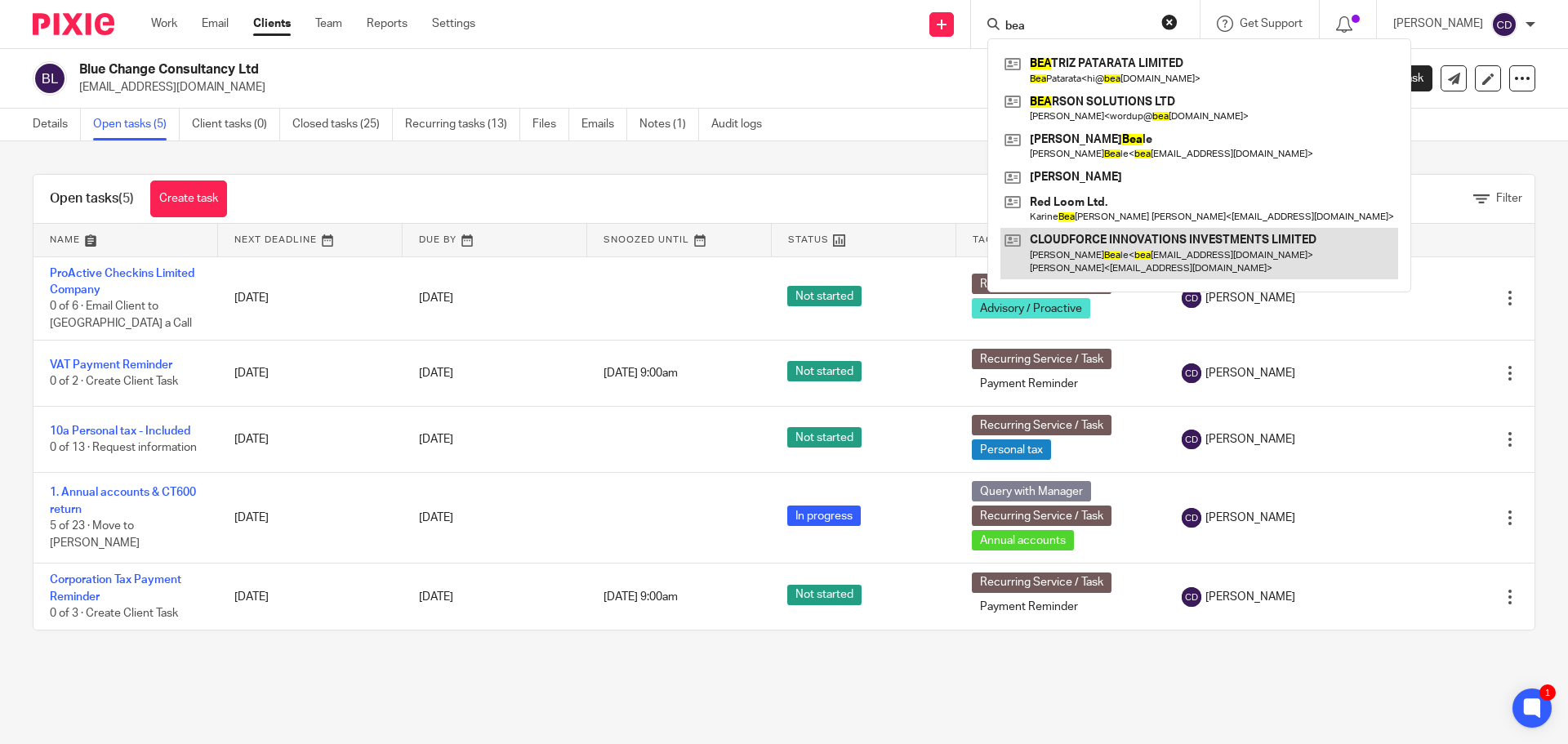
drag, startPoint x: 1201, startPoint y: 67, endPoint x: 1097, endPoint y: 243, distance: 204.4
click at [1200, 67] on link at bounding box center [1198, 70] width 397 height 37
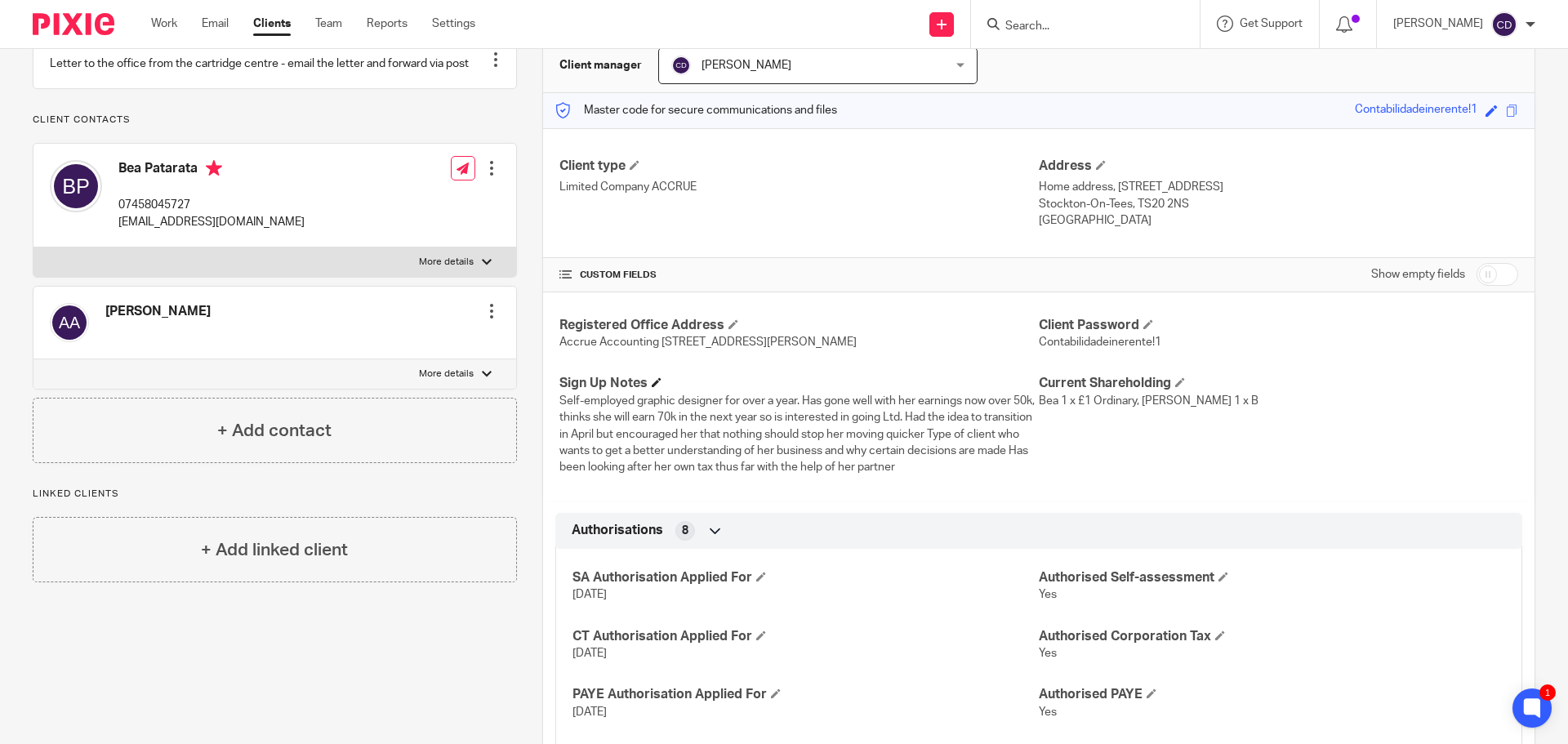
scroll to position [82, 0]
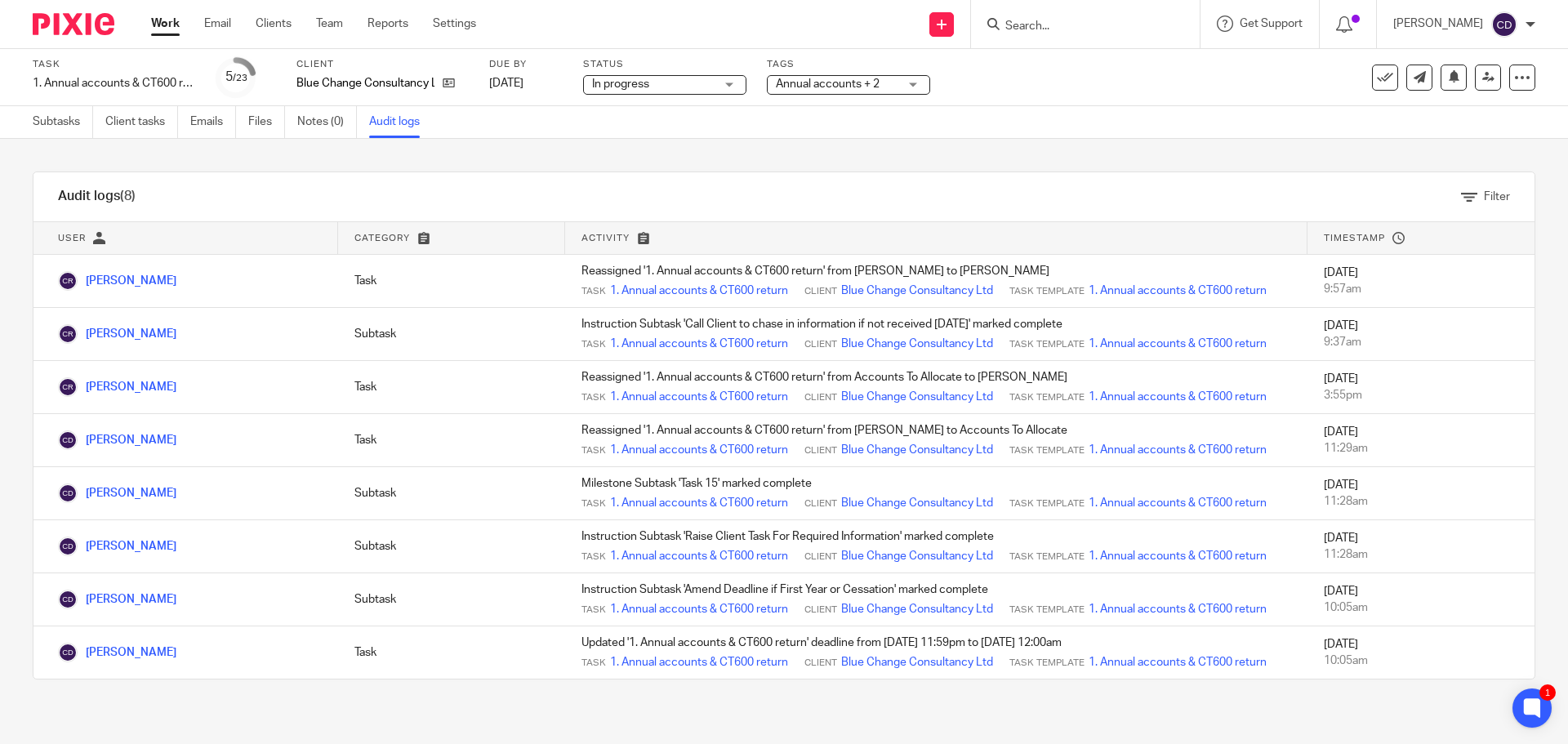
click at [1108, 21] on input "Search" at bounding box center [1076, 27] width 147 height 15
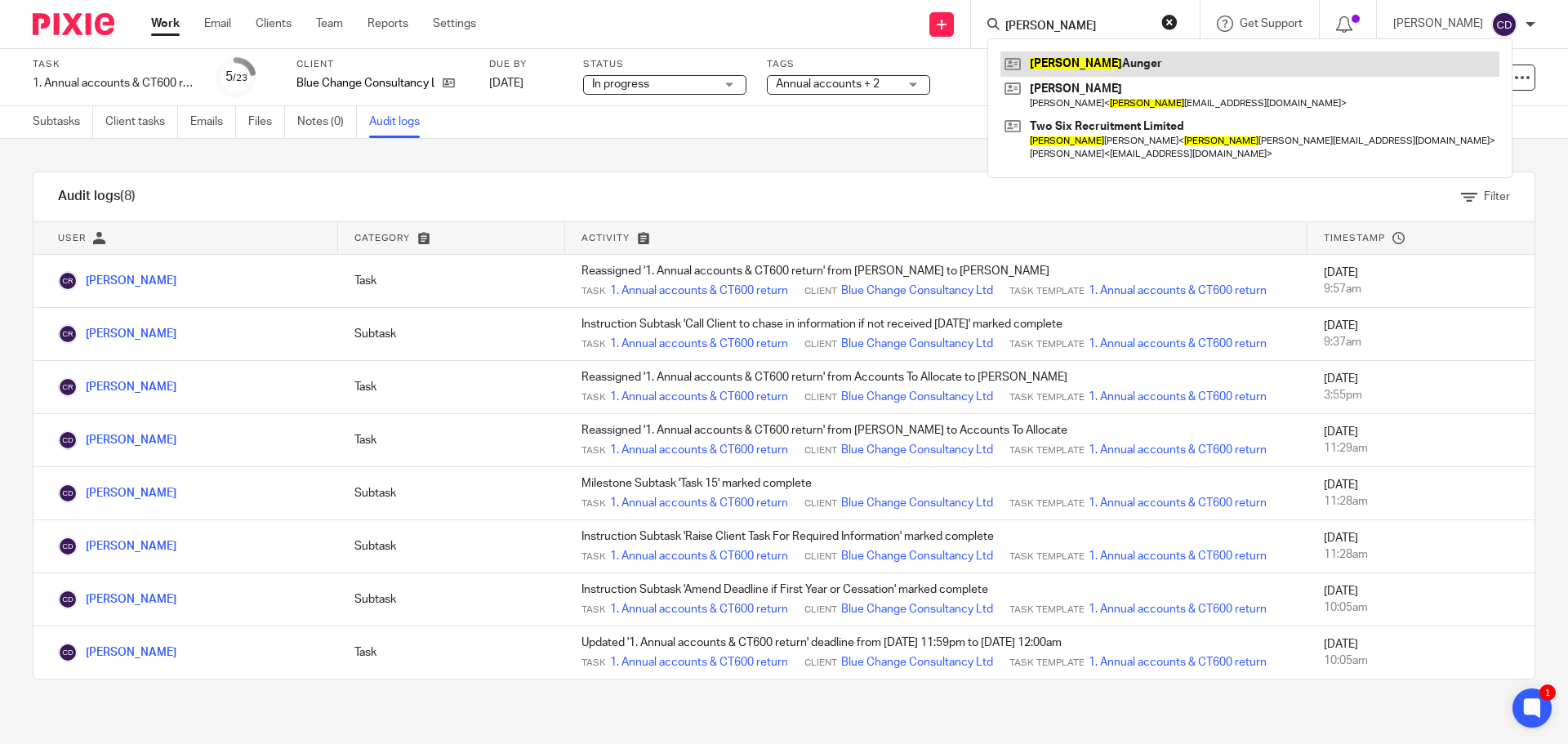
type input "amy"
click at [1094, 62] on link at bounding box center [1249, 63] width 499 height 24
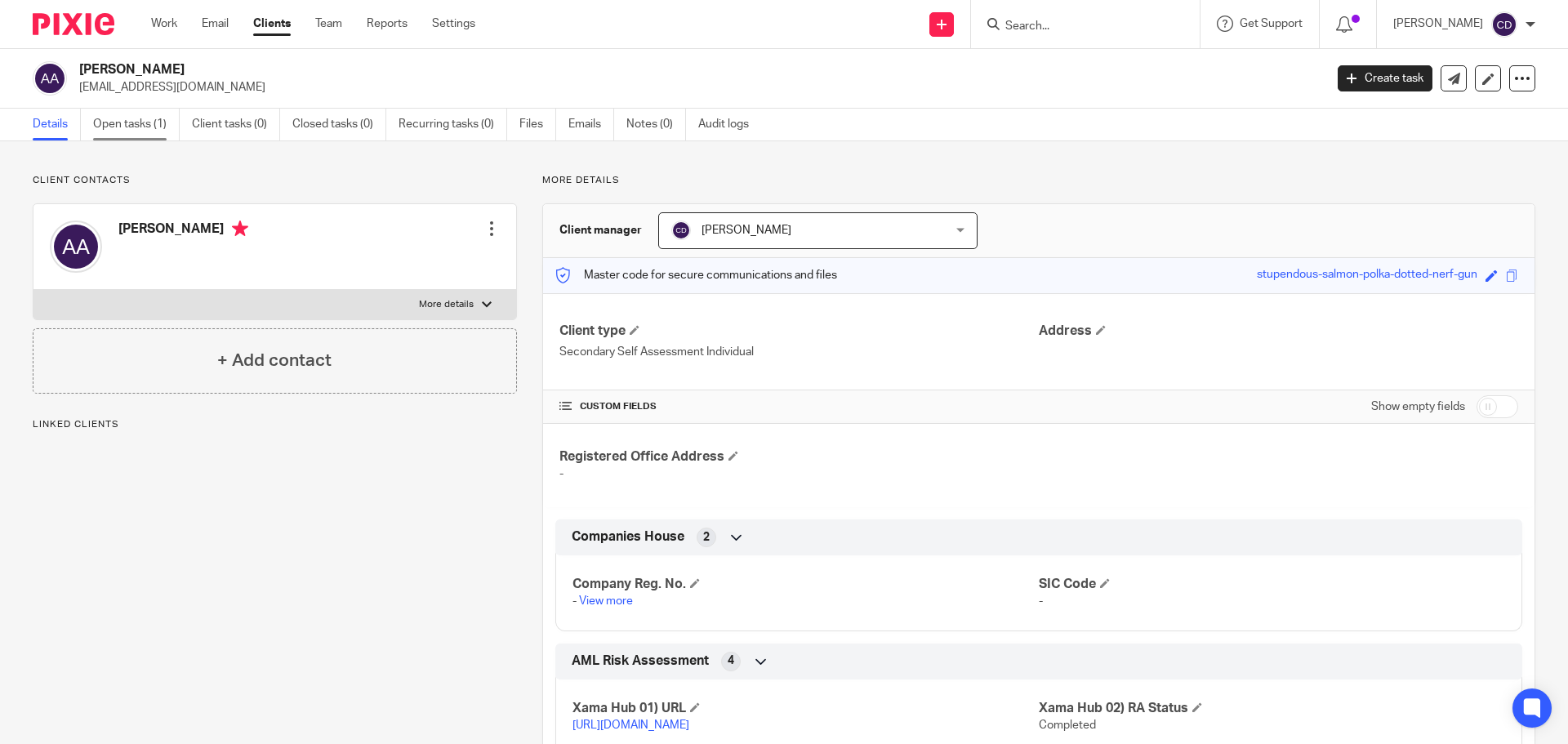
click at [137, 118] on link "Open tasks (1)" at bounding box center [137, 124] width 87 height 32
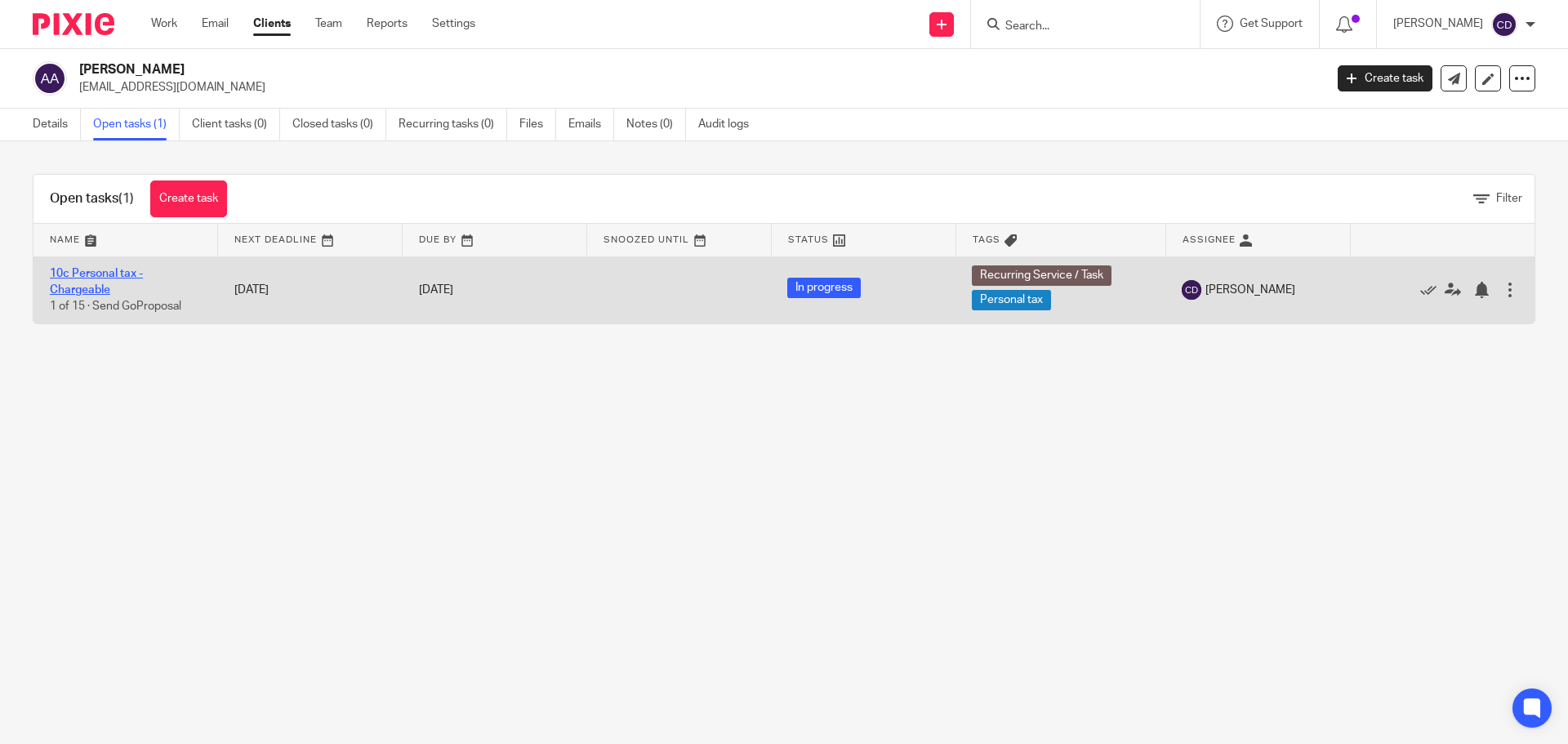
click at [112, 277] on link "10c Personal tax - Chargeable" at bounding box center [97, 281] width 93 height 27
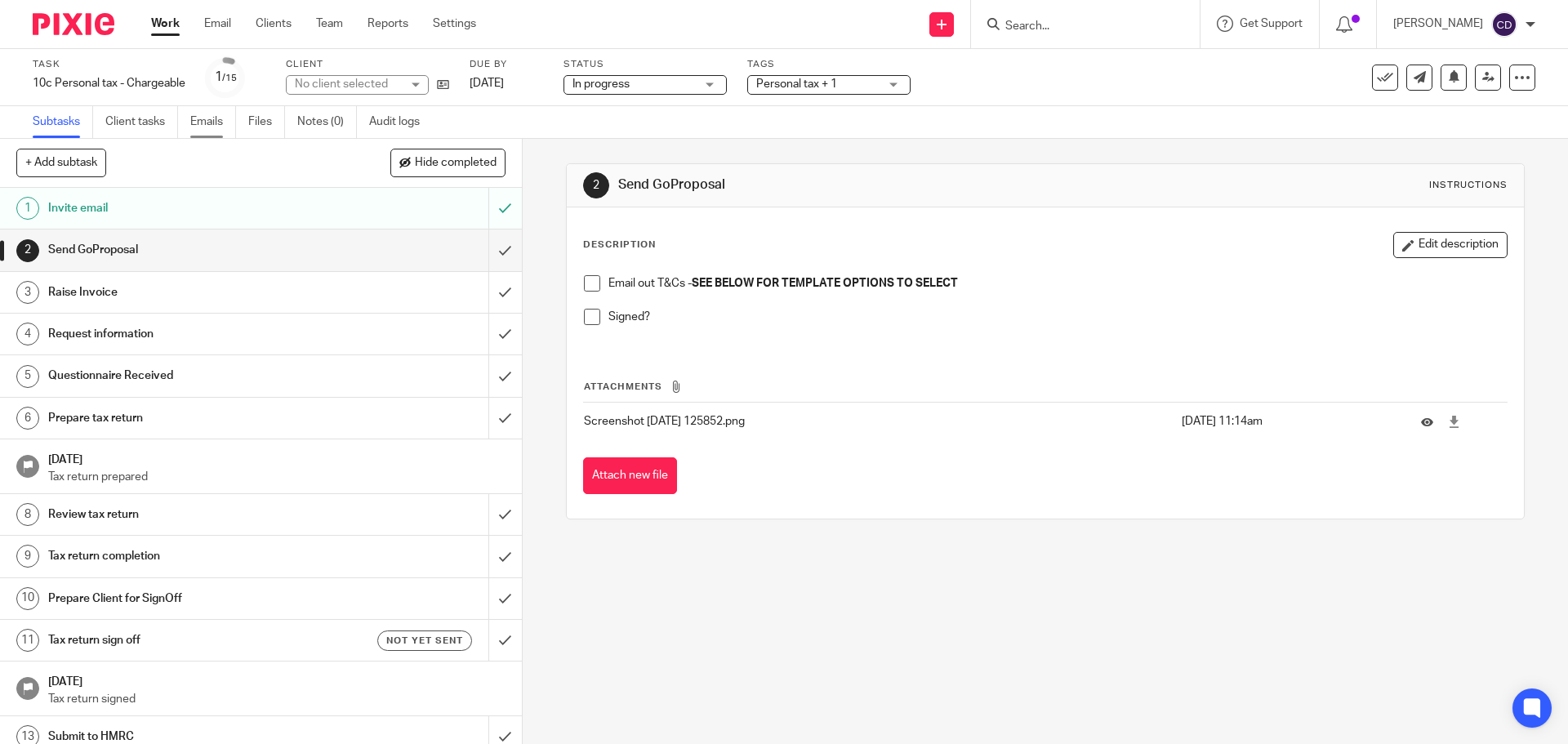
click at [204, 122] on link "Emails" at bounding box center [212, 122] width 46 height 32
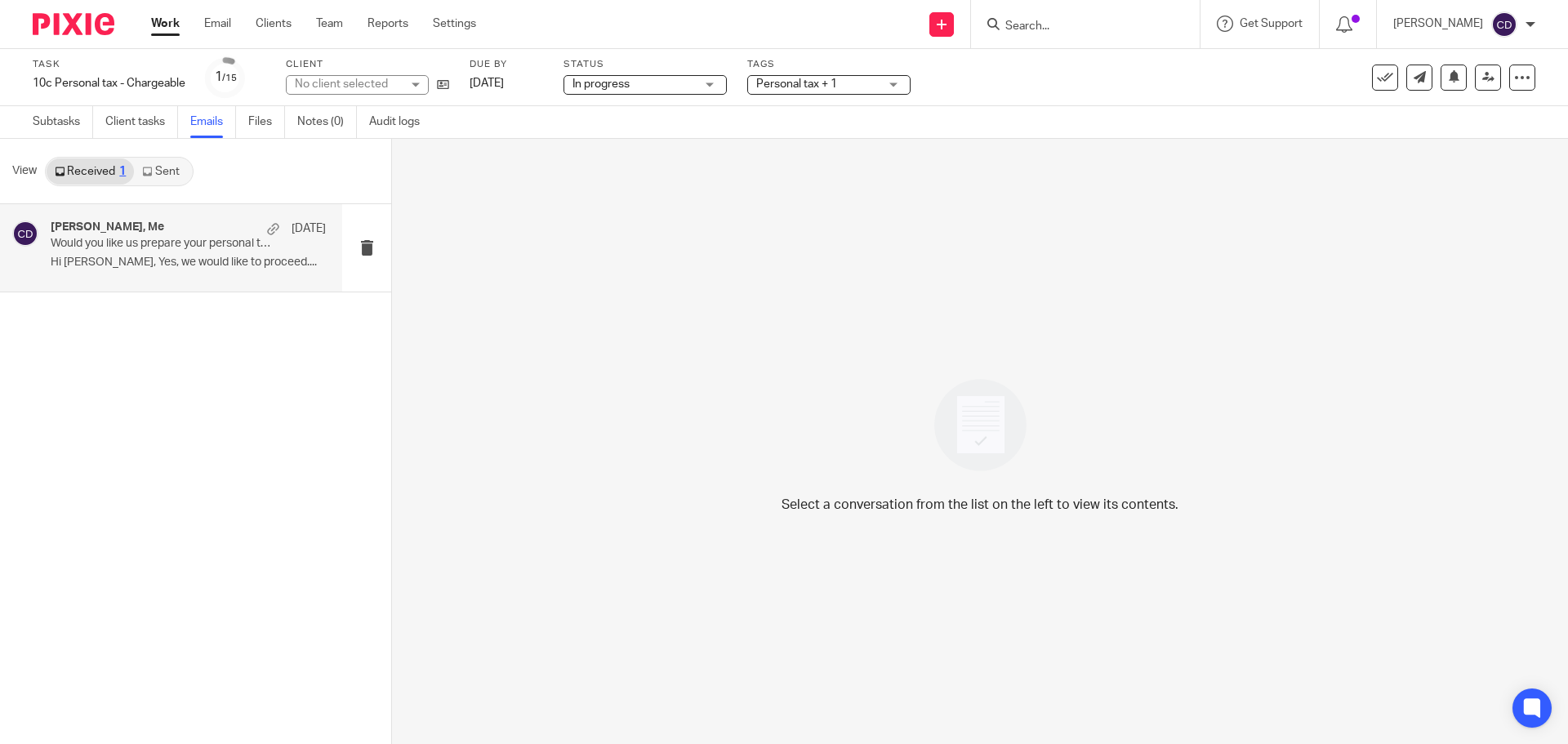
click at [161, 260] on p "Hi [PERSON_NAME], Yes, we would like to proceed...." at bounding box center [188, 262] width 275 height 14
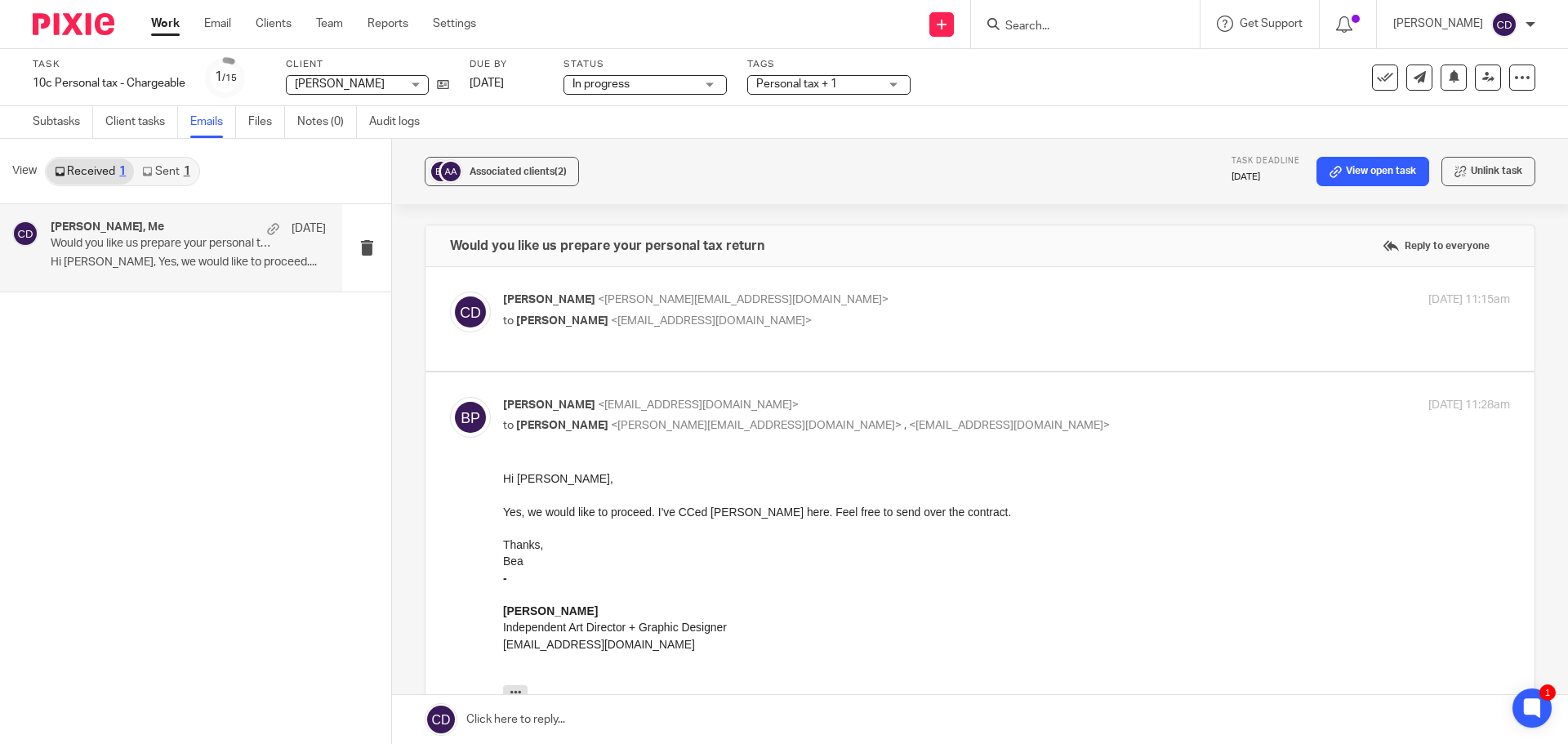
click at [168, 167] on link "Sent 1" at bounding box center [166, 171] width 63 height 26
click at [185, 263] on p "Dear [PERSON_NAME] As per the emails with [PERSON_NAME], would..." at bounding box center [188, 262] width 275 height 14
click at [230, 269] on p "Dear [PERSON_NAME] As per the emails with [PERSON_NAME], would..." at bounding box center [188, 262] width 275 height 14
click at [673, 342] on div "Chris Deakin <chris@accrueaccounting.co.uk> to Amy Aunger <hi@beatrizpatarata.c…" at bounding box center [980, 319] width 1060 height 55
click at [668, 327] on p "to Amy Aunger <hi@beatrizpatarata.com>" at bounding box center [839, 321] width 672 height 17
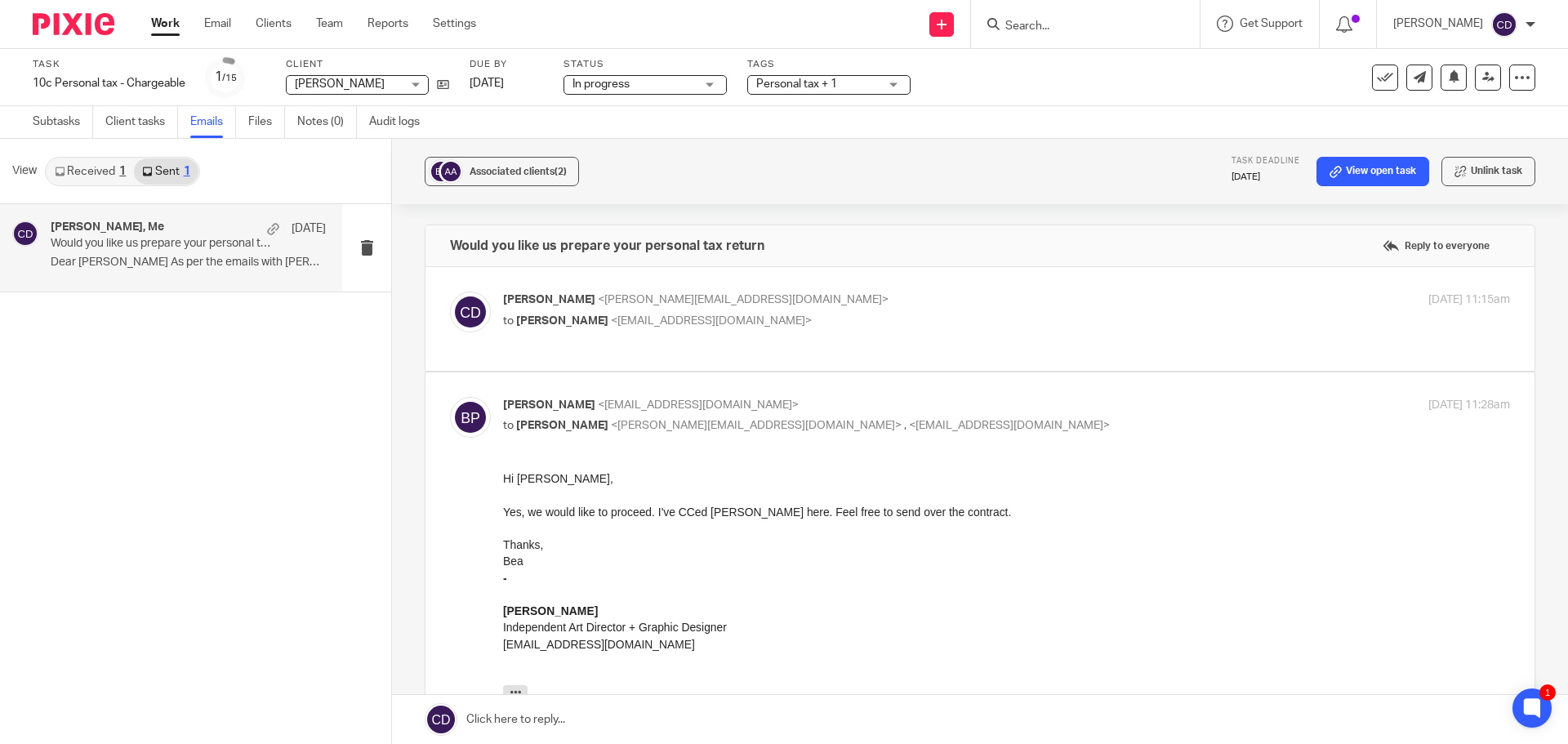
checkbox input "true"
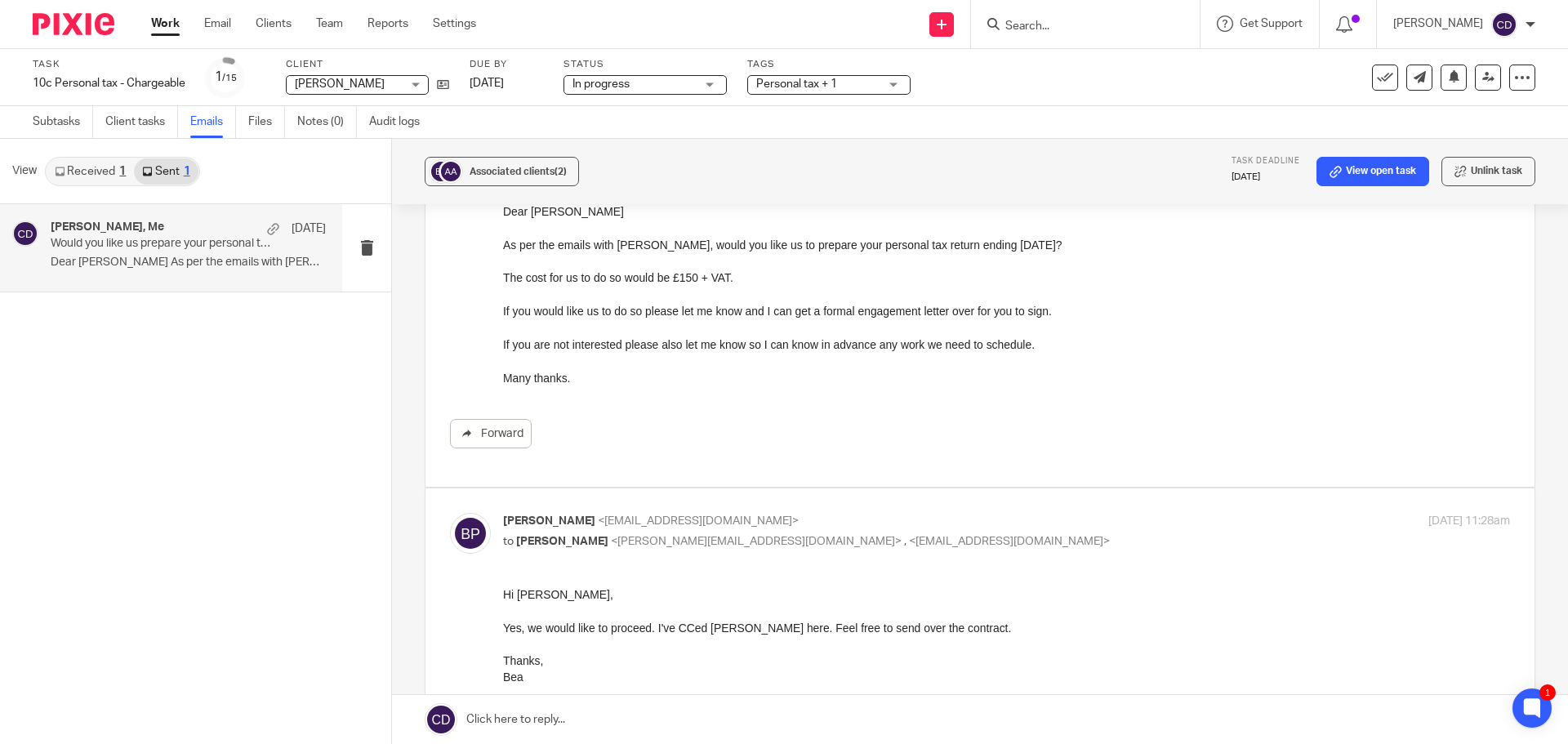
scroll to position [145, 0]
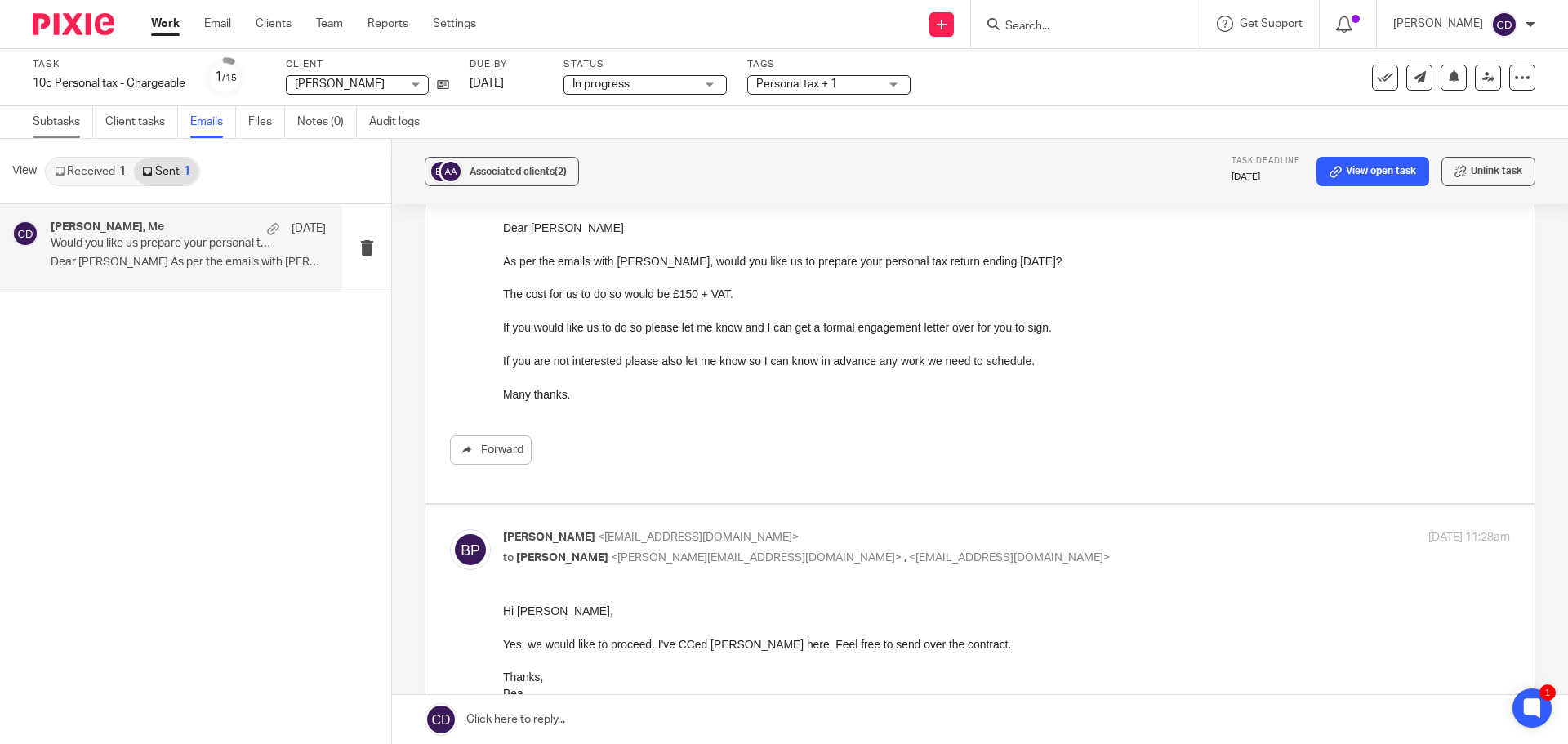
click at [67, 123] on link "Subtasks" at bounding box center [62, 122] width 61 height 32
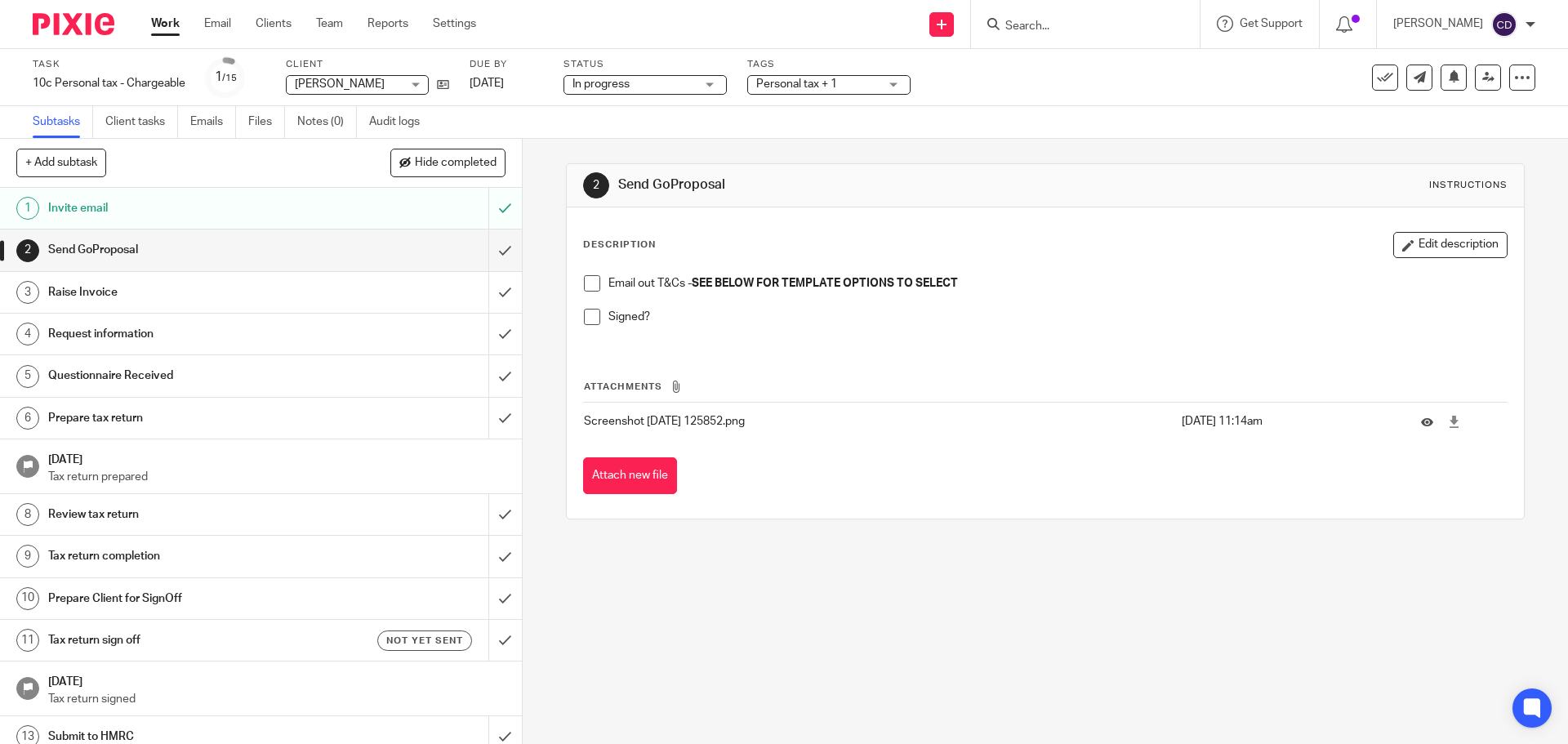
click at [162, 331] on h1 "Request information" at bounding box center [189, 333] width 282 height 24
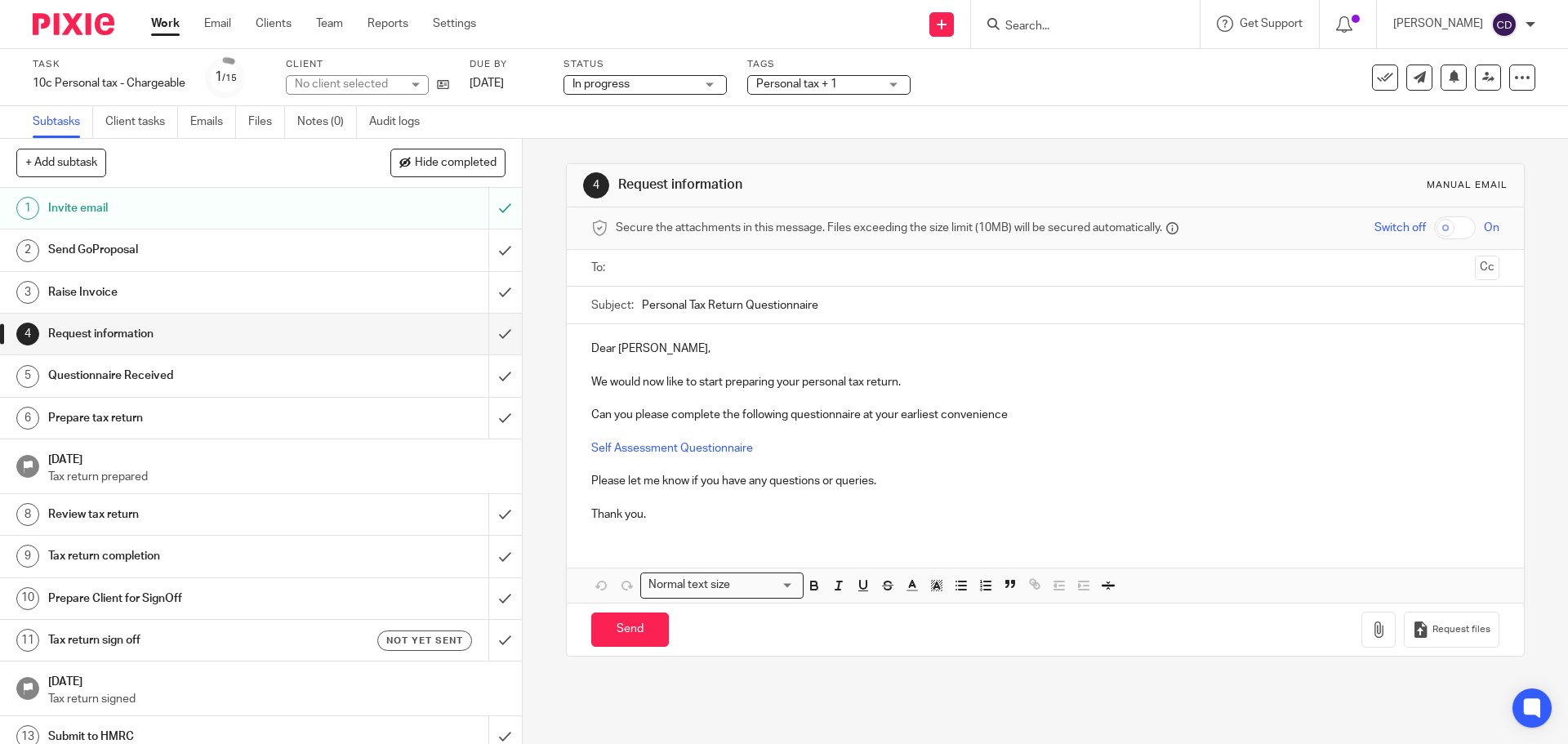
click at [742, 261] on input "text" at bounding box center [1044, 268] width 846 height 19
click at [730, 268] on span at bounding box center [735, 269] width 11 height 11
click at [757, 272] on input "text" at bounding box center [1044, 268] width 846 height 19
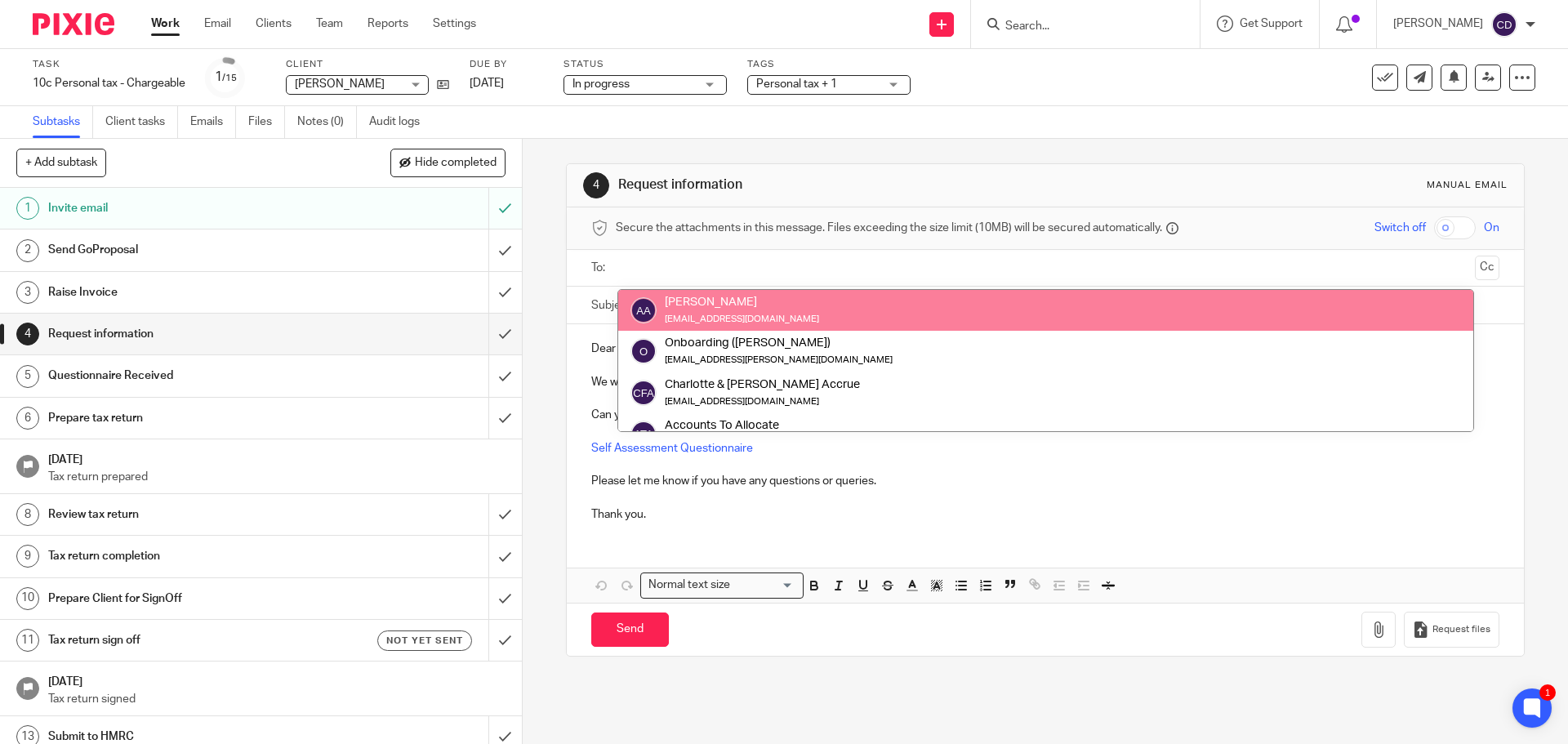
paste input "[EMAIL_ADDRESS][DOMAIN_NAME]"
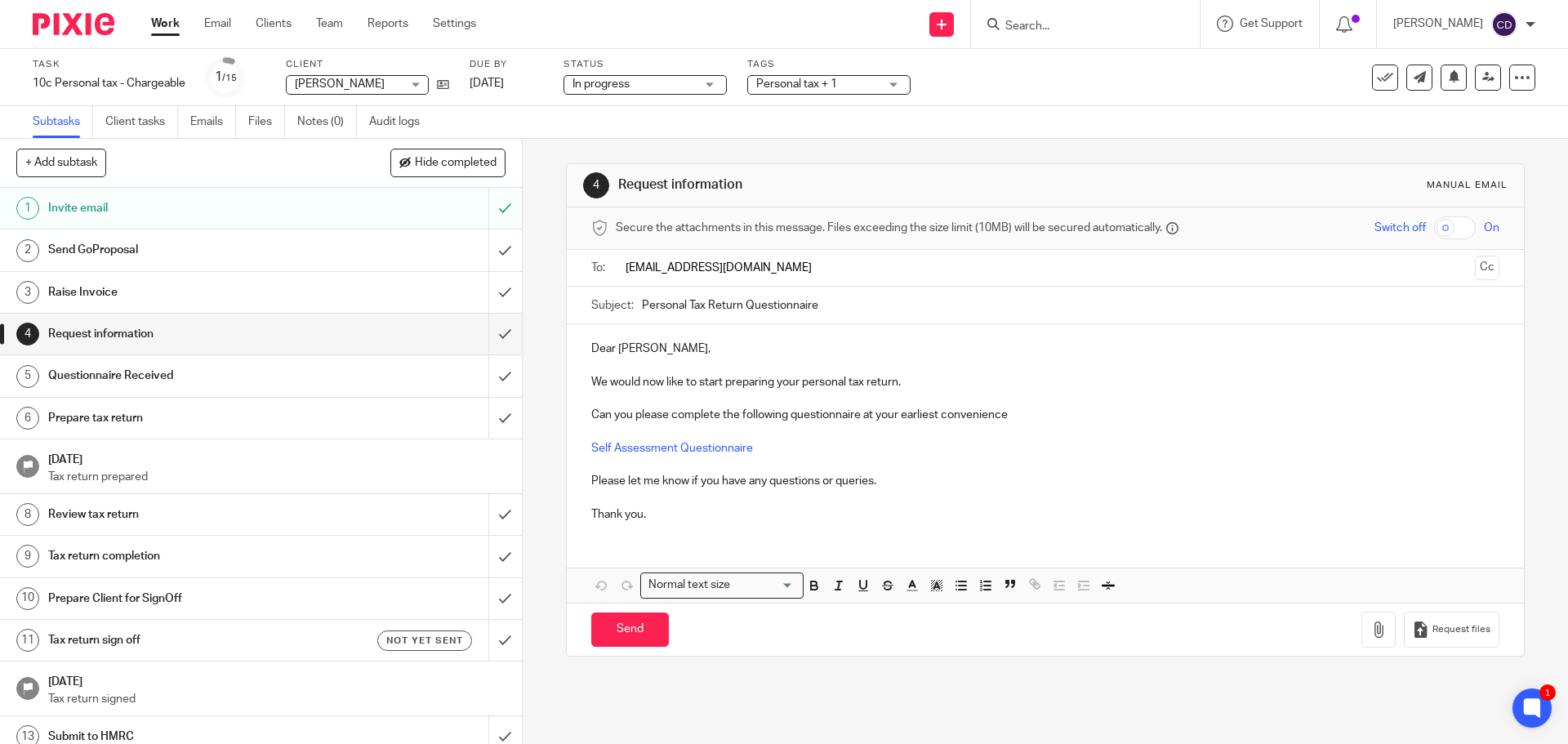
type input "[EMAIL_ADDRESS][DOMAIN_NAME]"
click at [852, 486] on p "Please let me know if you have any questions or queries." at bounding box center [1045, 485] width 907 height 17
click at [632, 622] on input "Send" at bounding box center [630, 633] width 77 height 35
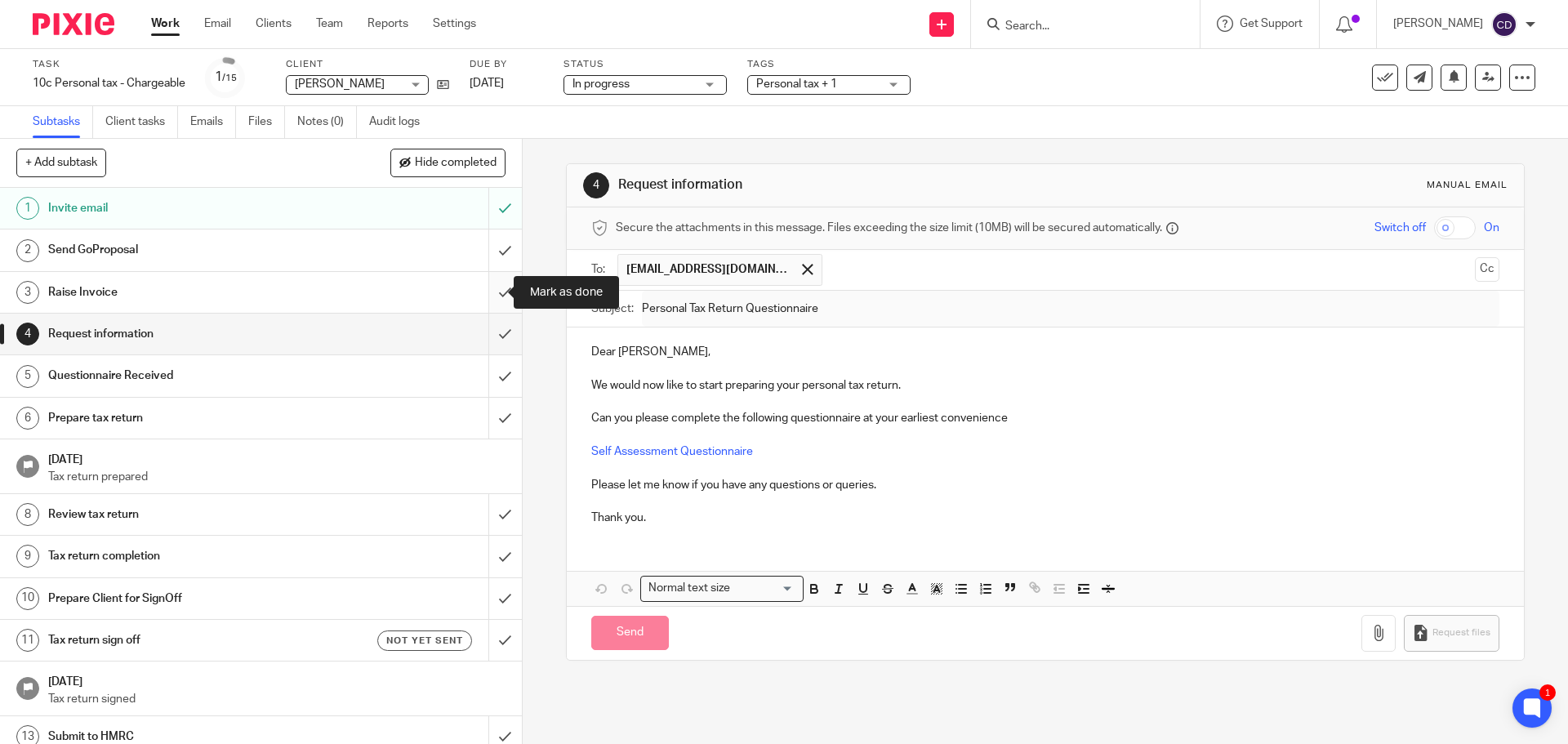
type input "Sent"
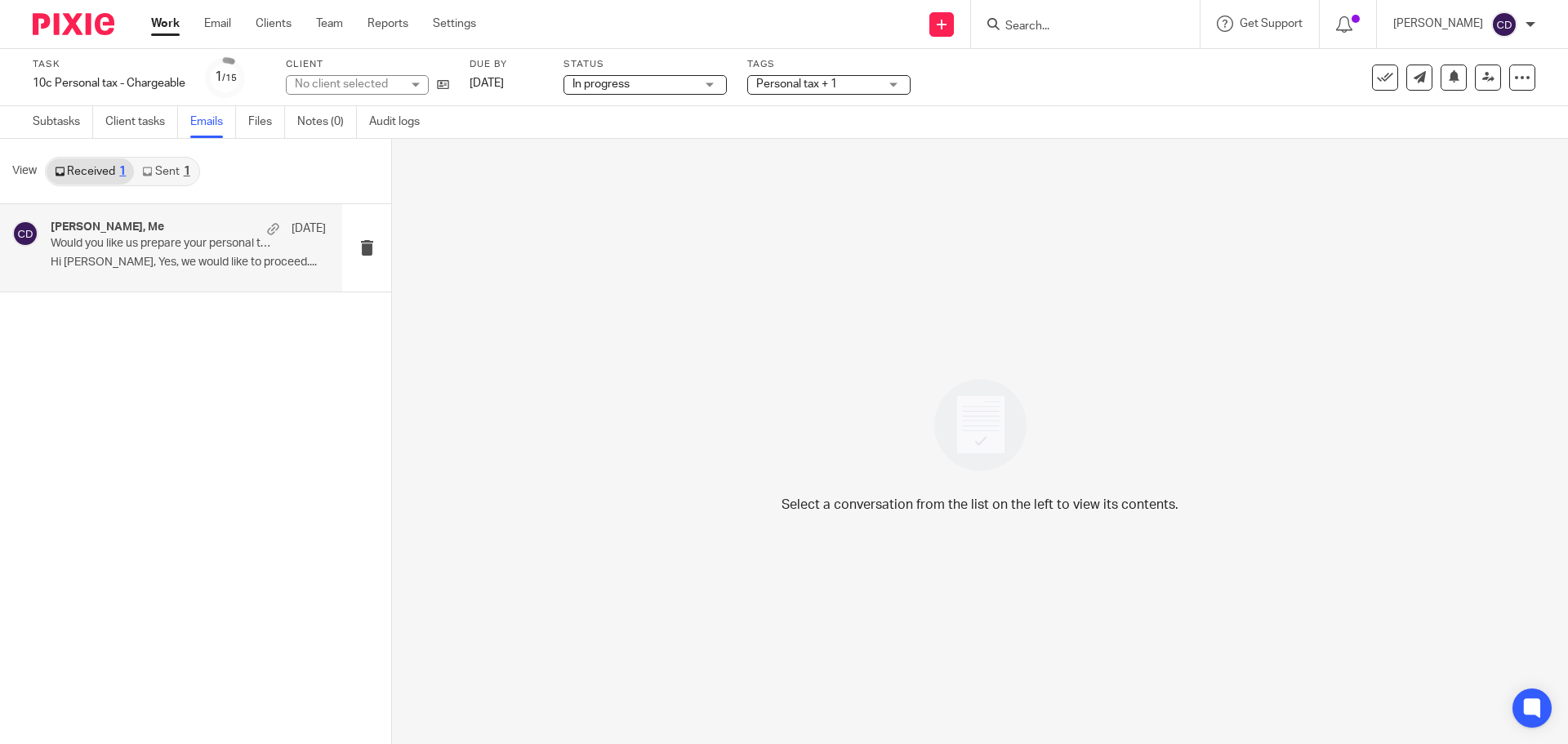
click at [202, 226] on div "[PERSON_NAME], Me [DATE]" at bounding box center [188, 229] width 275 height 17
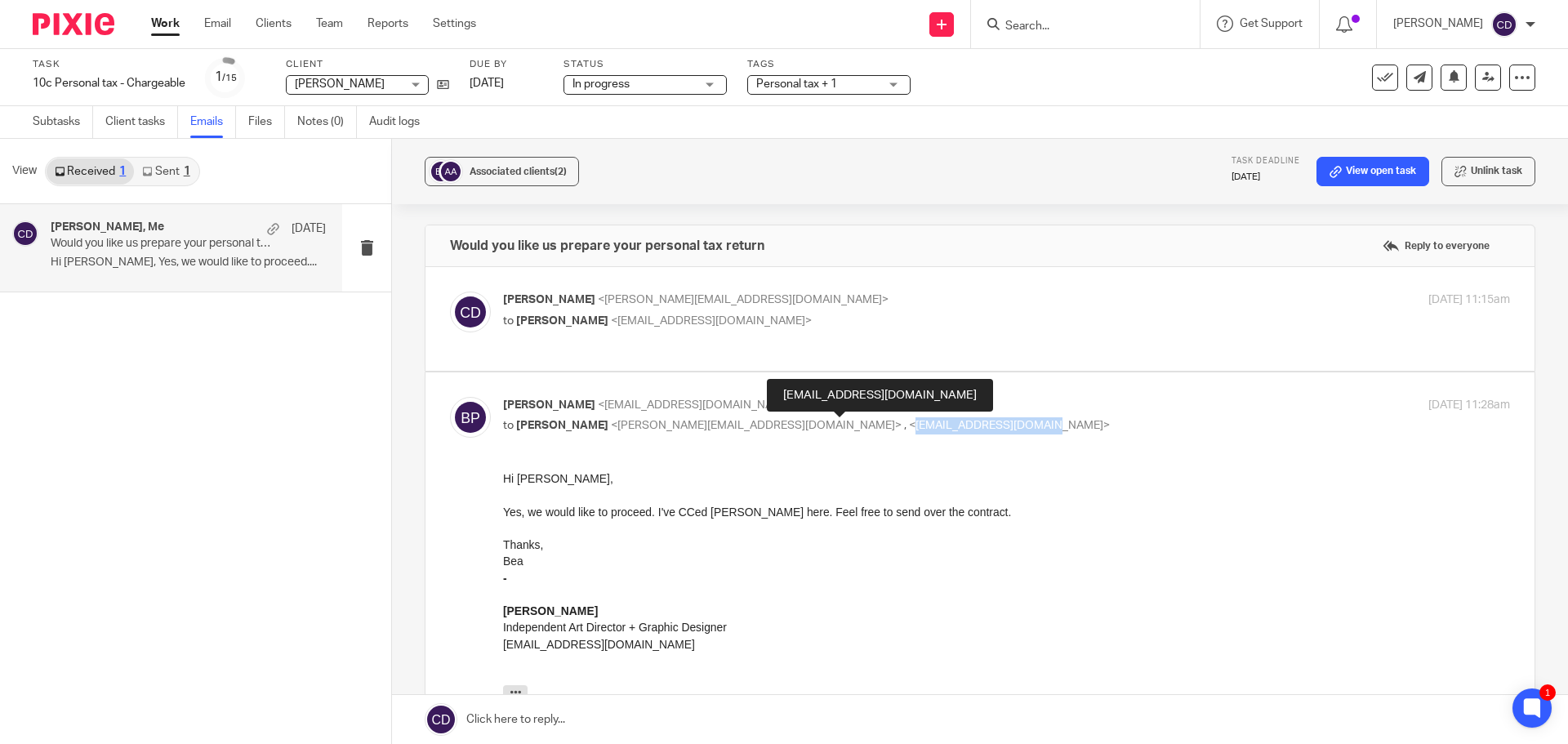
drag, startPoint x: 772, startPoint y: 428, endPoint x: 901, endPoint y: 429, distance: 129.0
click at [909, 429] on span "<[EMAIL_ADDRESS][DOMAIN_NAME]>" at bounding box center [1009, 426] width 201 height 12
copy span "[EMAIL_ADDRESS][DOMAIN_NAME]"
